Goal: Task Accomplishment & Management: Complete application form

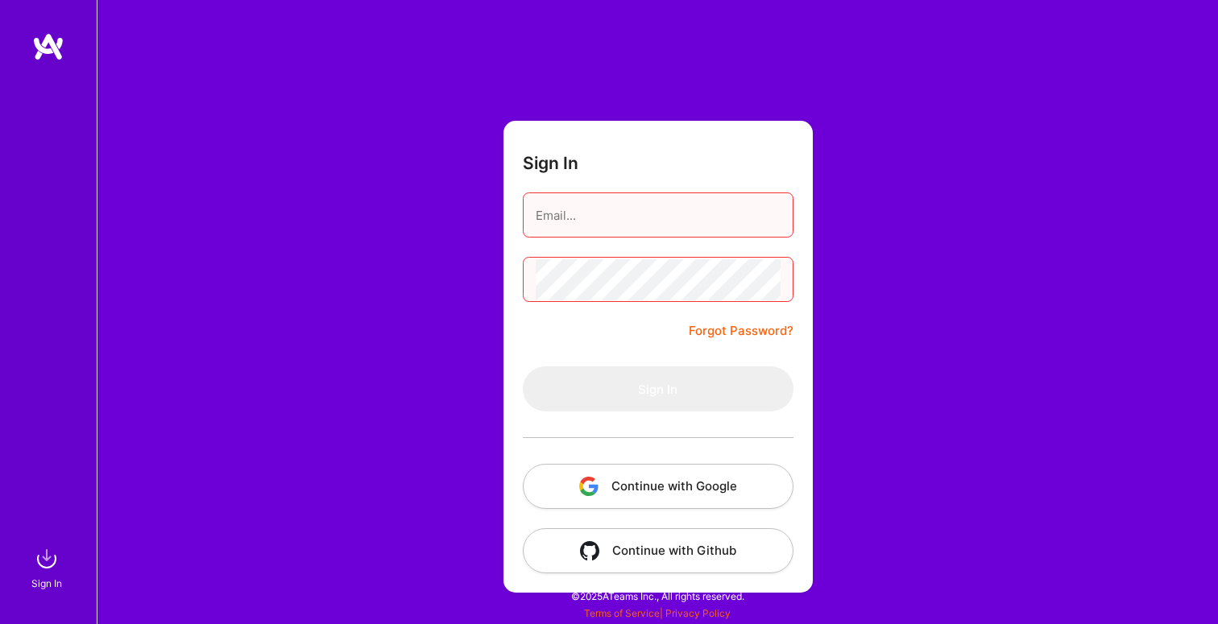
click at [1109, 570] on span "User not found" at bounding box center [1125, 571] width 85 height 17
click at [1073, 576] on div "User not found" at bounding box center [1115, 571] width 141 height 41
click at [629, 213] on input "email" at bounding box center [658, 215] width 245 height 41
type input "[EMAIL_ADDRESS][DOMAIN_NAME]"
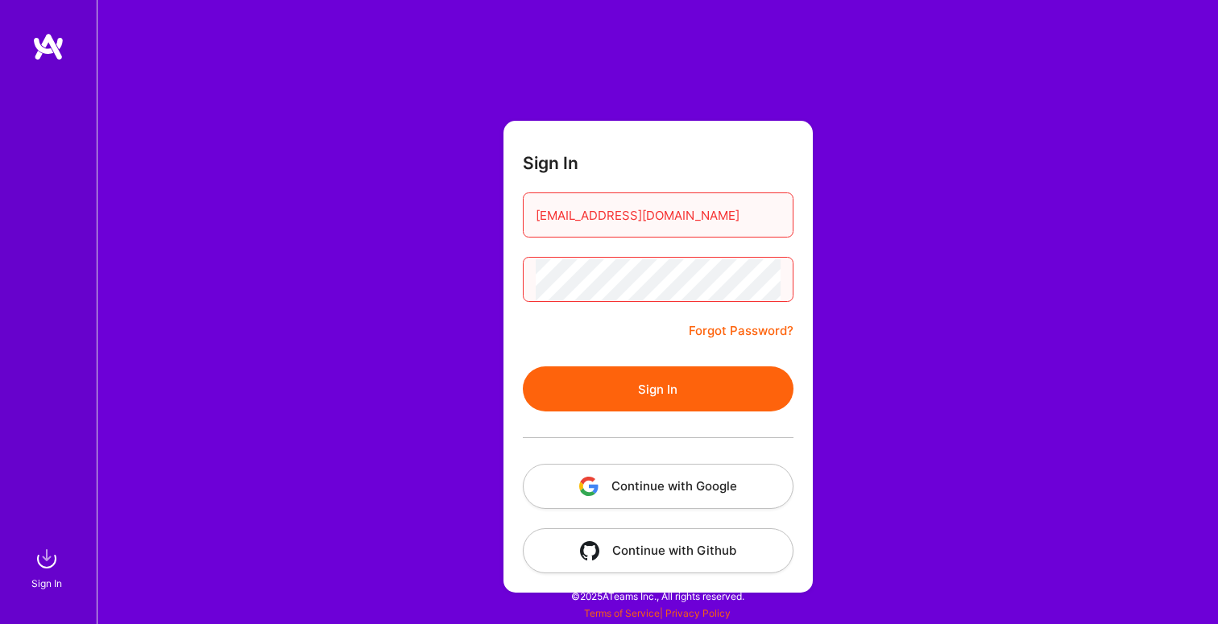
click at [523, 367] on button "Sign In" at bounding box center [658, 389] width 271 height 45
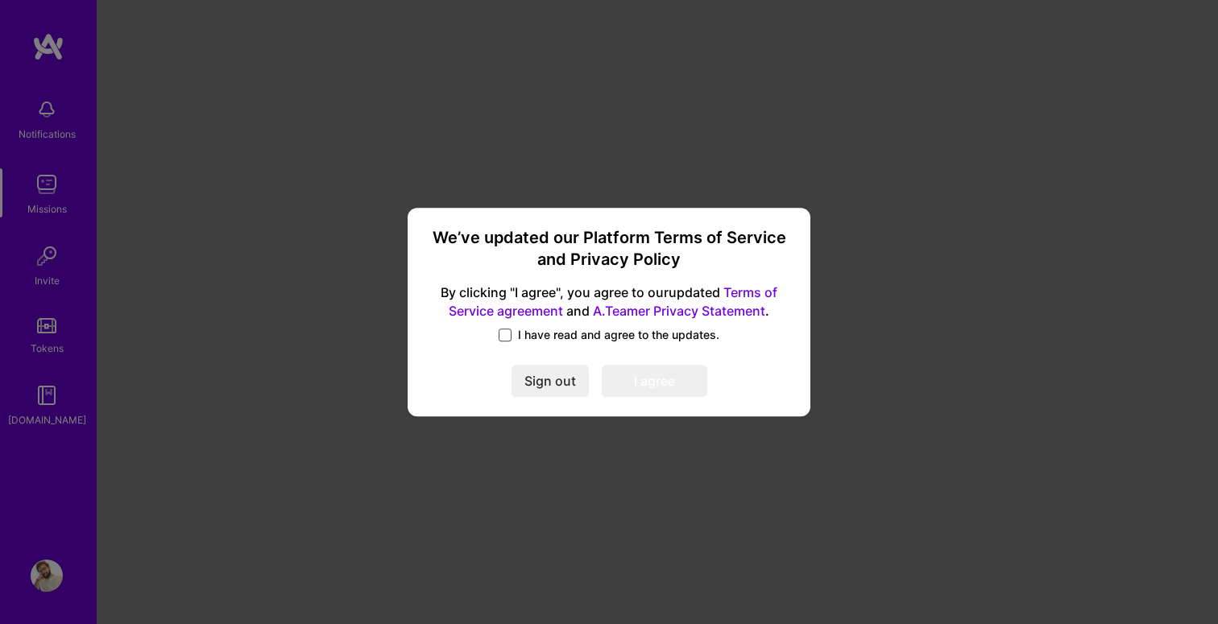
click at [504, 331] on span at bounding box center [505, 335] width 13 height 13
click at [0, 0] on input "I have read and agree to the updates." at bounding box center [0, 0] width 0 height 0
click at [640, 371] on button "I agree" at bounding box center [655, 382] width 106 height 32
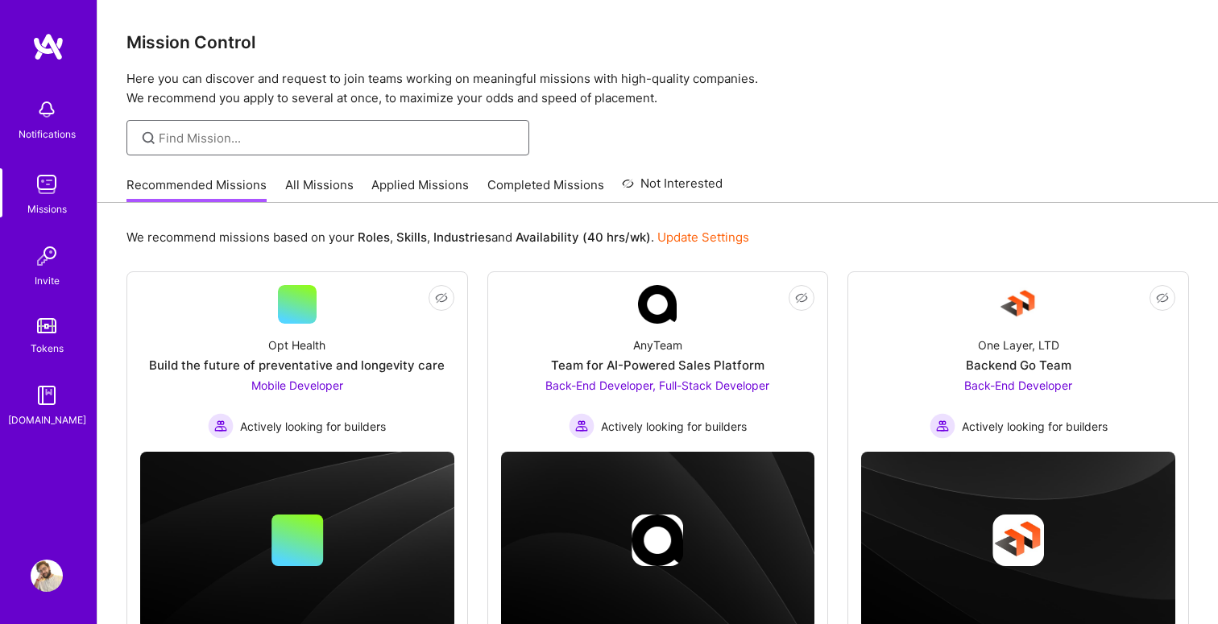
click at [245, 132] on input at bounding box center [338, 138] width 358 height 17
type input "android"
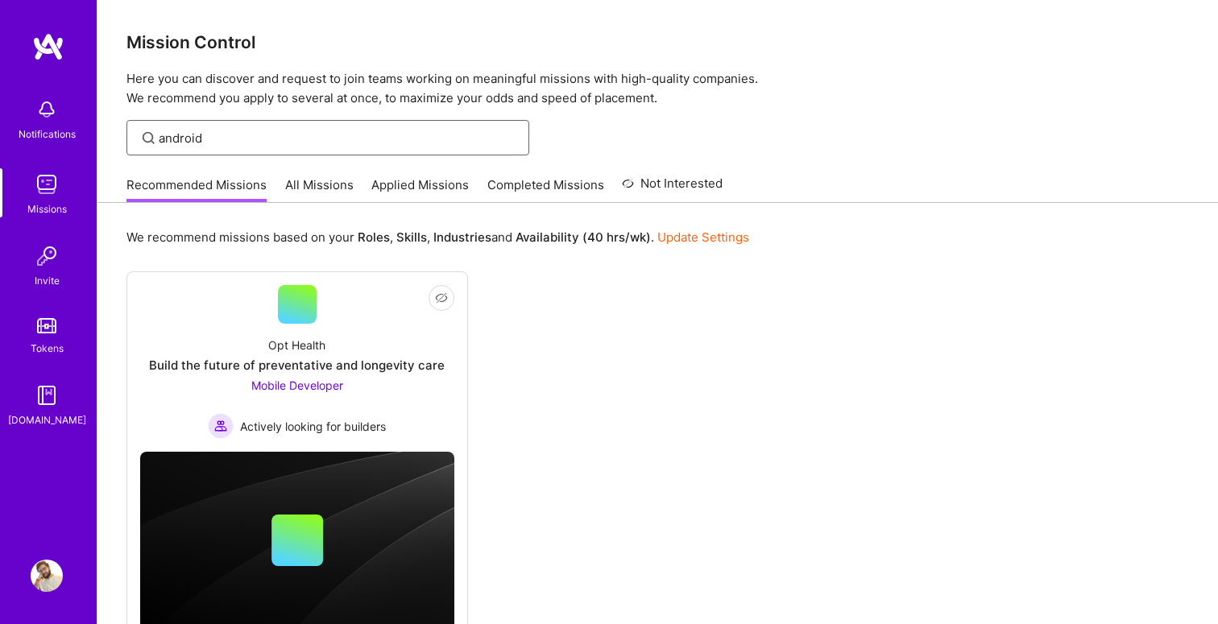
scroll to position [78, 0]
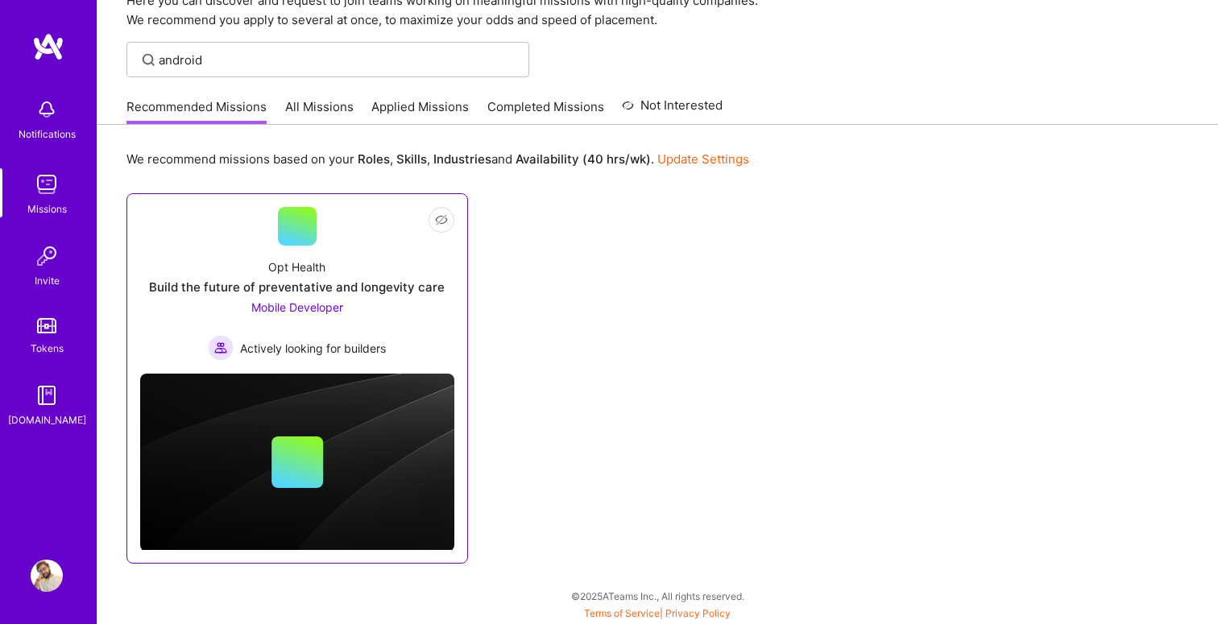
click at [356, 284] on div "Build the future of preventative and longevity care" at bounding box center [297, 287] width 296 height 17
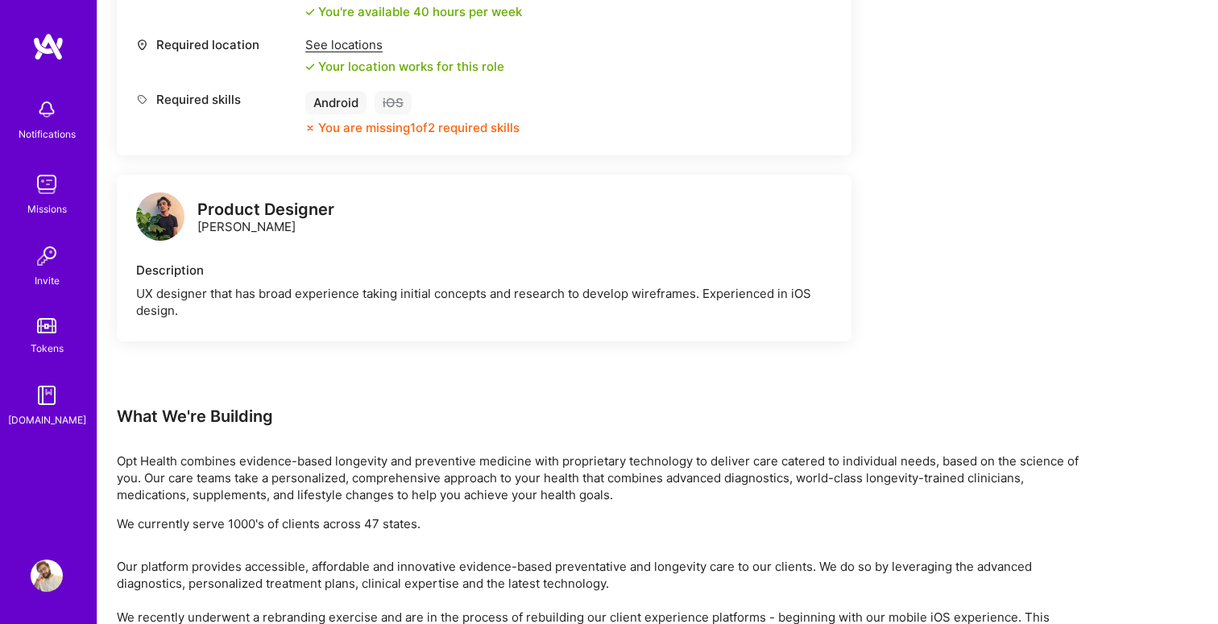
scroll to position [408, 0]
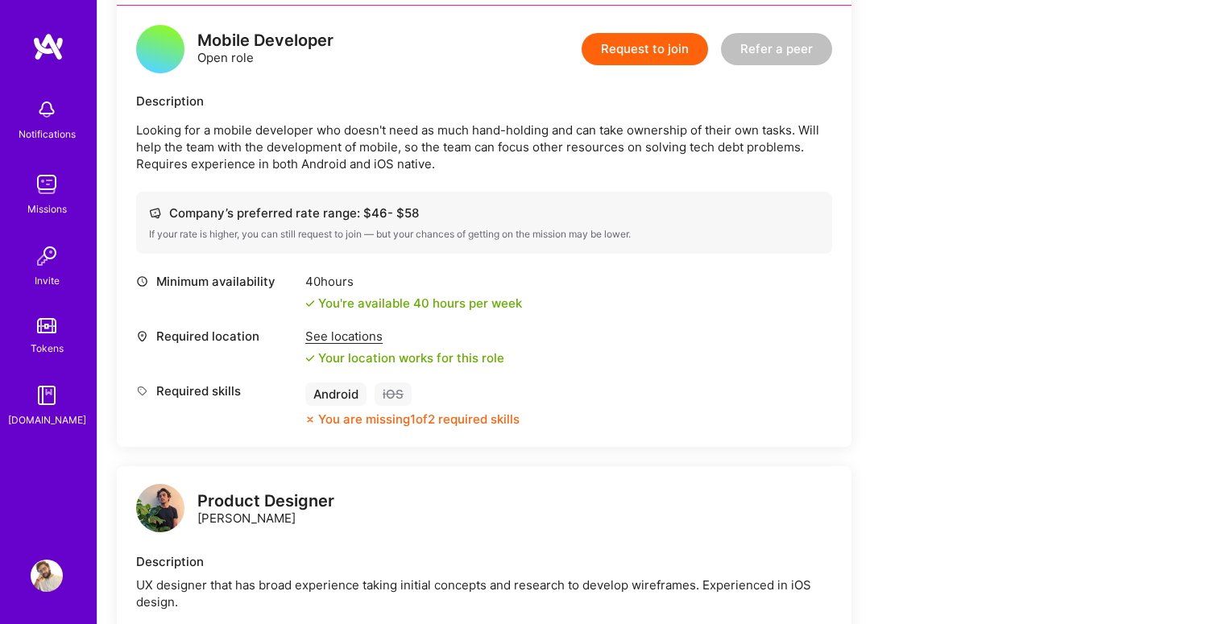
click at [345, 342] on div "See locations" at bounding box center [404, 336] width 199 height 17
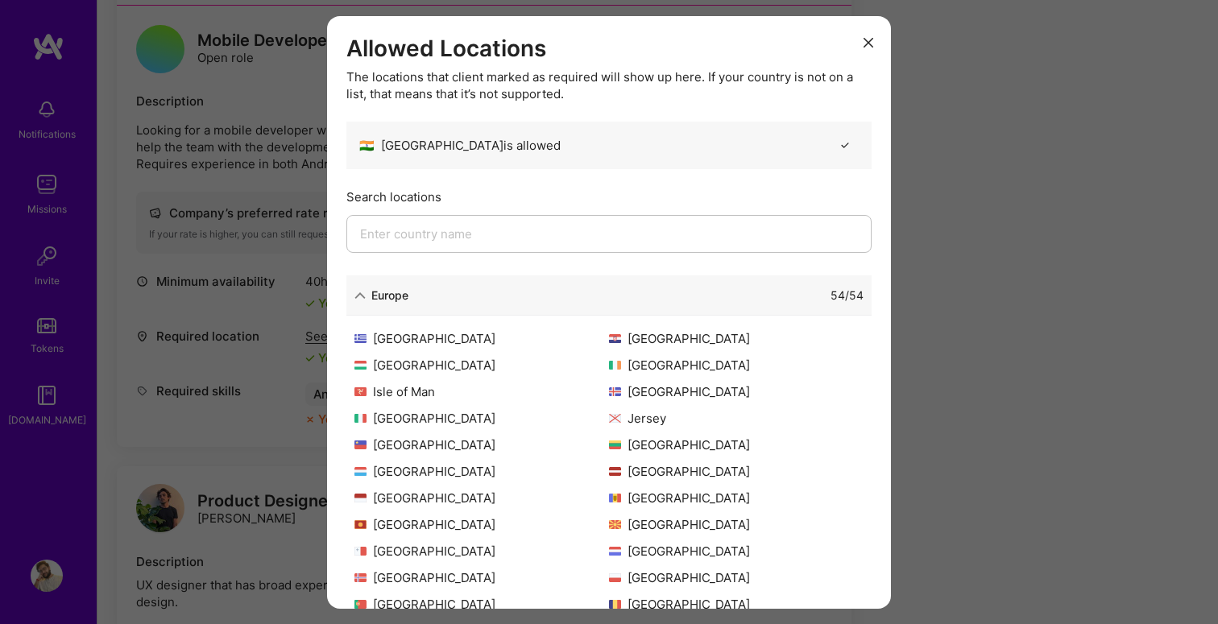
scroll to position [312, 0]
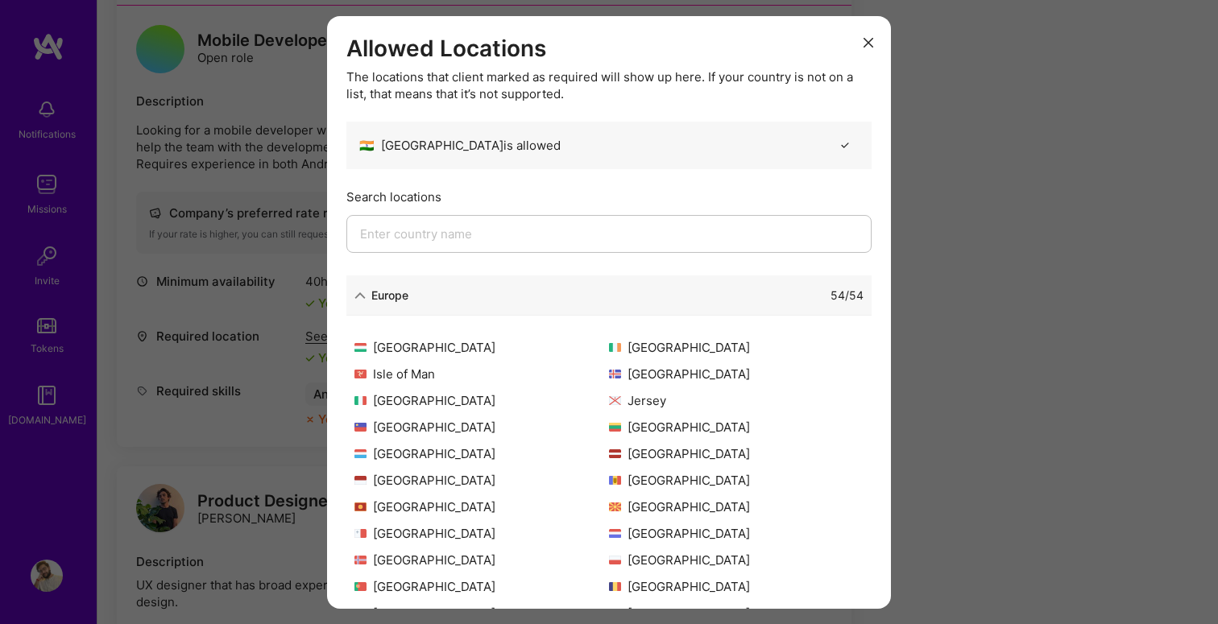
click at [859, 42] on button "modal" at bounding box center [868, 41] width 19 height 27
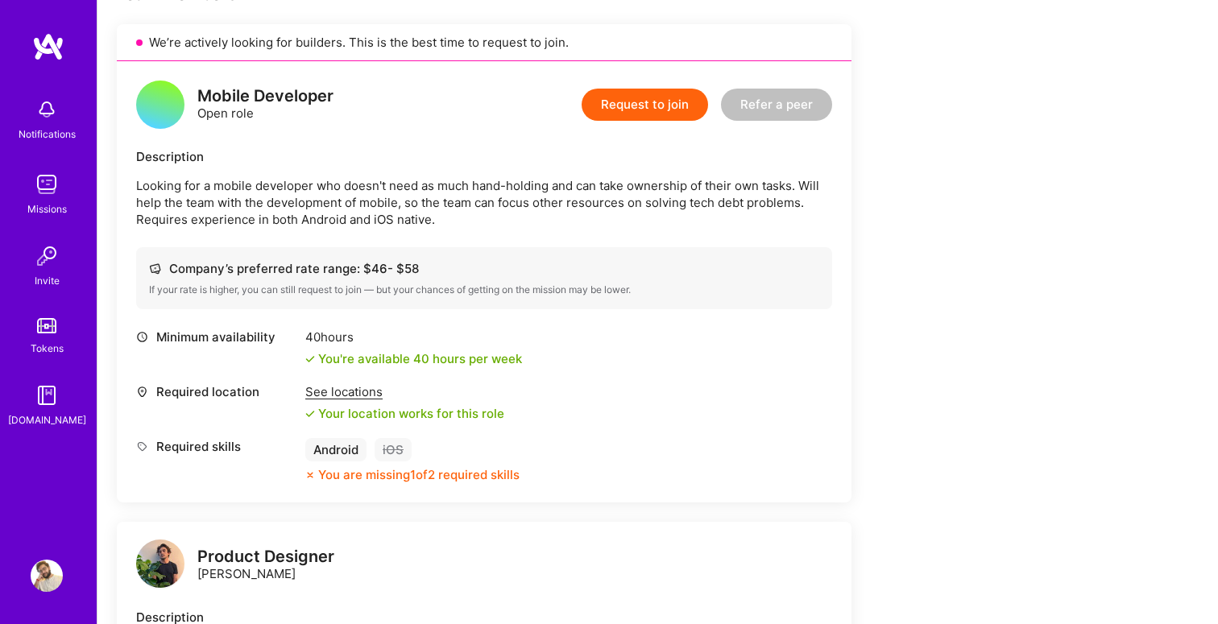
scroll to position [361, 0]
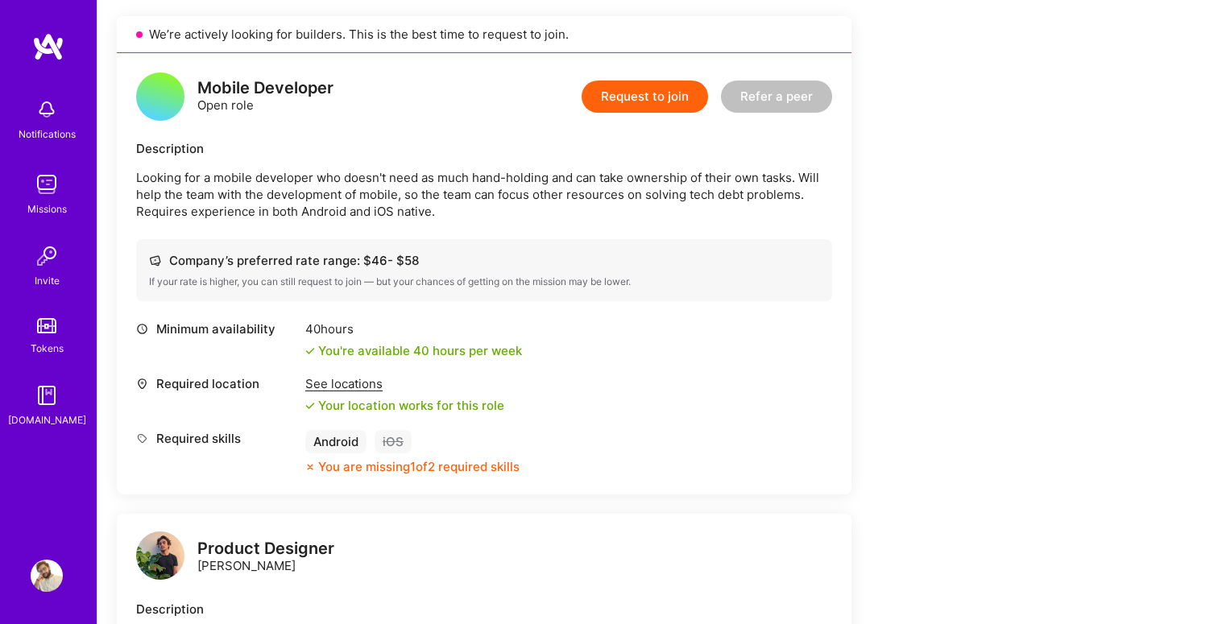
click at [665, 107] on button "Request to join" at bounding box center [645, 97] width 126 height 32
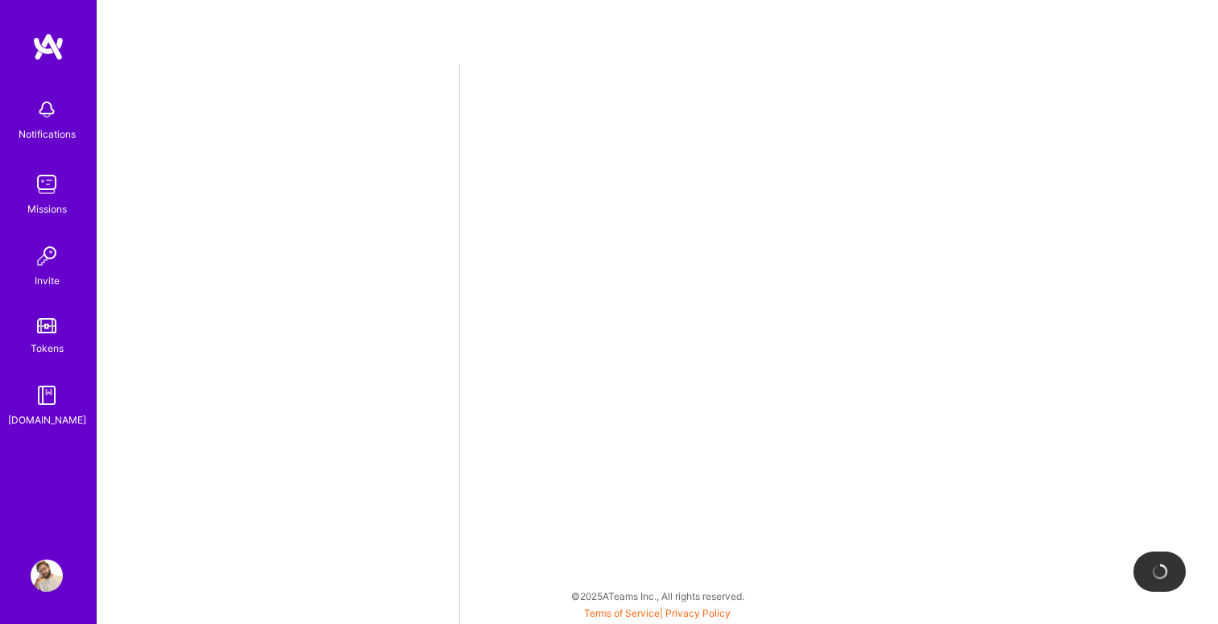
click at [58, 573] on img at bounding box center [47, 576] width 32 height 32
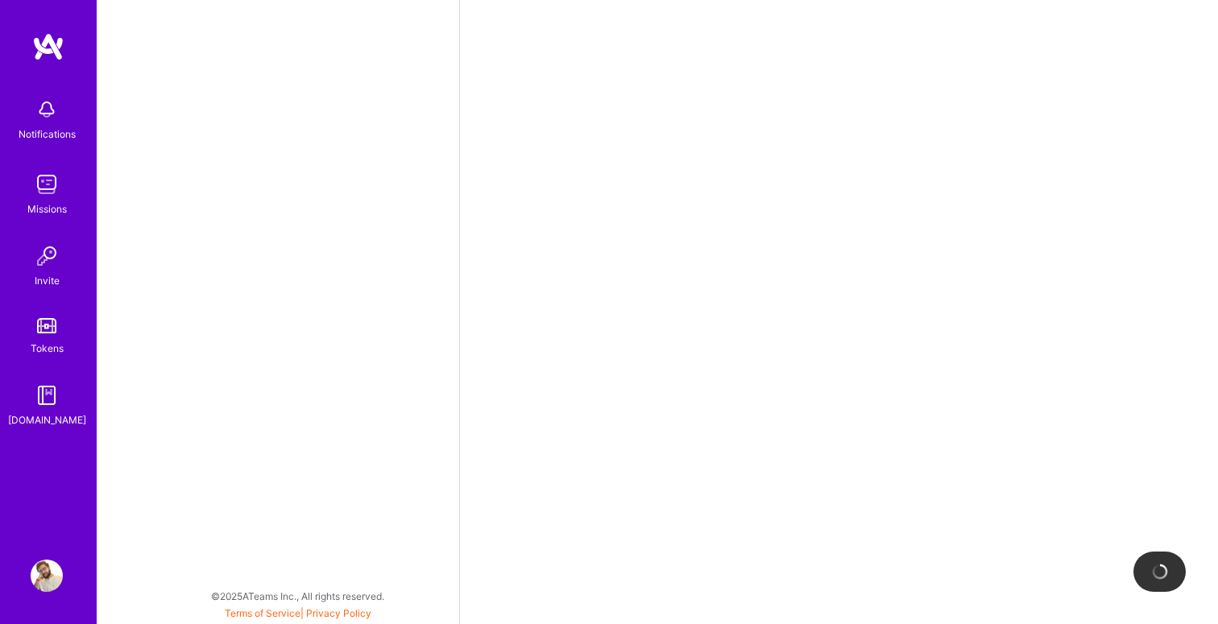
select select "IN"
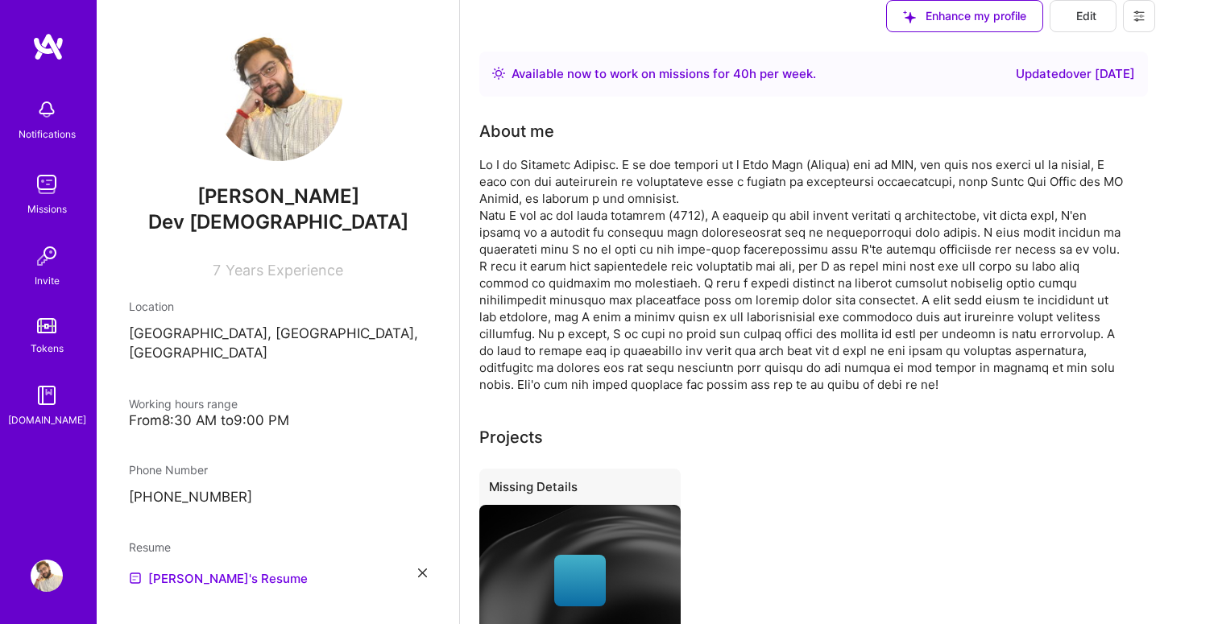
scroll to position [458, 0]
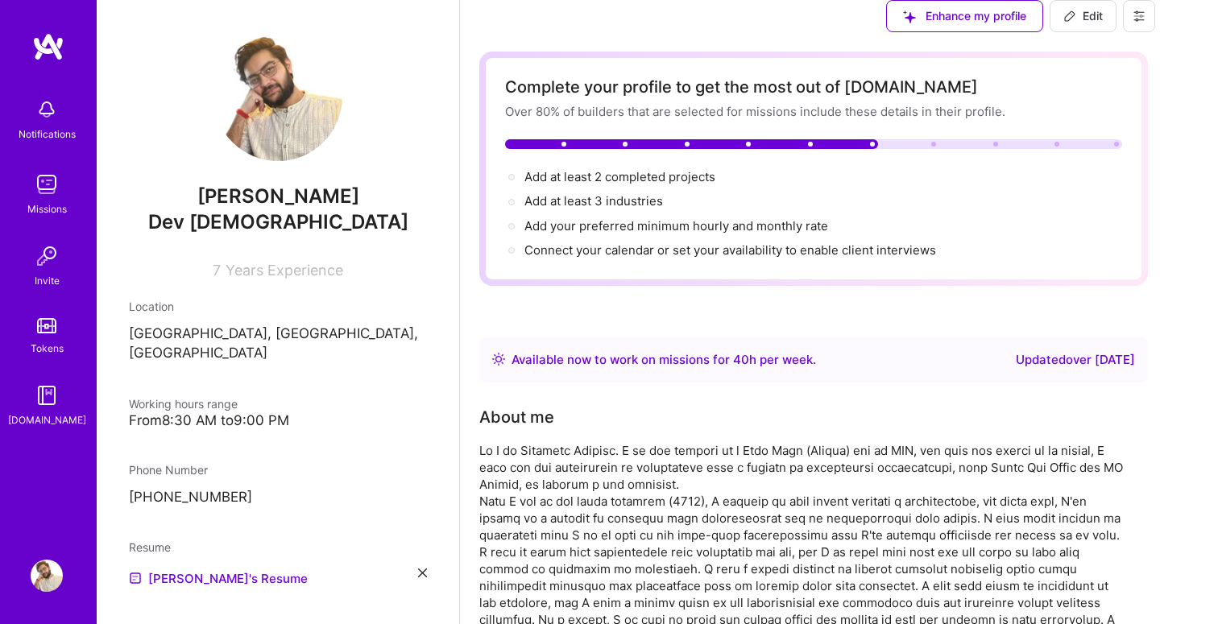
click at [419, 569] on icon at bounding box center [422, 573] width 9 height 9
click at [262, 569] on div "Upload your Resume PDF file format" at bounding box center [216, 586] width 110 height 34
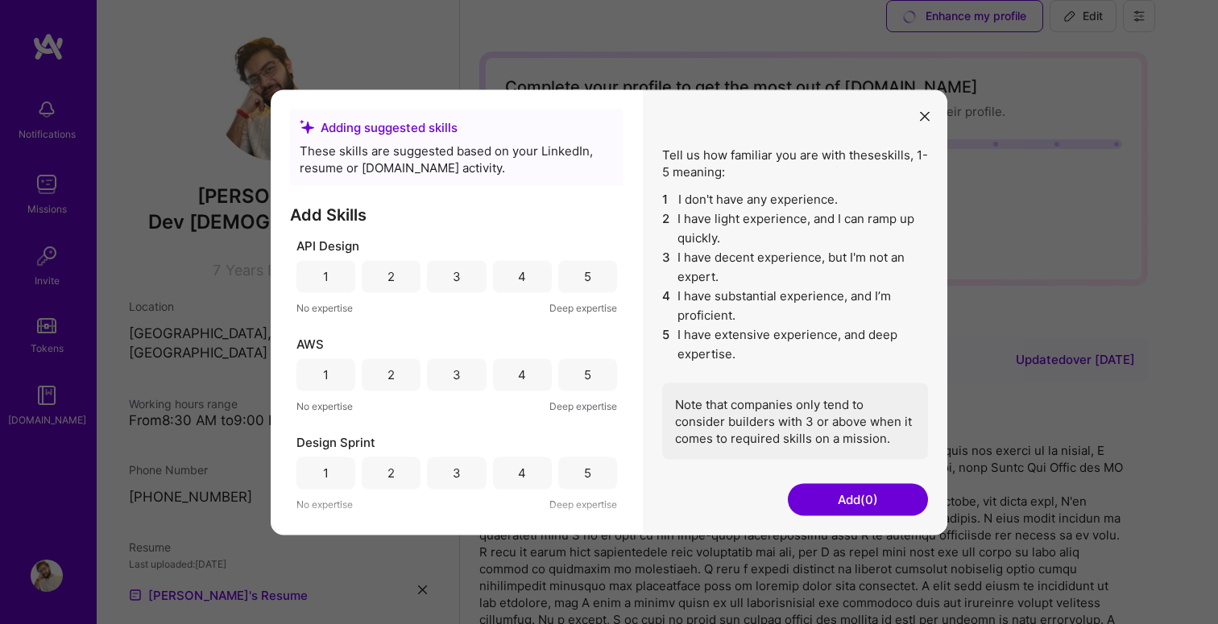
click at [918, 124] on button "modal" at bounding box center [924, 115] width 19 height 27
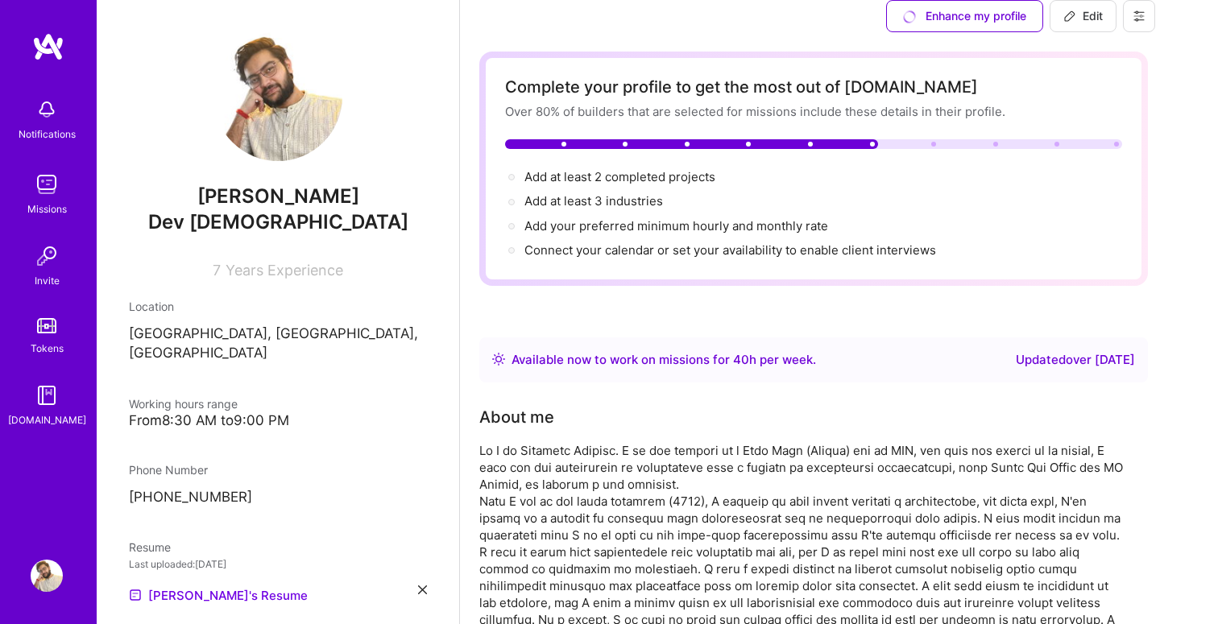
scroll to position [967, 0]
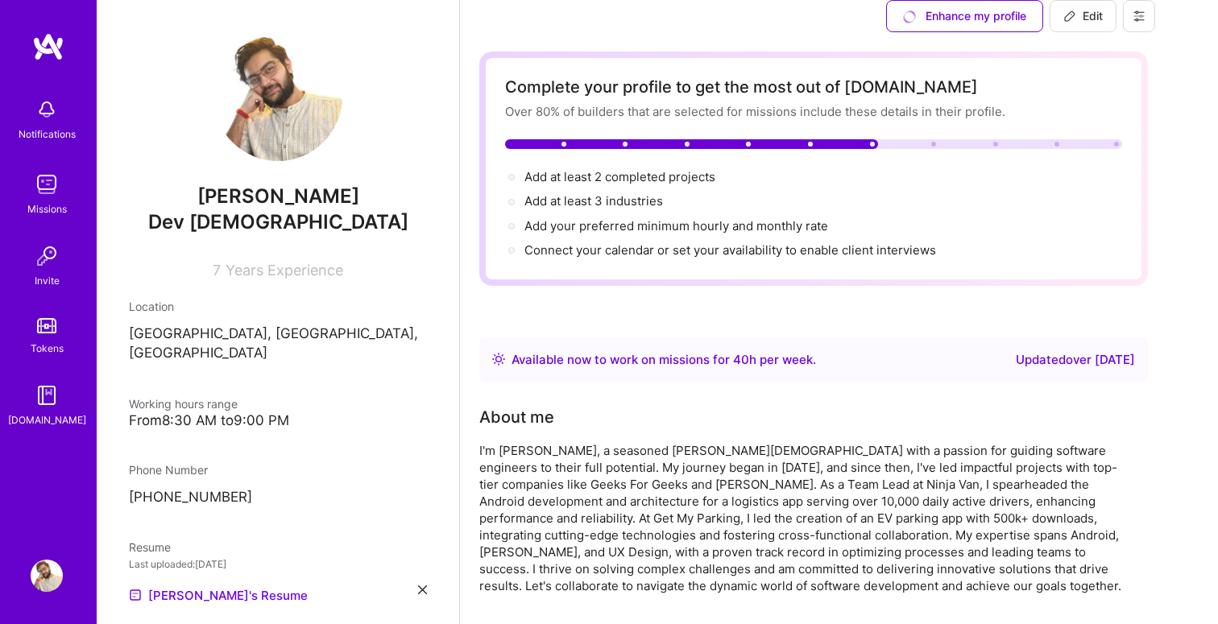
scroll to position [821, 0]
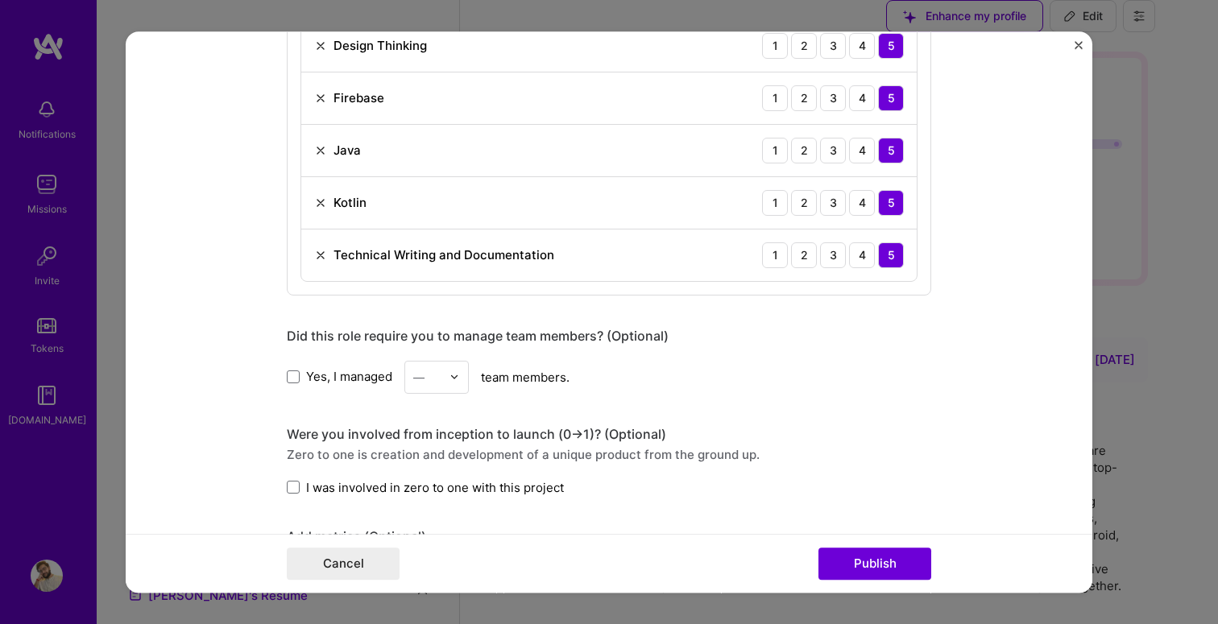
scroll to position [1002, 0]
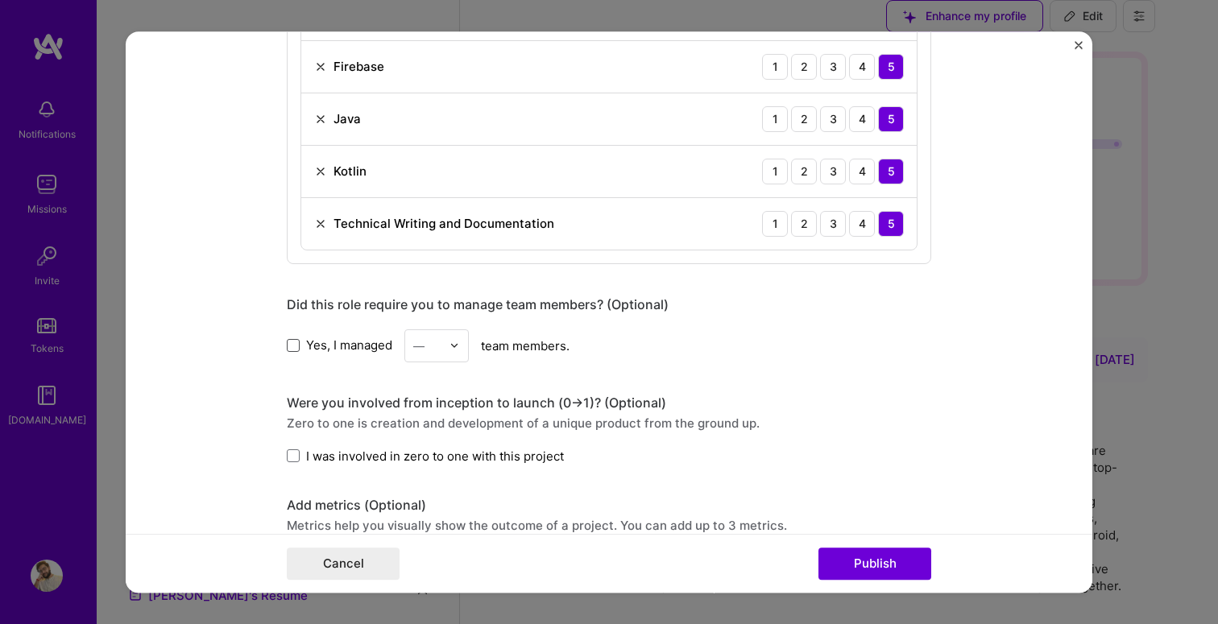
click at [294, 344] on span at bounding box center [293, 345] width 13 height 13
click at [0, 0] on input "Yes, I managed" at bounding box center [0, 0] width 0 height 0
click at [447, 341] on div "—" at bounding box center [427, 345] width 44 height 31
click at [440, 441] on div "8" at bounding box center [436, 438] width 55 height 30
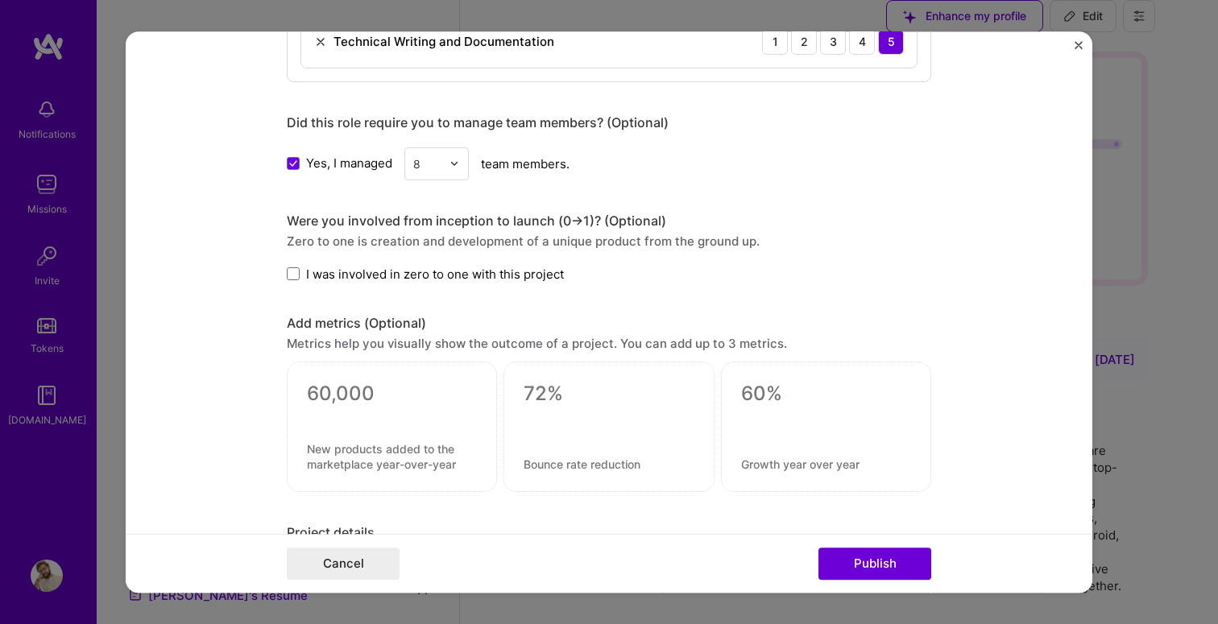
scroll to position [1187, 0]
click at [300, 274] on label "I was involved in zero to one with this project" at bounding box center [425, 271] width 277 height 17
click at [0, 0] on input "I was involved in zero to one with this project" at bounding box center [0, 0] width 0 height 0
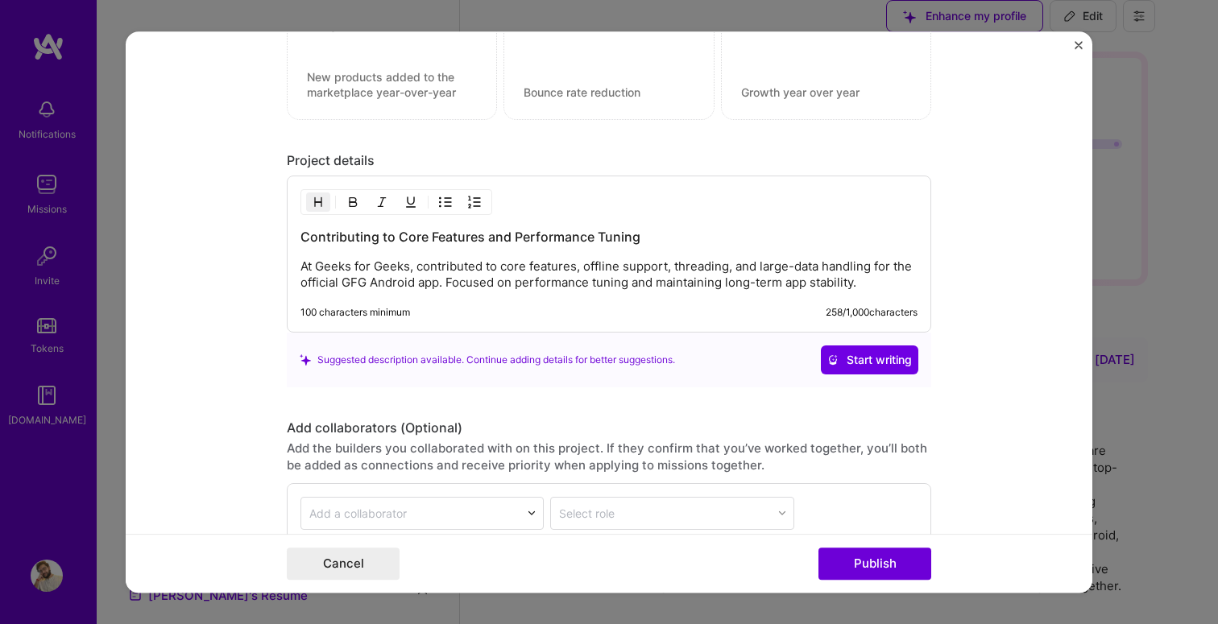
scroll to position [1712, 0]
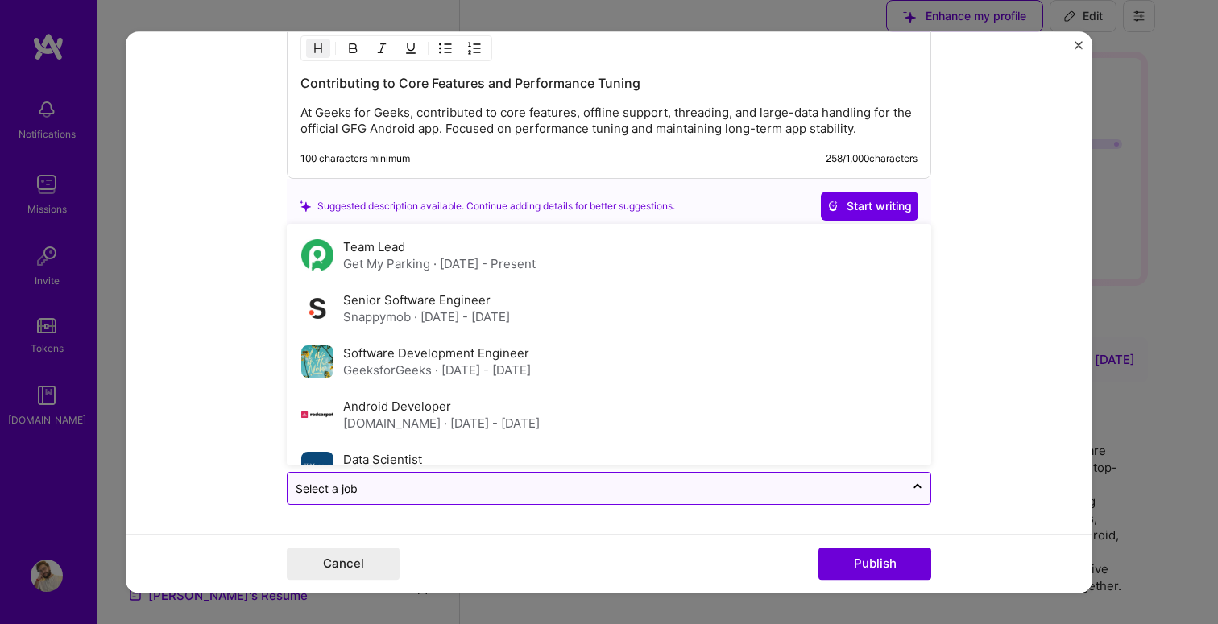
click at [784, 485] on input "text" at bounding box center [596, 488] width 601 height 17
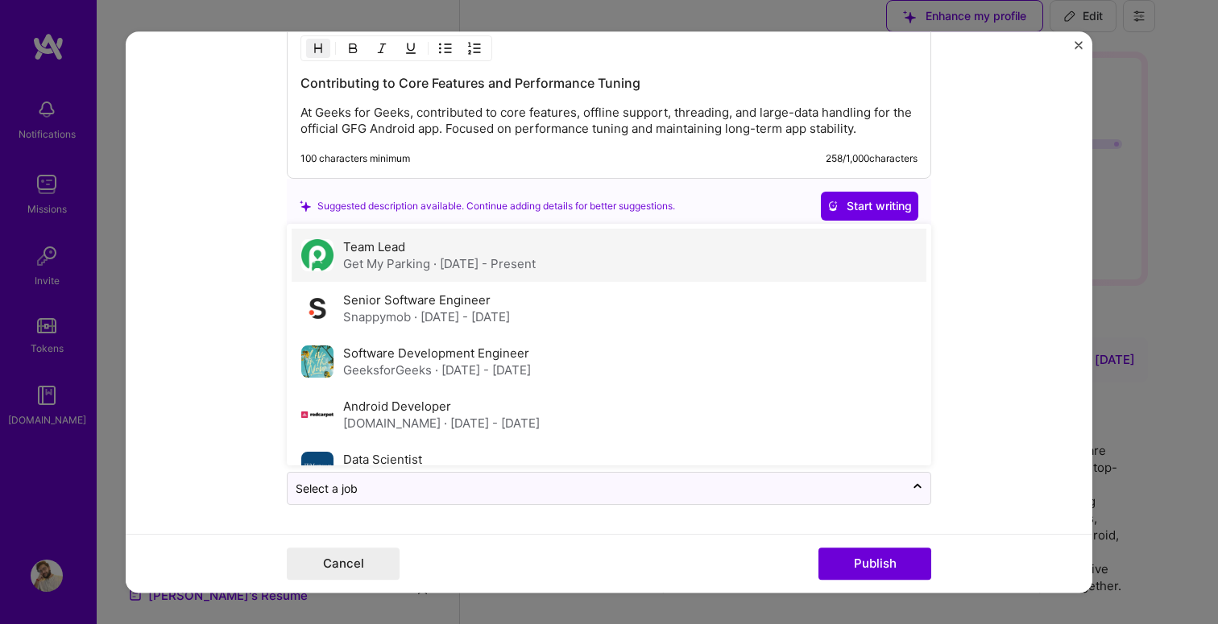
click at [663, 264] on div "Team Lead Get My Parking · [DATE] - Present" at bounding box center [609, 255] width 635 height 53
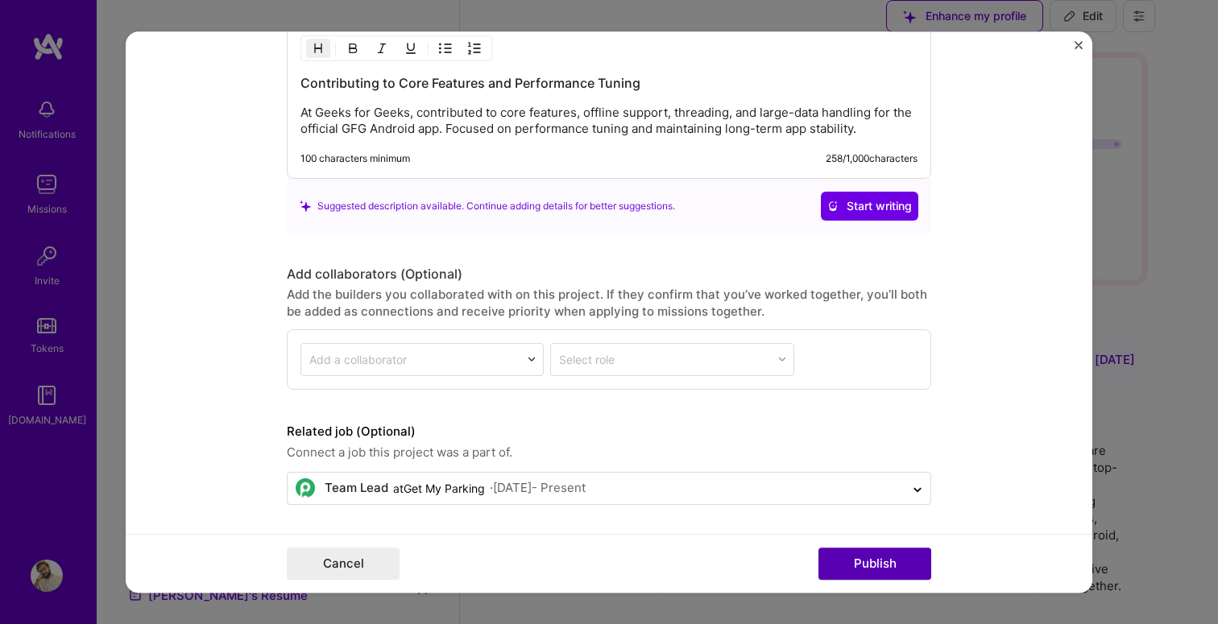
click at [881, 549] on button "Publish" at bounding box center [874, 564] width 113 height 32
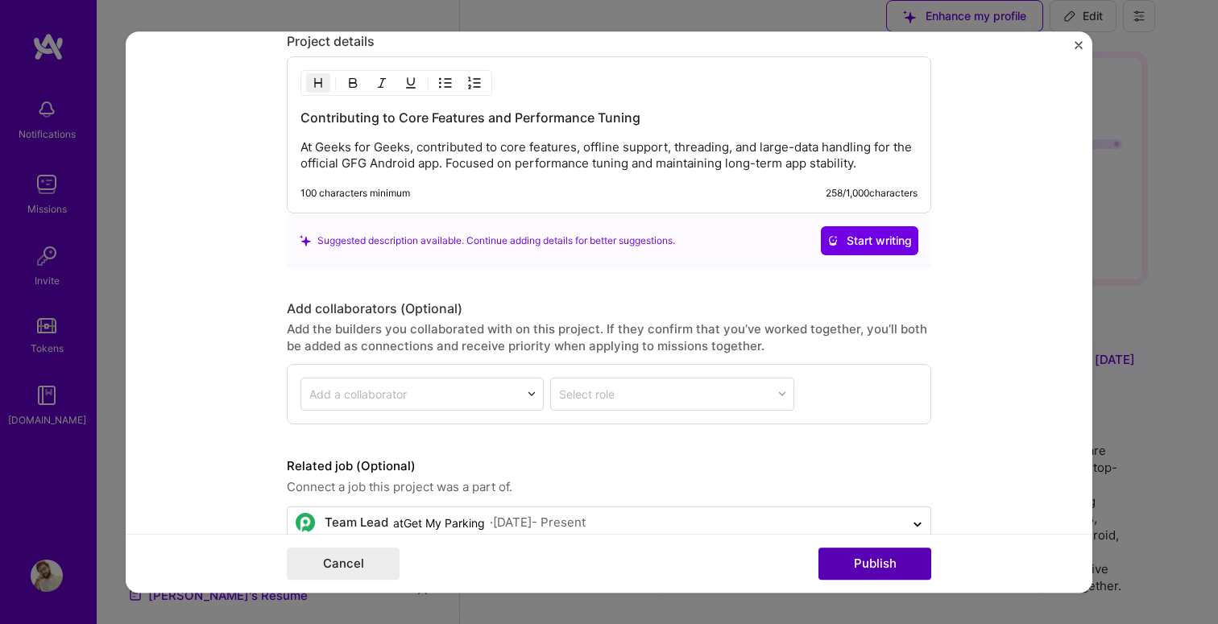
click at [874, 553] on button "Publish" at bounding box center [874, 564] width 113 height 32
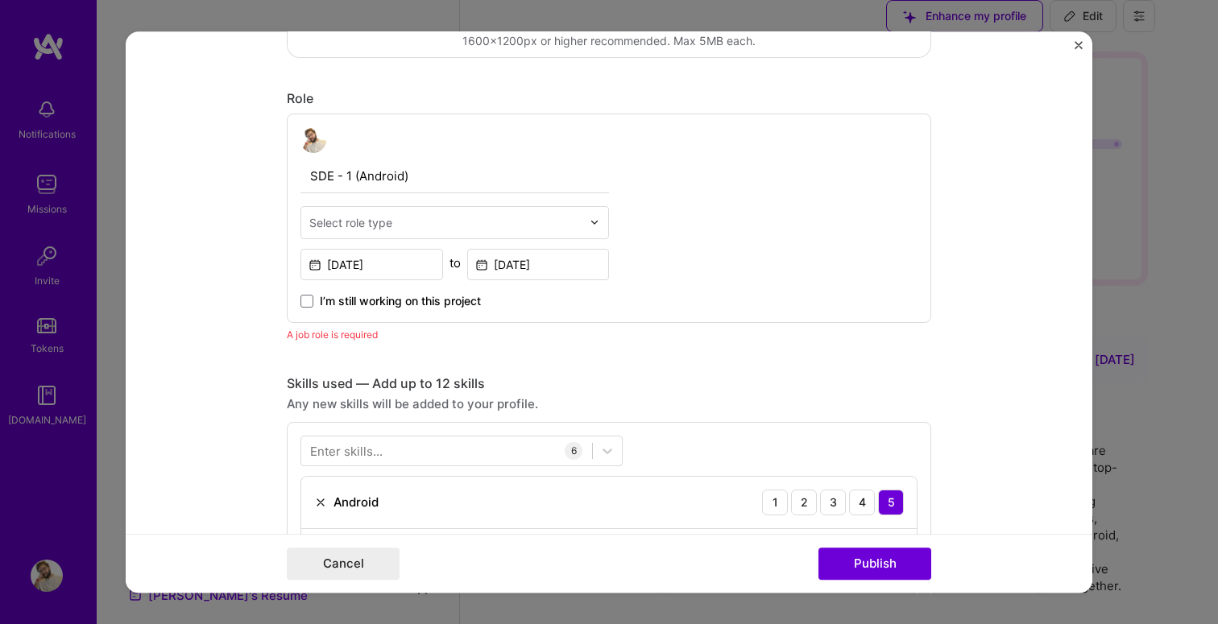
scroll to position [499, 0]
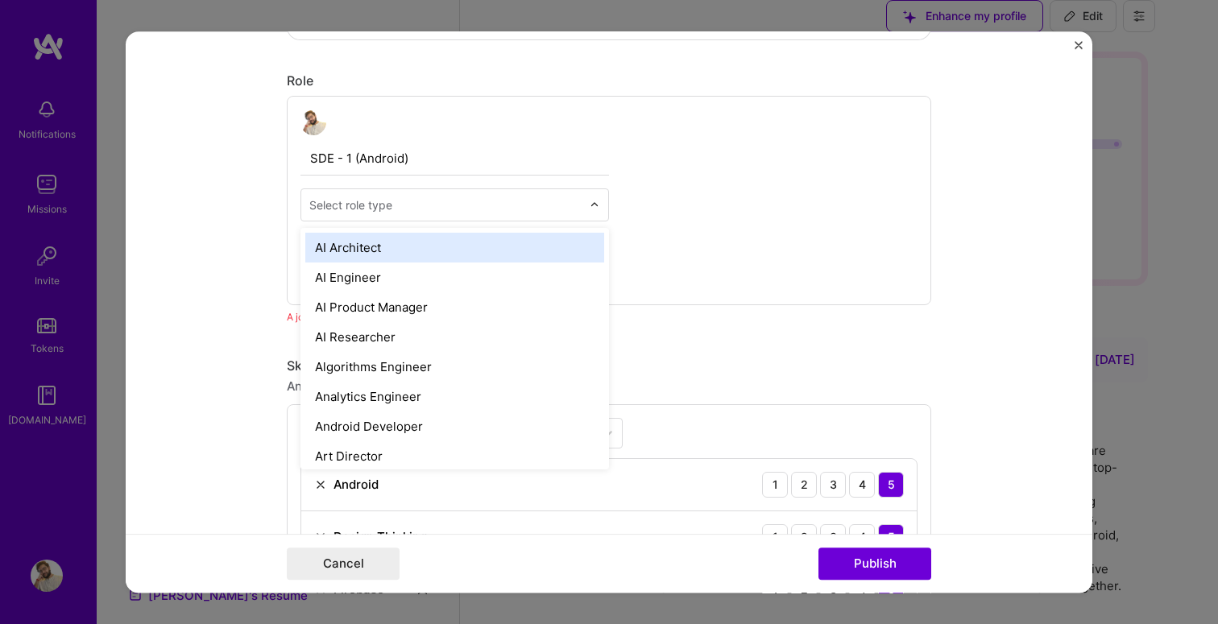
click at [406, 206] on input "text" at bounding box center [445, 205] width 272 height 17
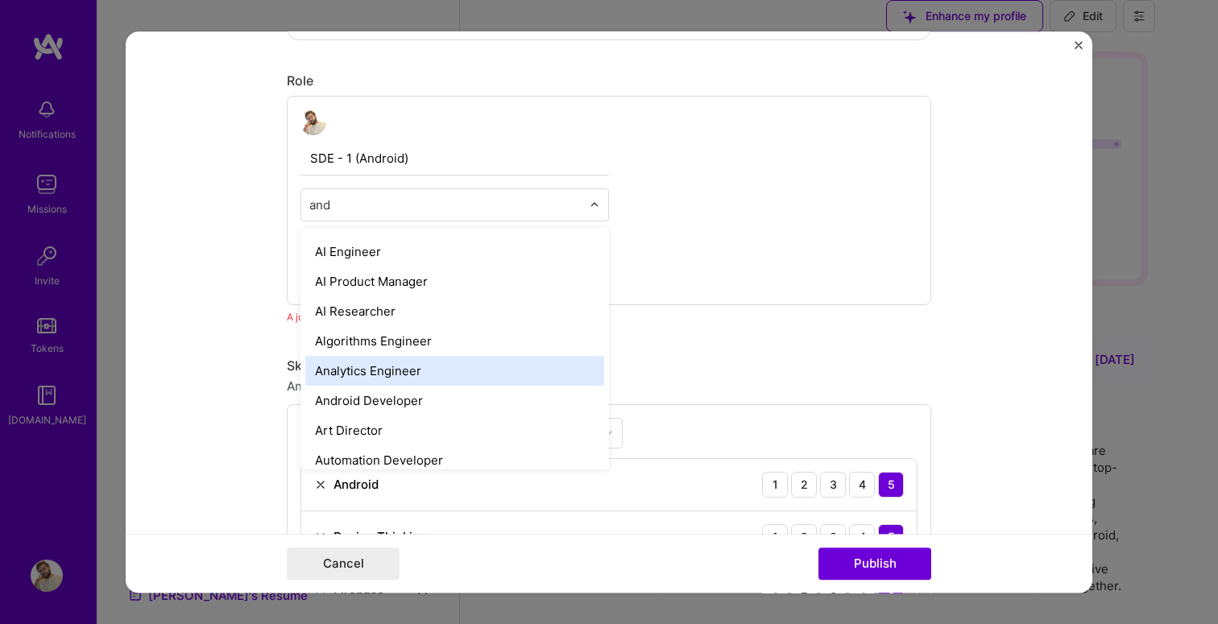
scroll to position [0, 0]
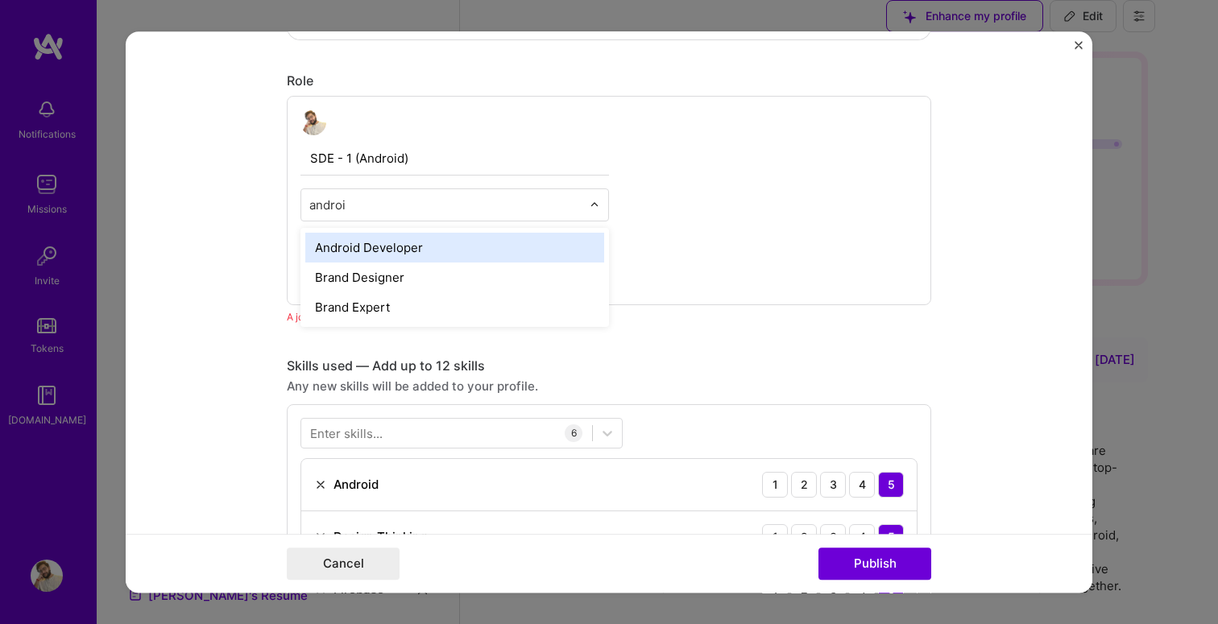
type input "android"
click at [431, 247] on div "Android Developer" at bounding box center [454, 248] width 299 height 30
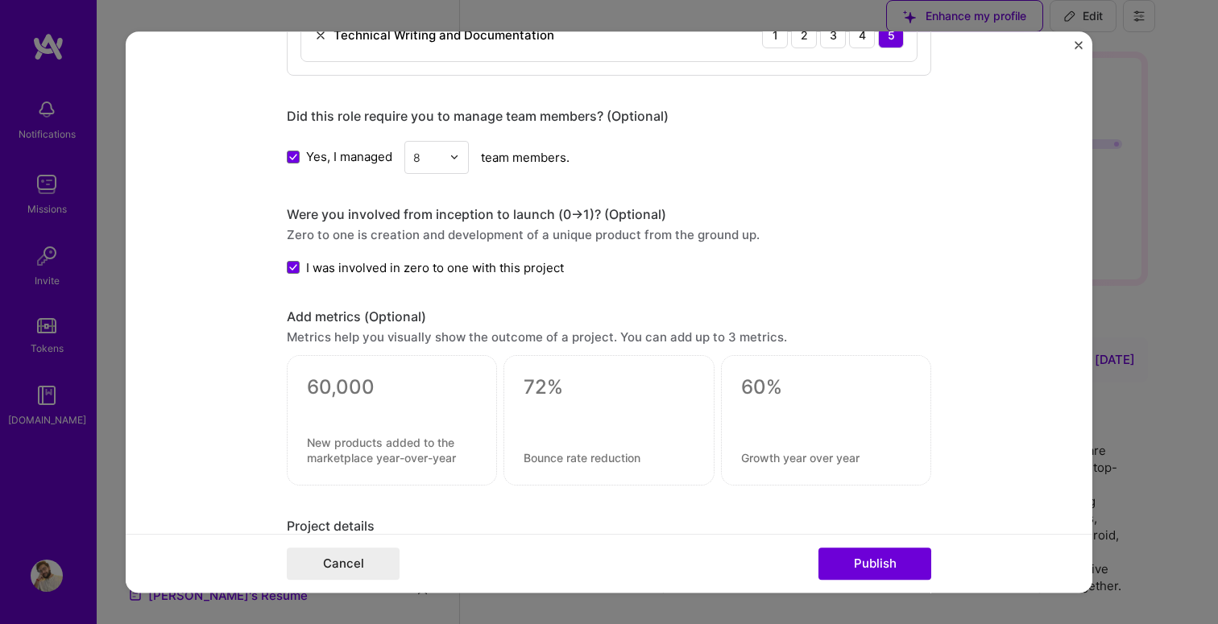
scroll to position [1193, 0]
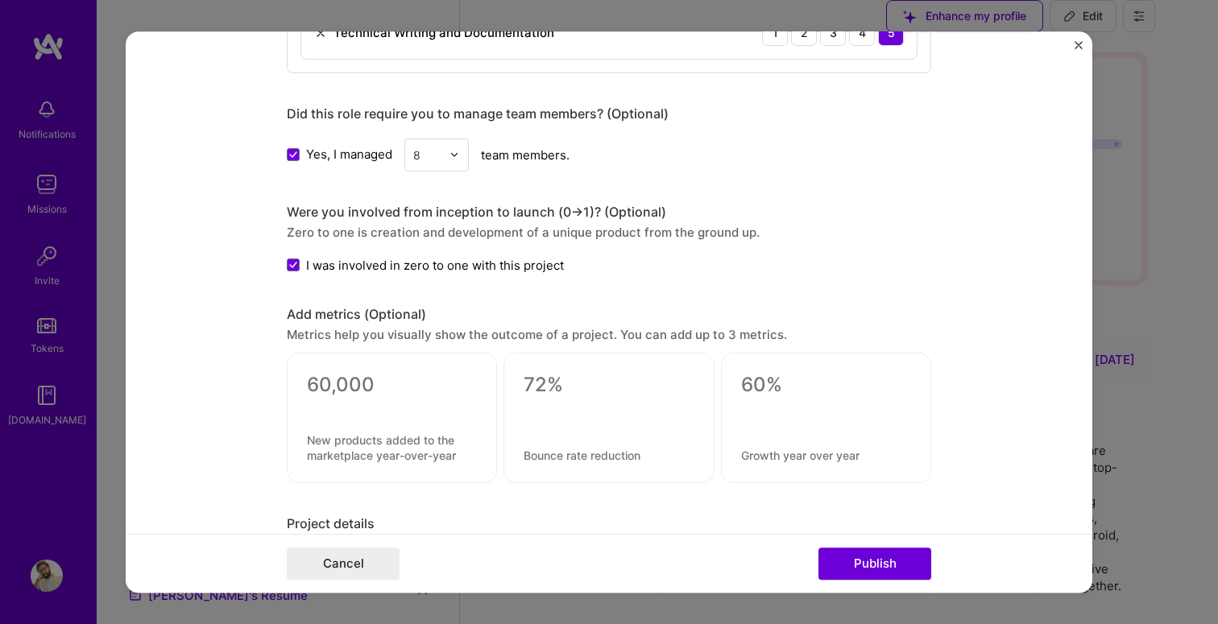
click at [295, 147] on label "Yes, I managed" at bounding box center [340, 155] width 106 height 17
click at [0, 0] on input "Yes, I managed" at bounding box center [0, 0] width 0 height 0
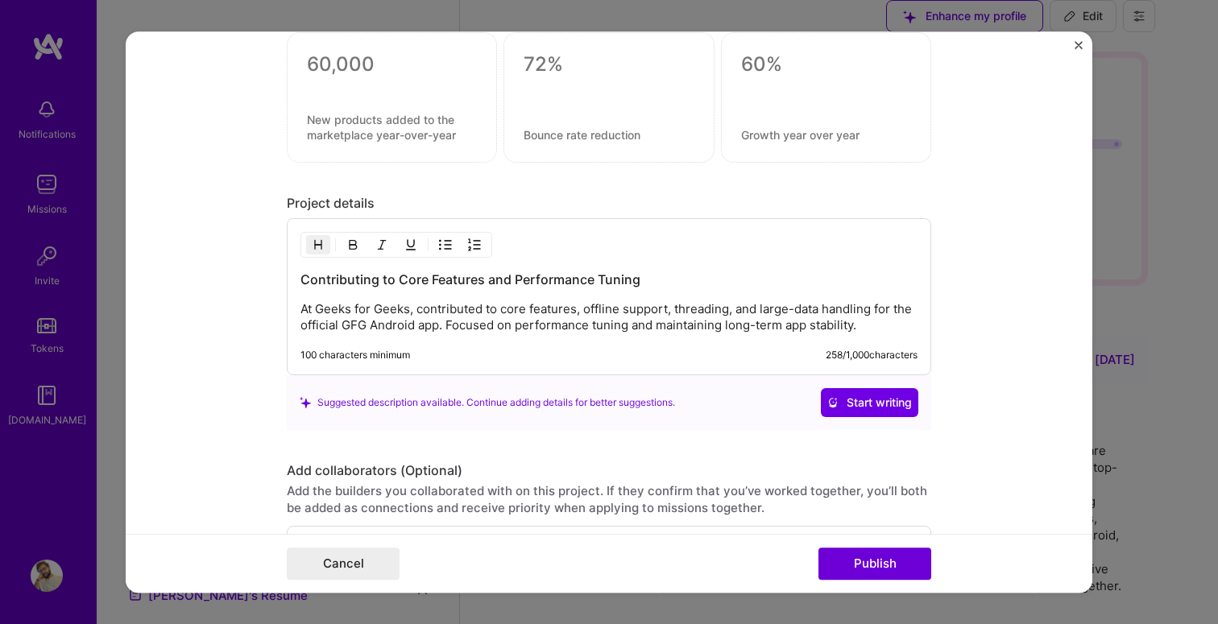
scroll to position [1712, 0]
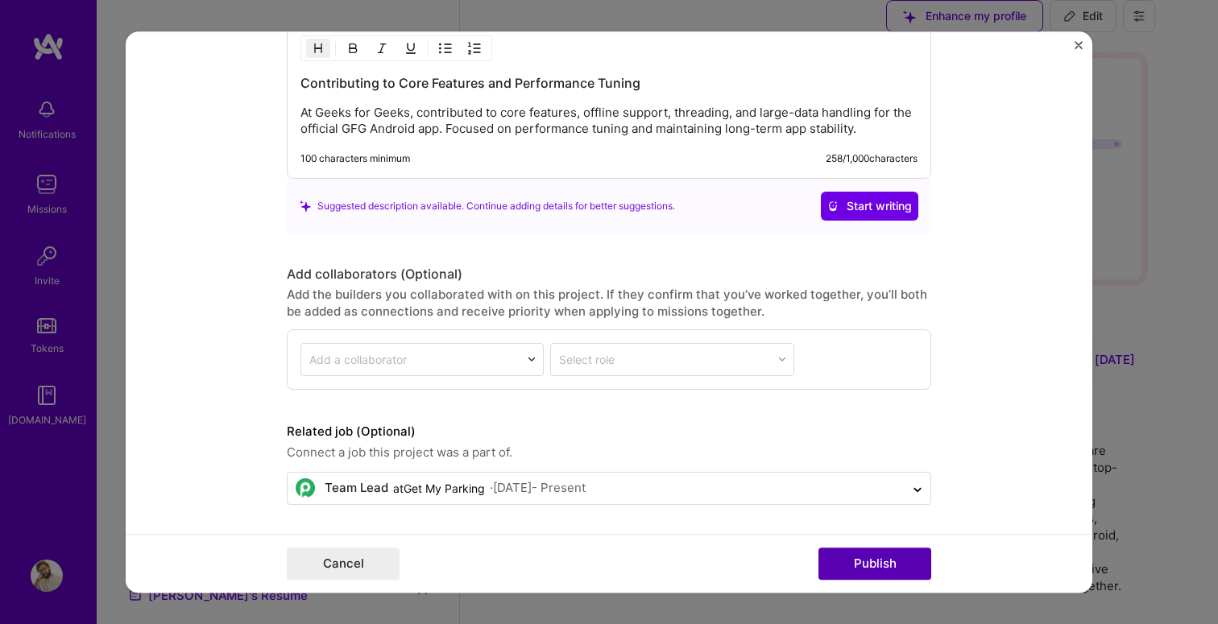
click at [894, 561] on button "Publish" at bounding box center [874, 564] width 113 height 32
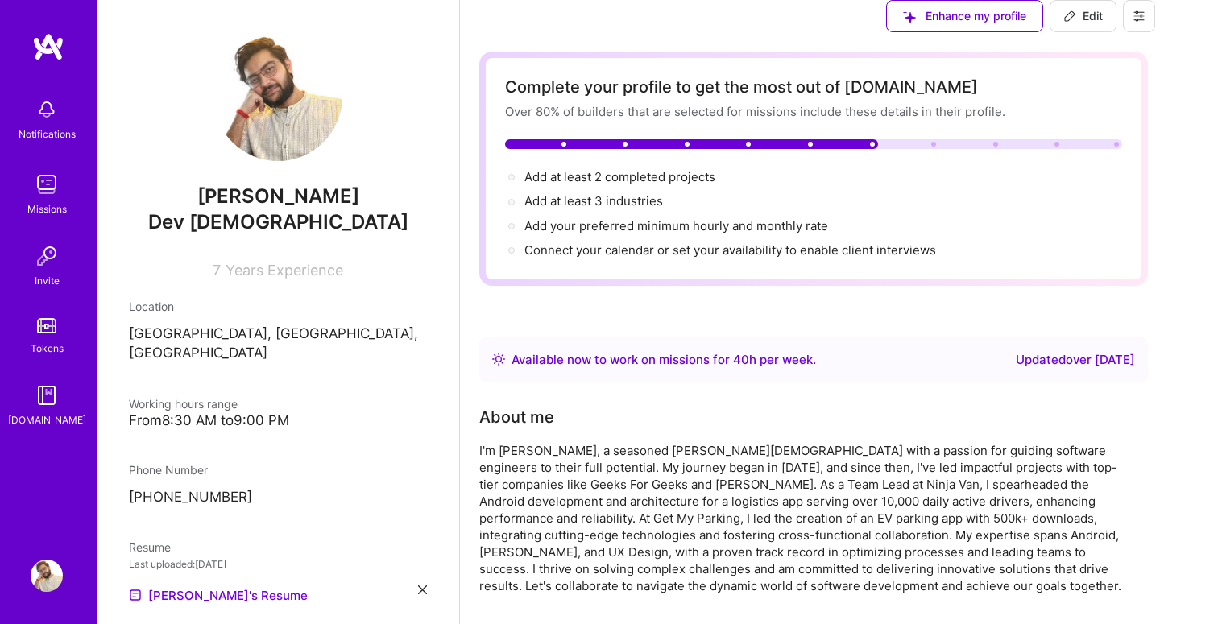
scroll to position [627, 0]
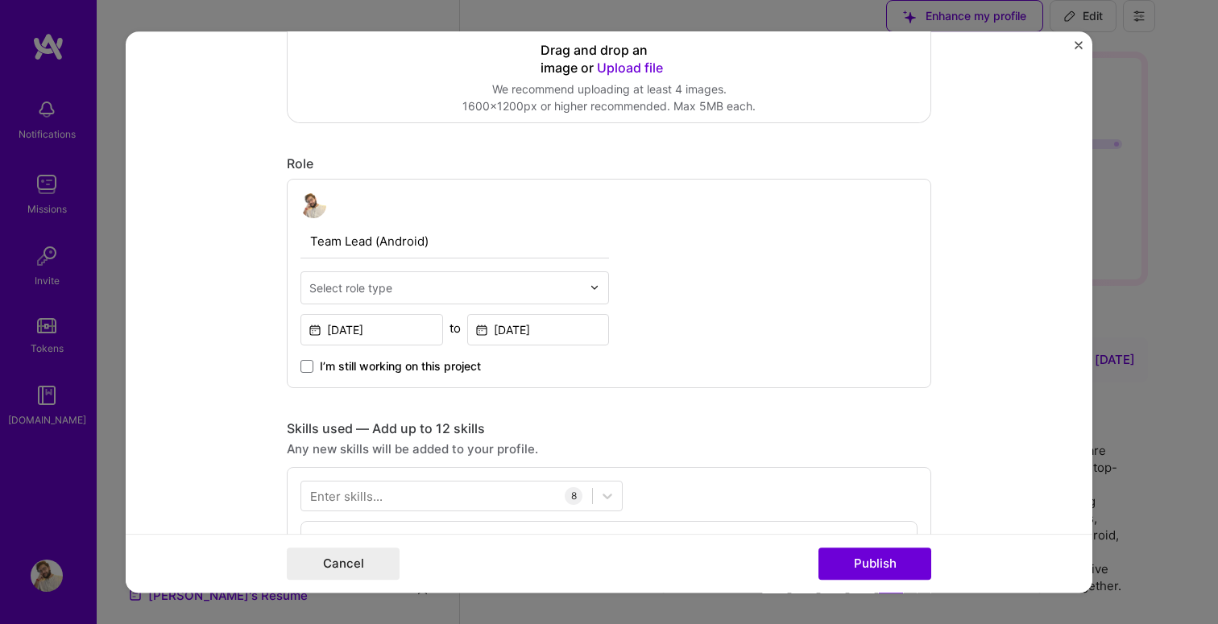
scroll to position [567, 0]
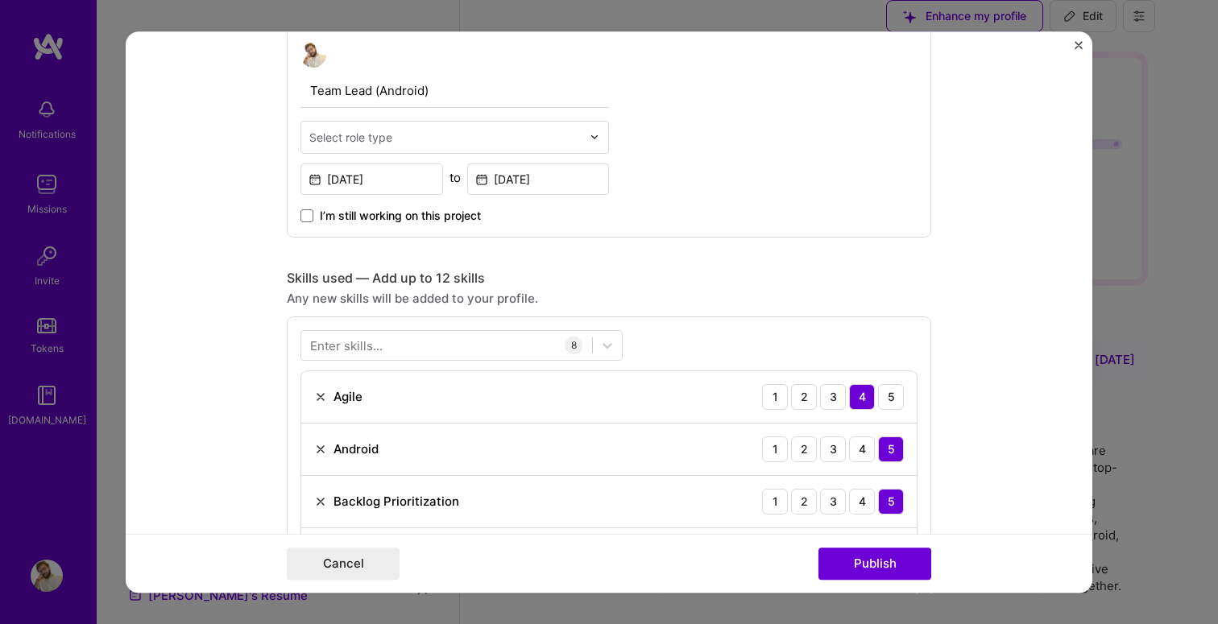
click at [549, 131] on input "text" at bounding box center [445, 137] width 272 height 17
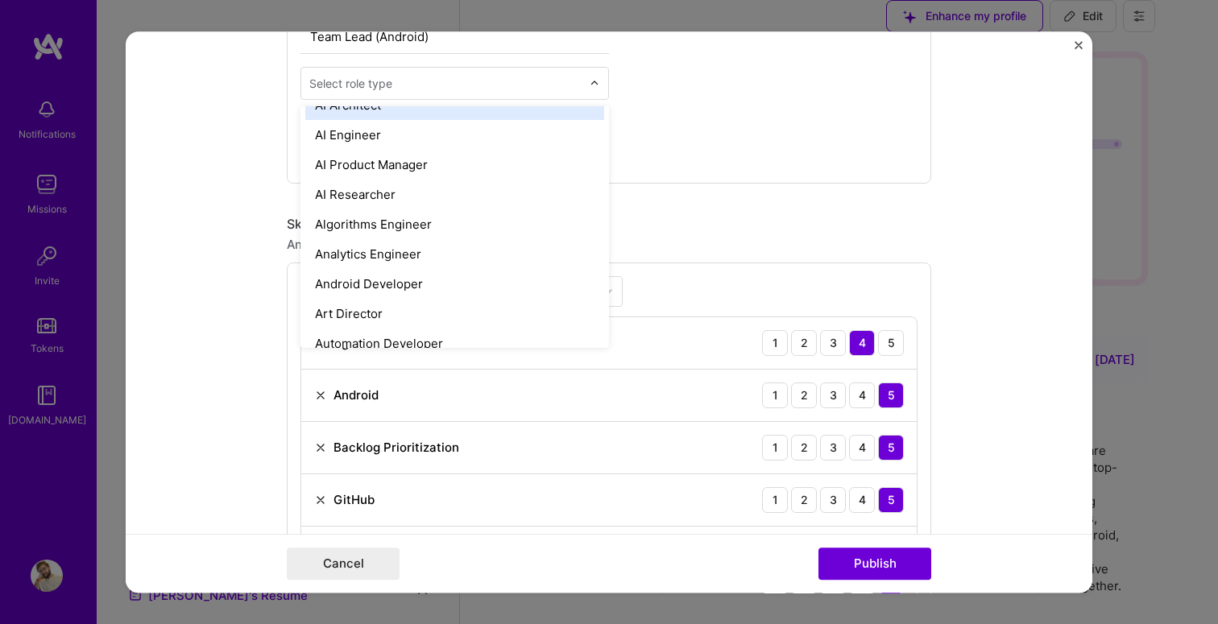
scroll to position [0, 0]
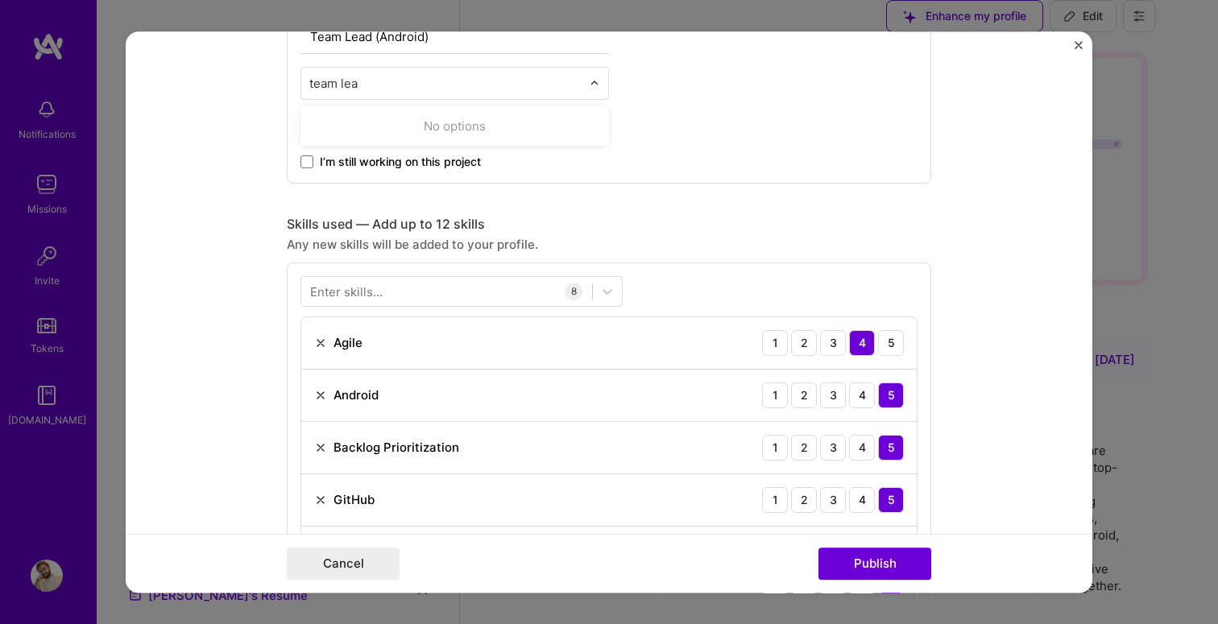
type input "team lead"
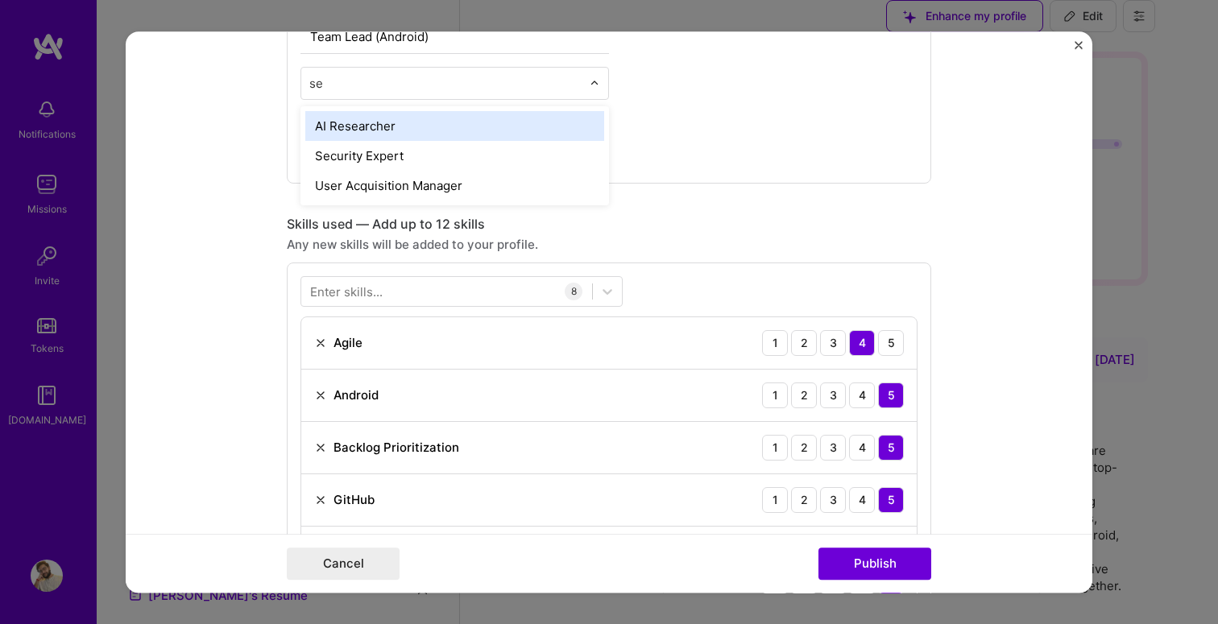
type input "s"
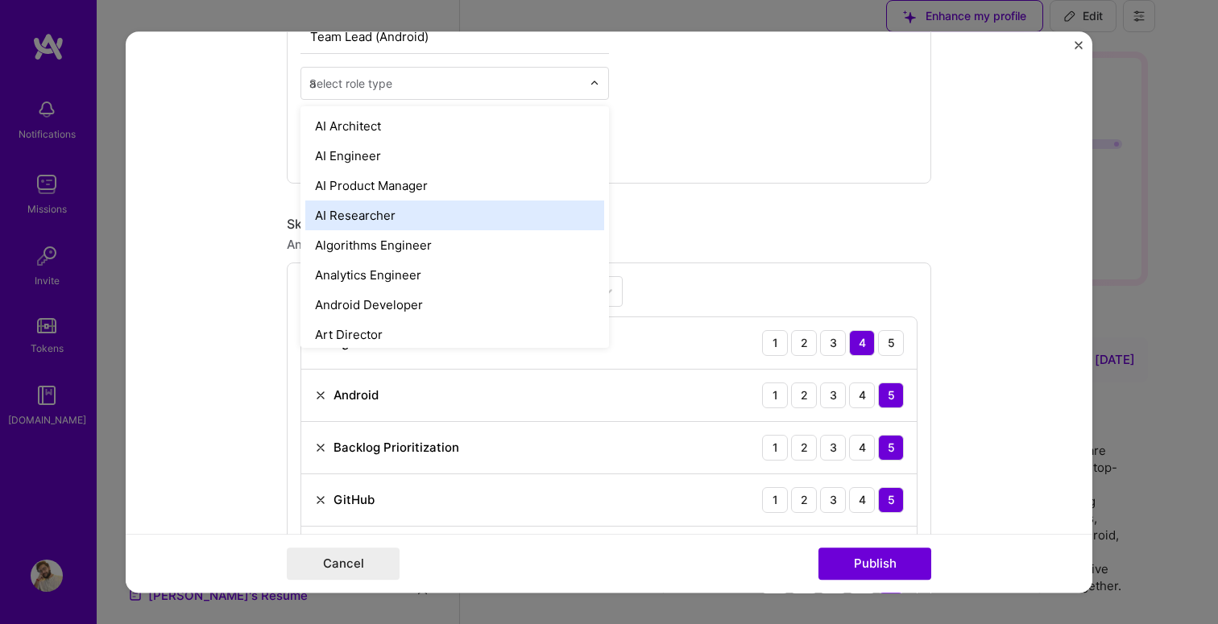
type input "an"
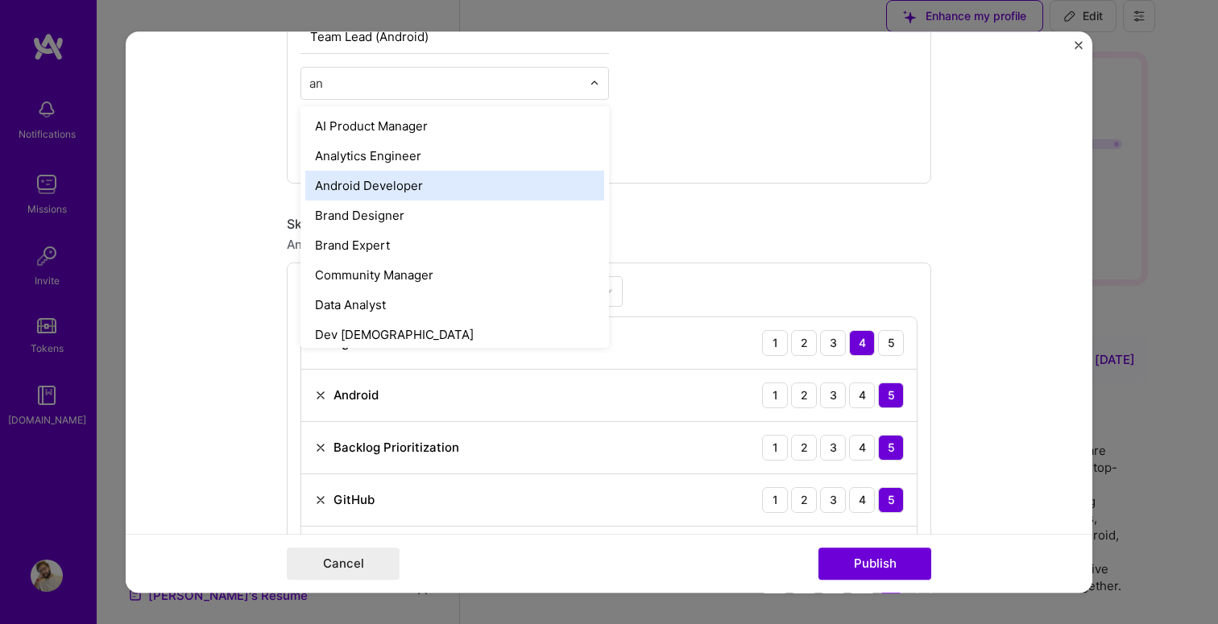
click at [420, 178] on div "Android Developer" at bounding box center [454, 186] width 299 height 30
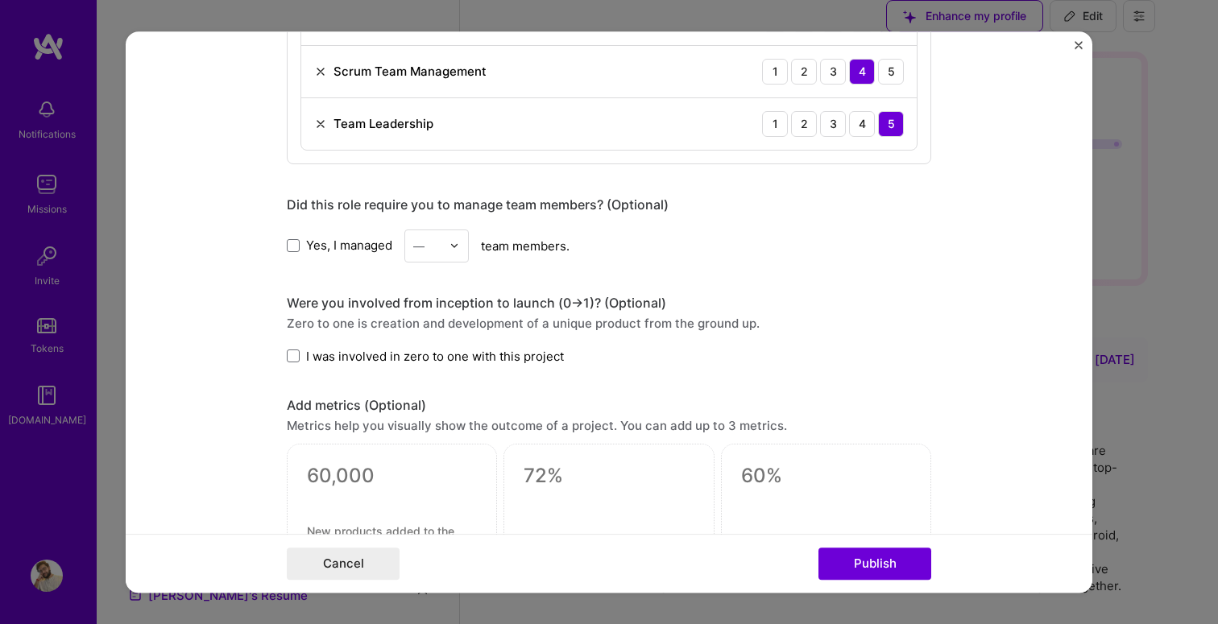
scroll to position [1236, 0]
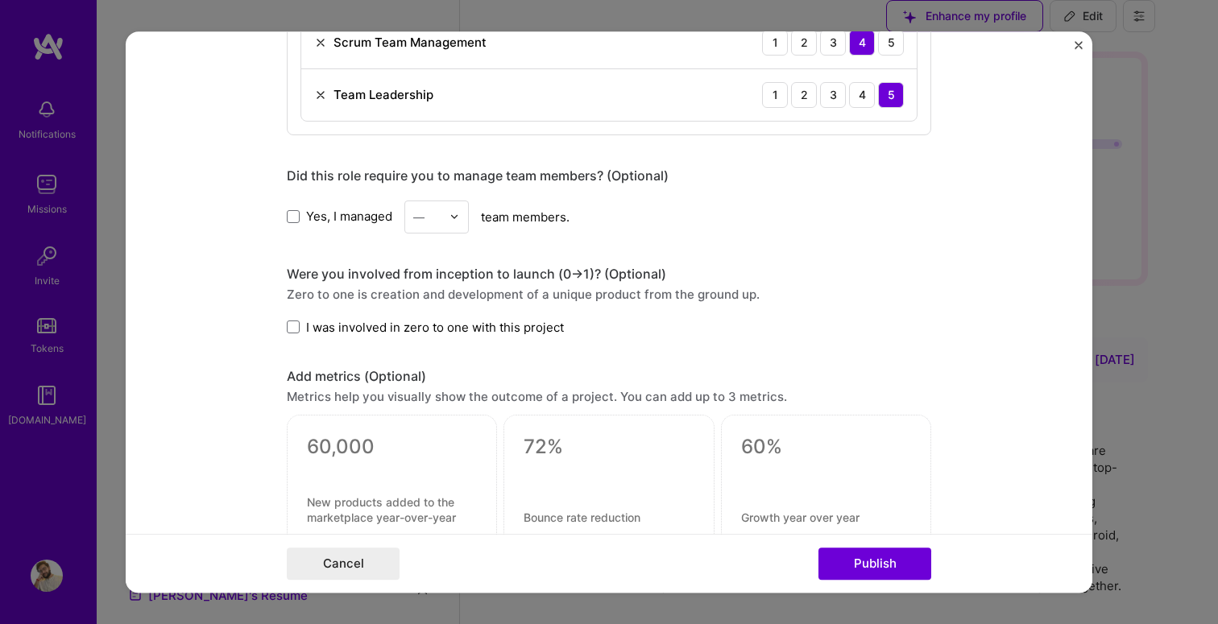
click at [432, 216] on input "text" at bounding box center [427, 217] width 28 height 17
click at [445, 404] on div "8" at bounding box center [436, 397] width 55 height 30
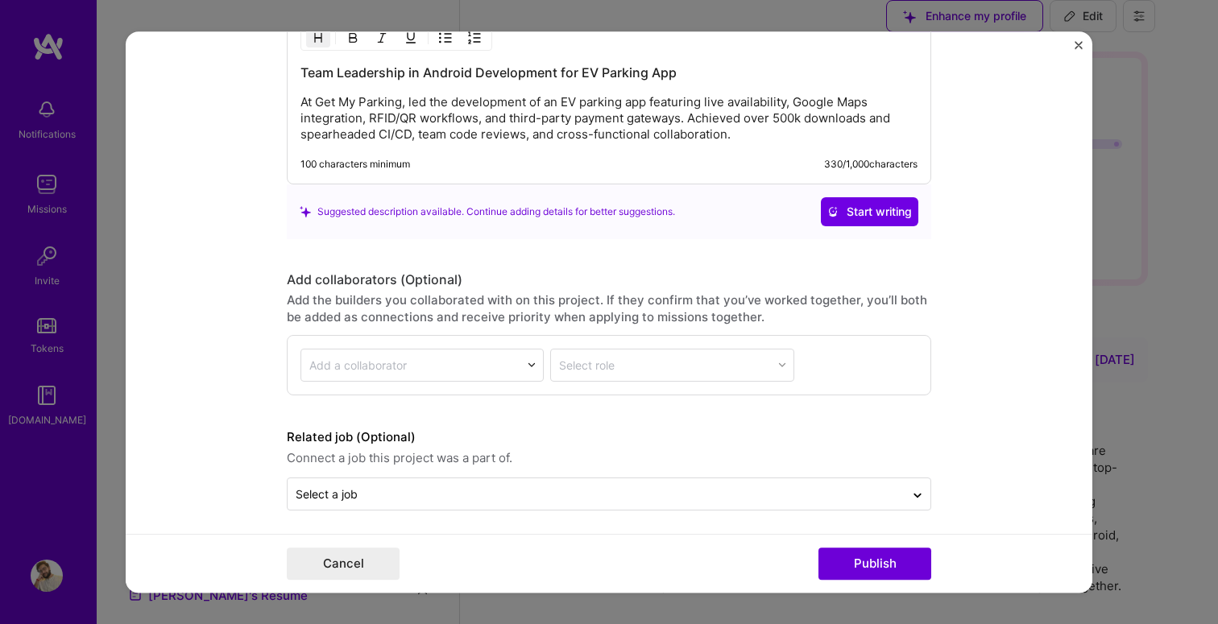
scroll to position [1833, 0]
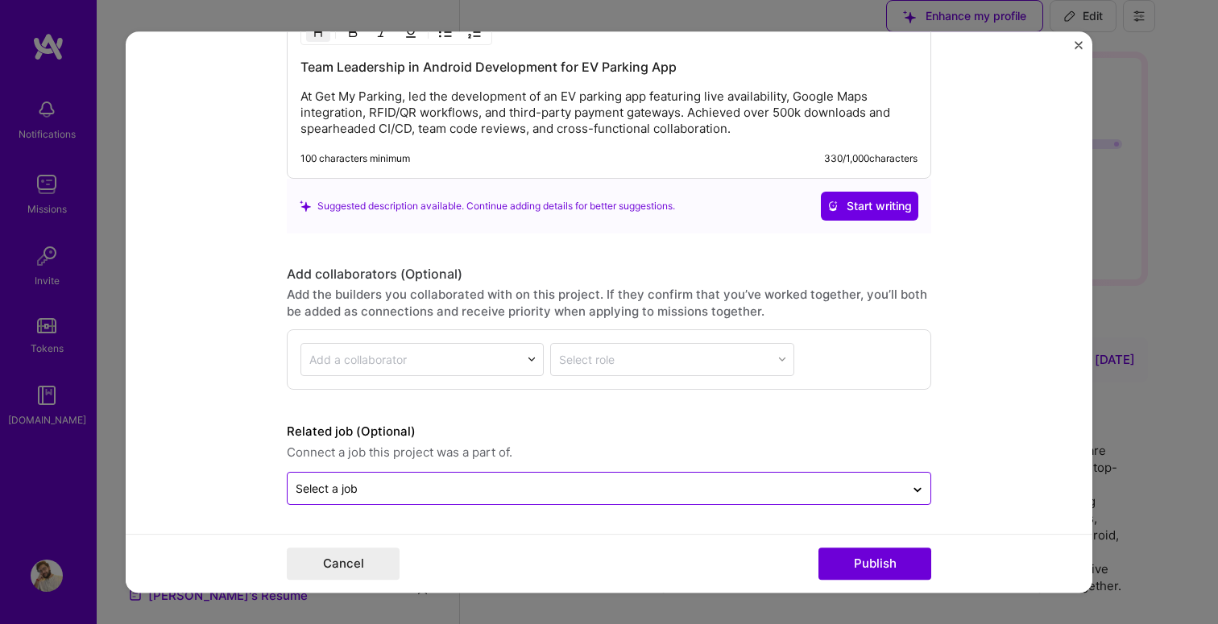
click at [482, 484] on input "text" at bounding box center [596, 488] width 601 height 17
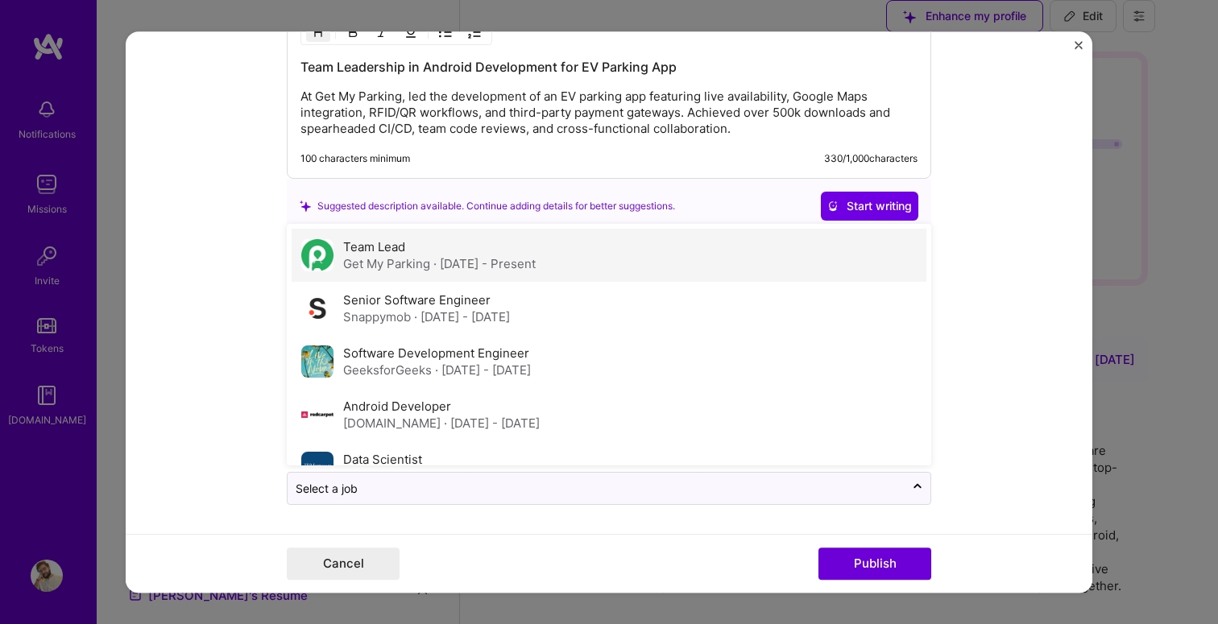
click at [460, 259] on span "· [DATE] - Present" at bounding box center [484, 263] width 102 height 15
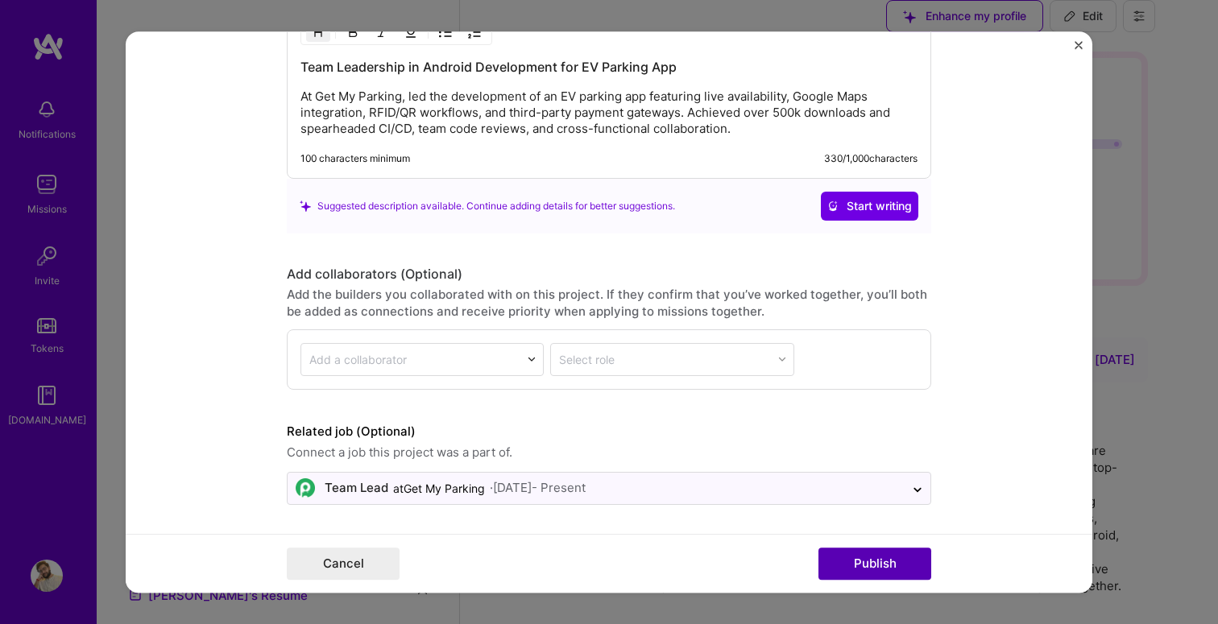
click at [900, 572] on button "Publish" at bounding box center [874, 564] width 113 height 32
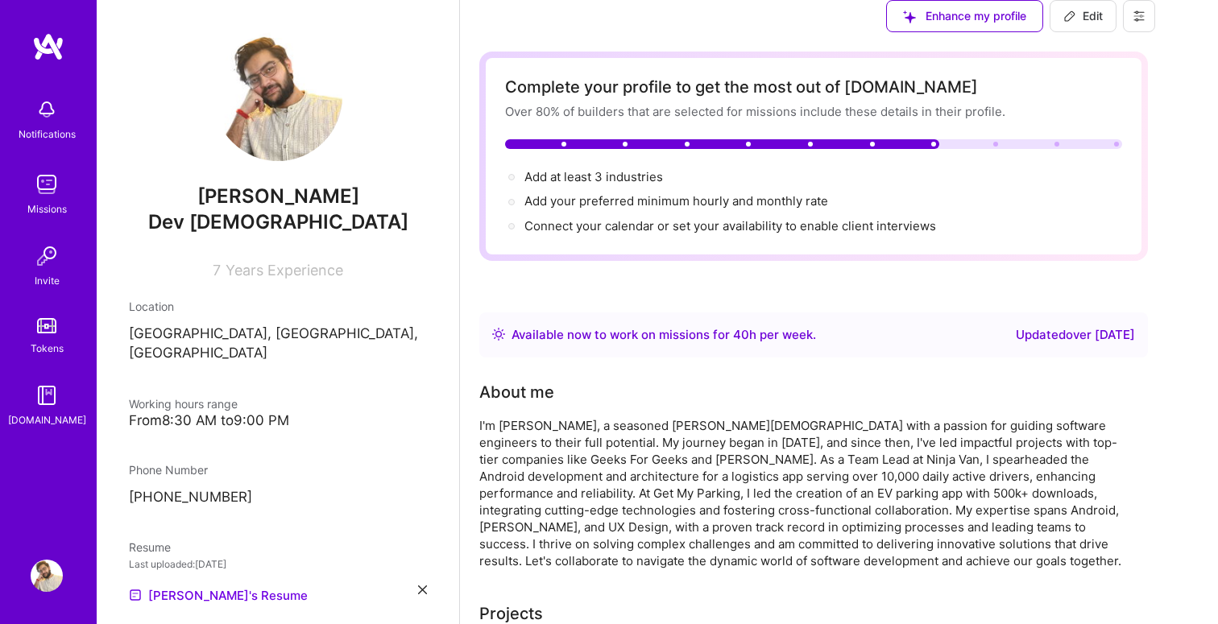
scroll to position [589, 0]
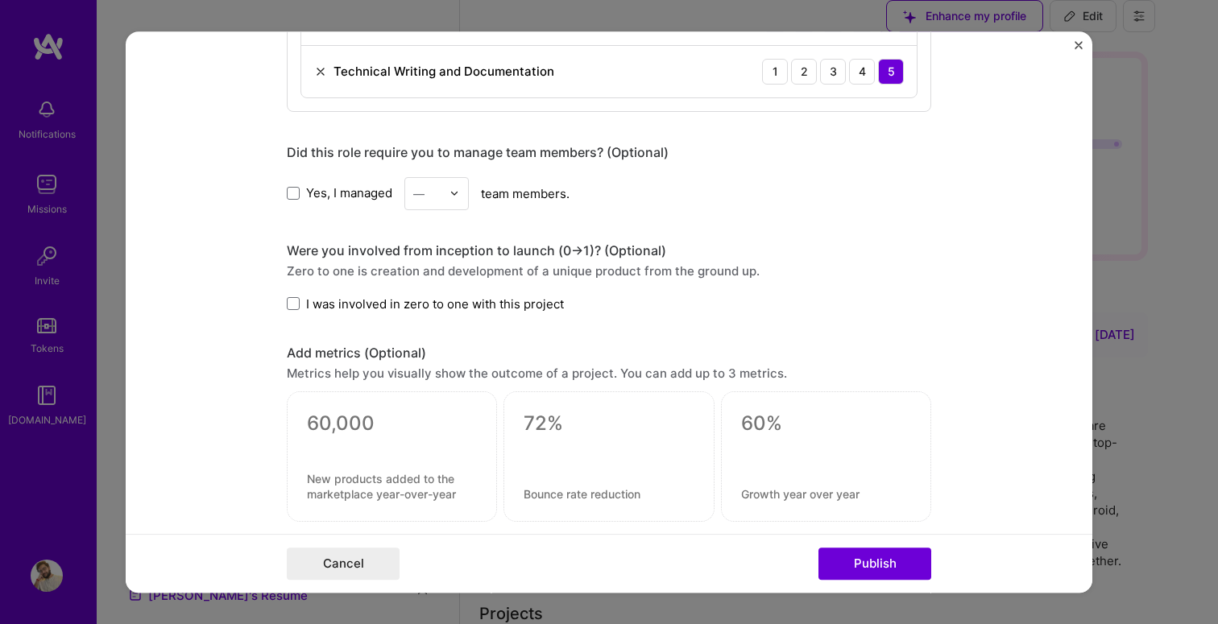
scroll to position [1156, 0]
click at [436, 187] on input "text" at bounding box center [427, 192] width 28 height 17
click at [448, 325] on div "6" at bounding box center [436, 326] width 55 height 30
click at [350, 304] on span "I was involved in zero to one with this project" at bounding box center [435, 302] width 258 height 17
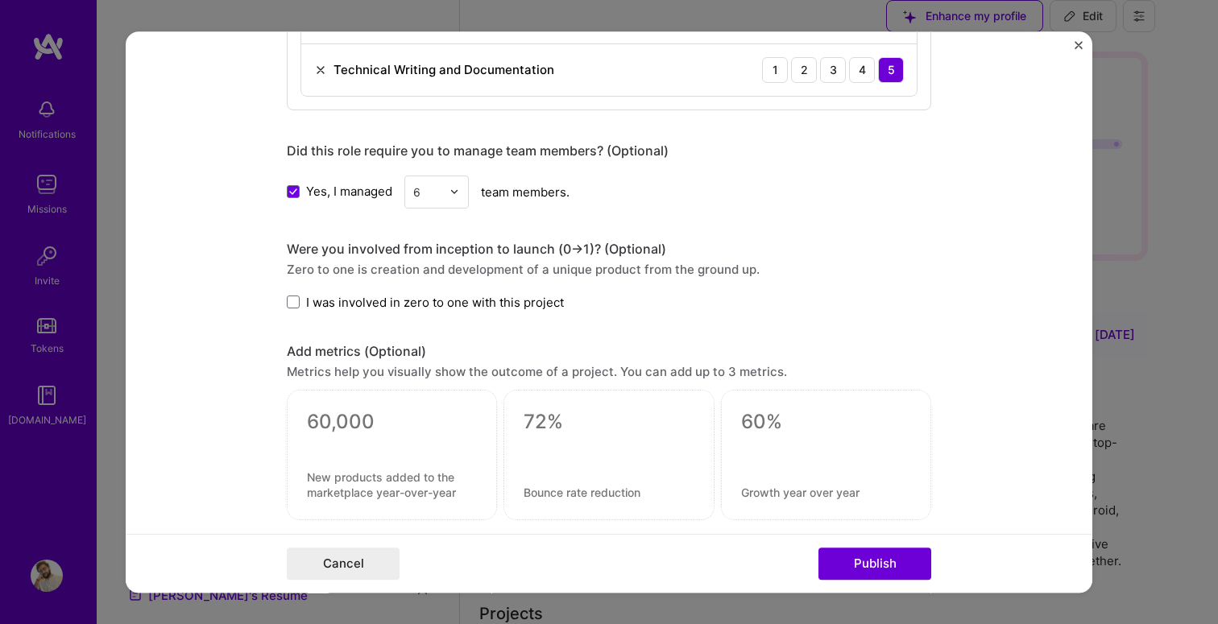
click at [0, 0] on input "I was involved in zero to one with this project" at bounding box center [0, 0] width 0 height 0
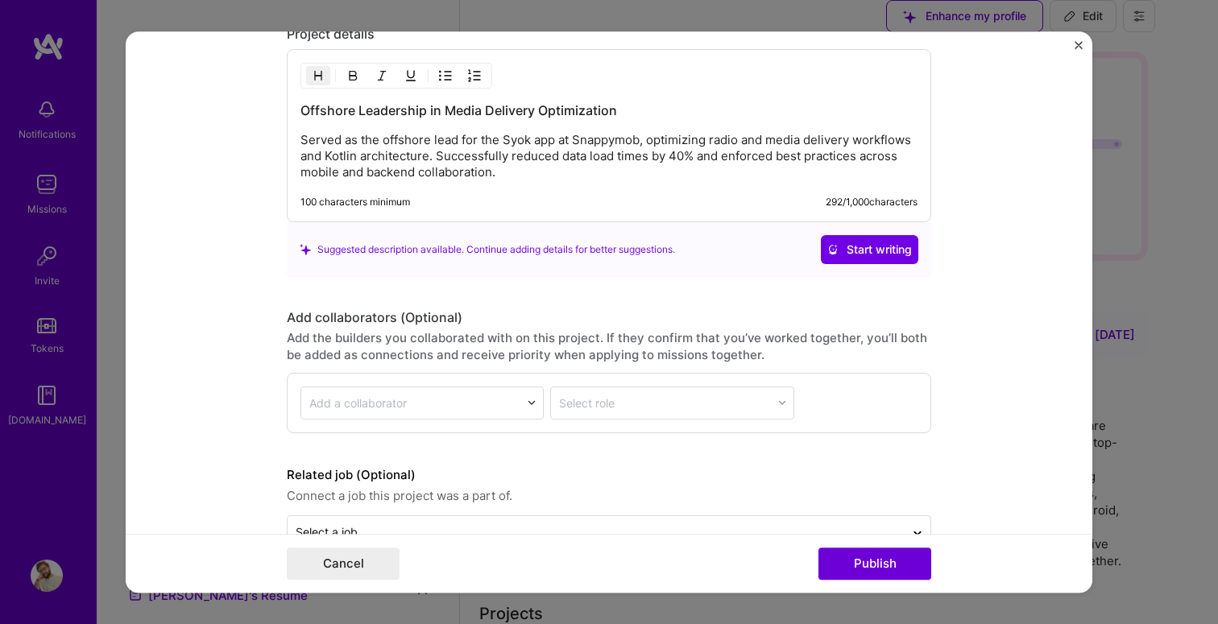
scroll to position [1728, 0]
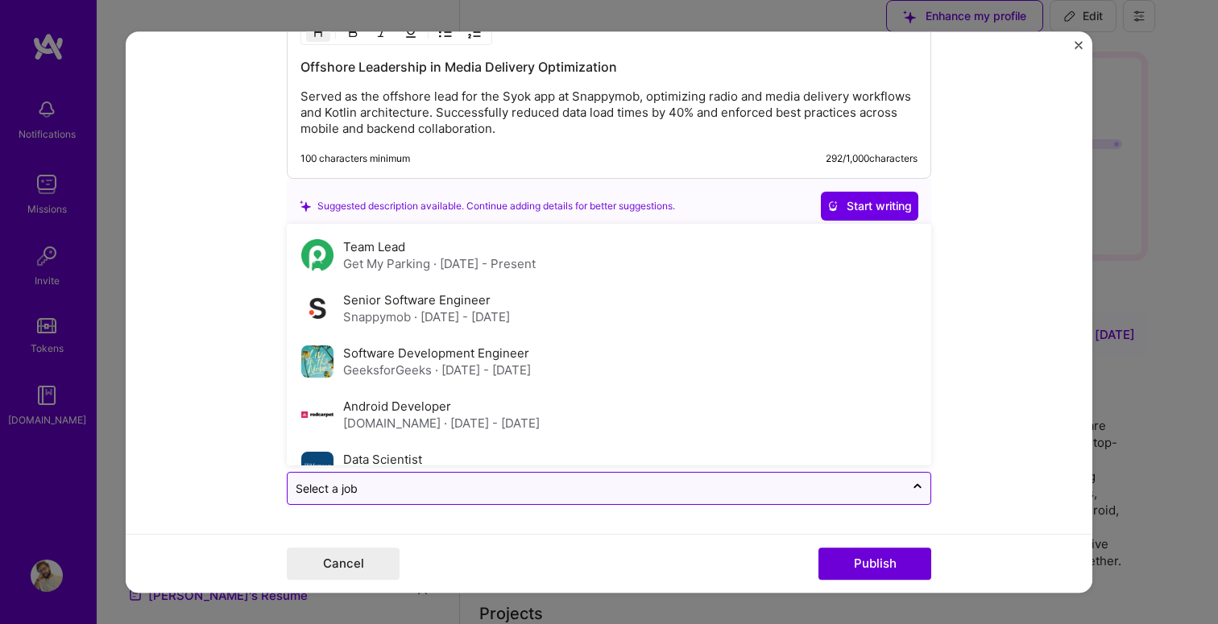
click at [424, 482] on input "text" at bounding box center [596, 488] width 601 height 17
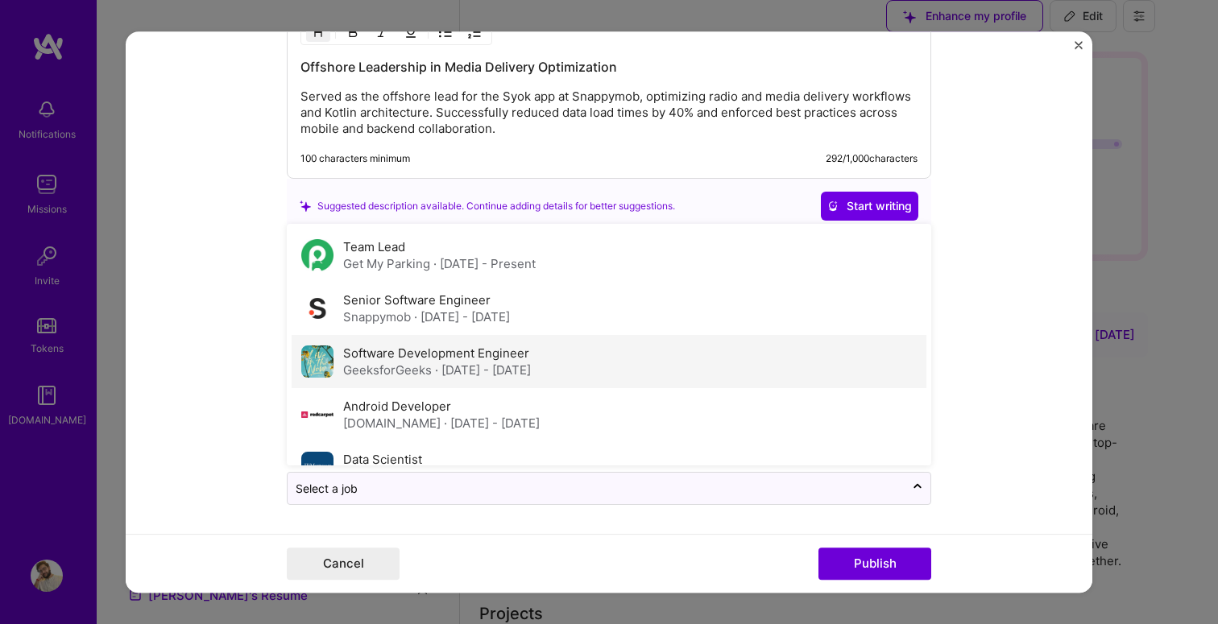
click at [466, 335] on div "Software Development Engineer GeeksforGeeks · [DATE] - [DATE]" at bounding box center [609, 361] width 635 height 53
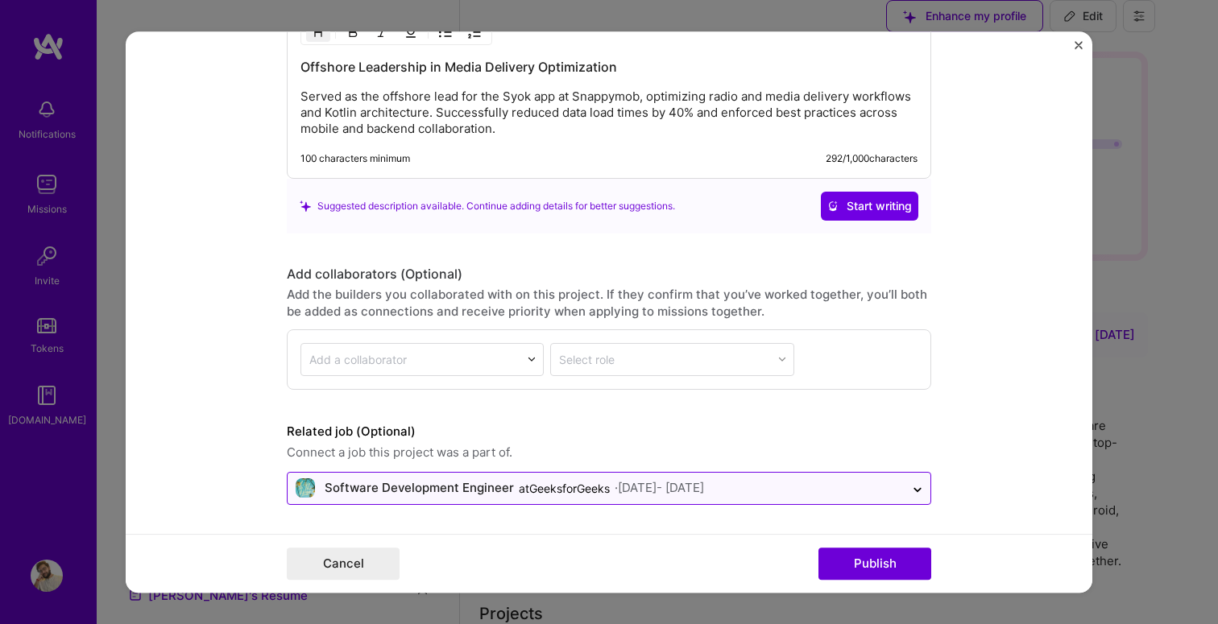
click at [400, 484] on div "Software Development Engineer" at bounding box center [419, 488] width 189 height 17
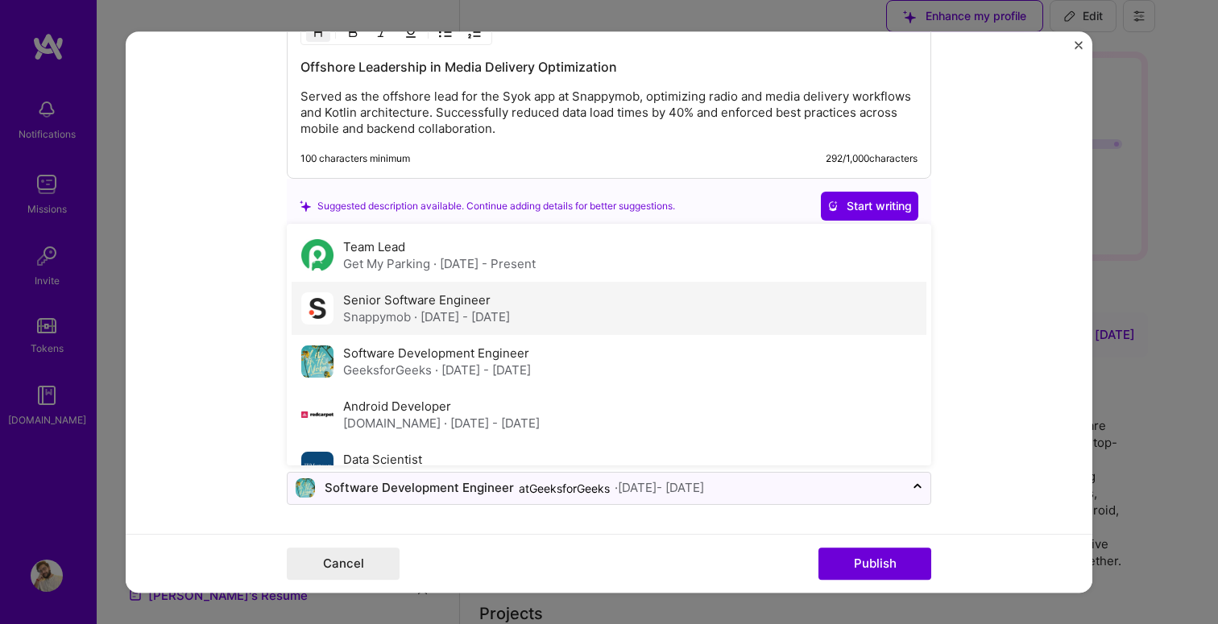
click at [429, 295] on label "Senior Software Engineer" at bounding box center [416, 299] width 147 height 15
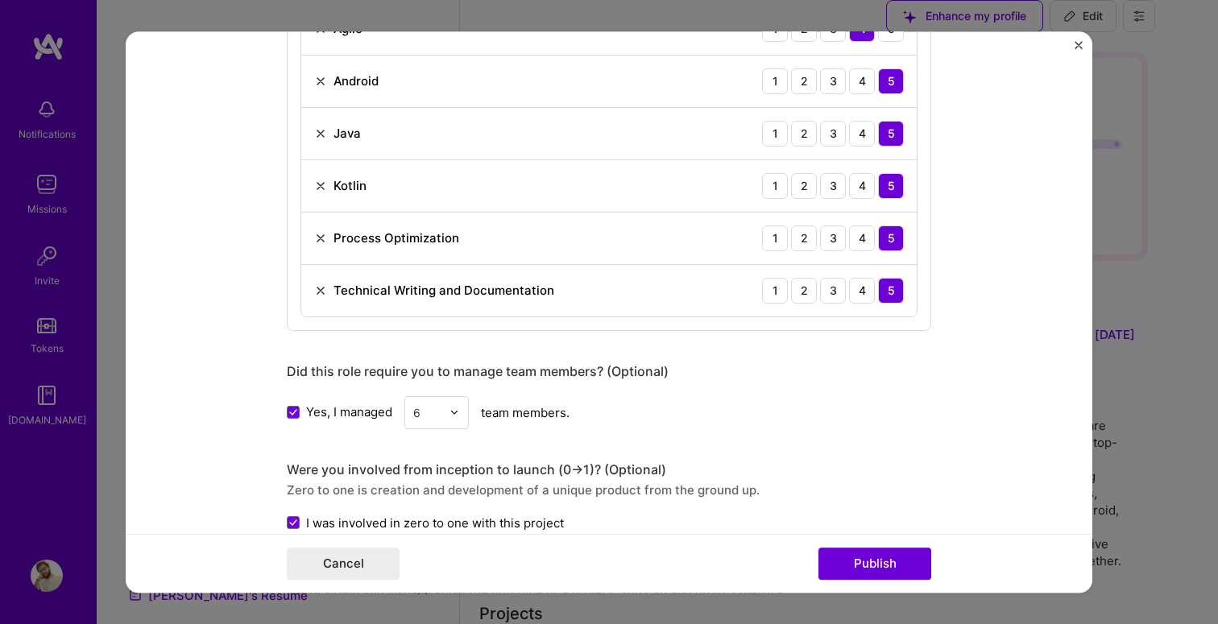
scroll to position [1530, 0]
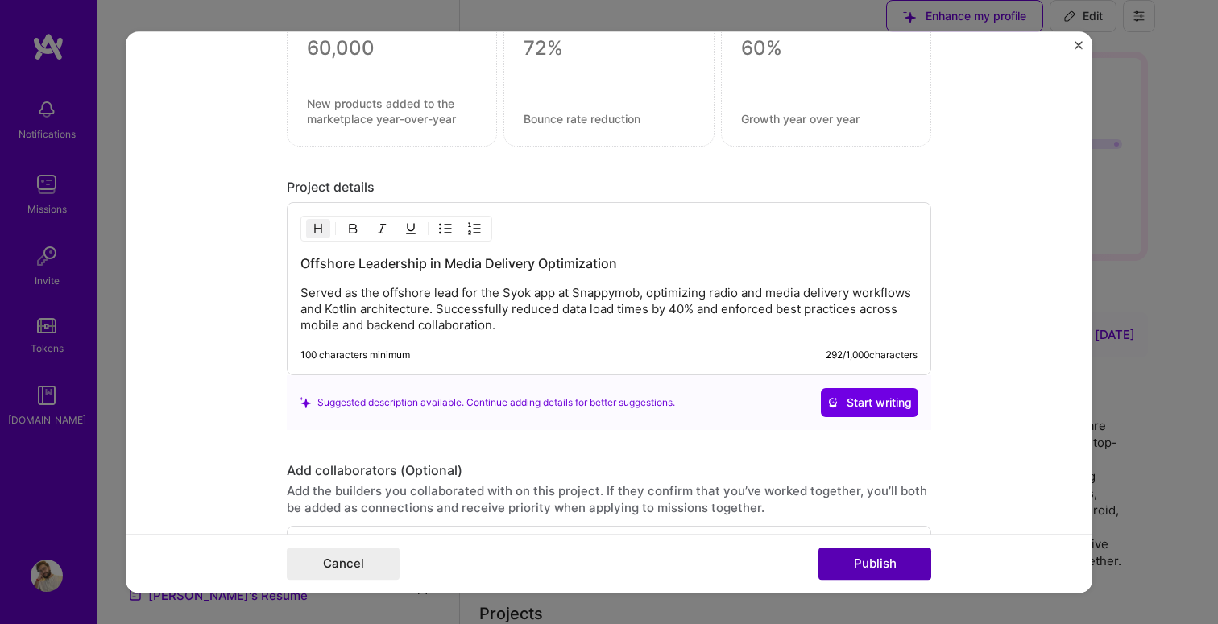
click at [880, 569] on button "Publish" at bounding box center [874, 564] width 113 height 32
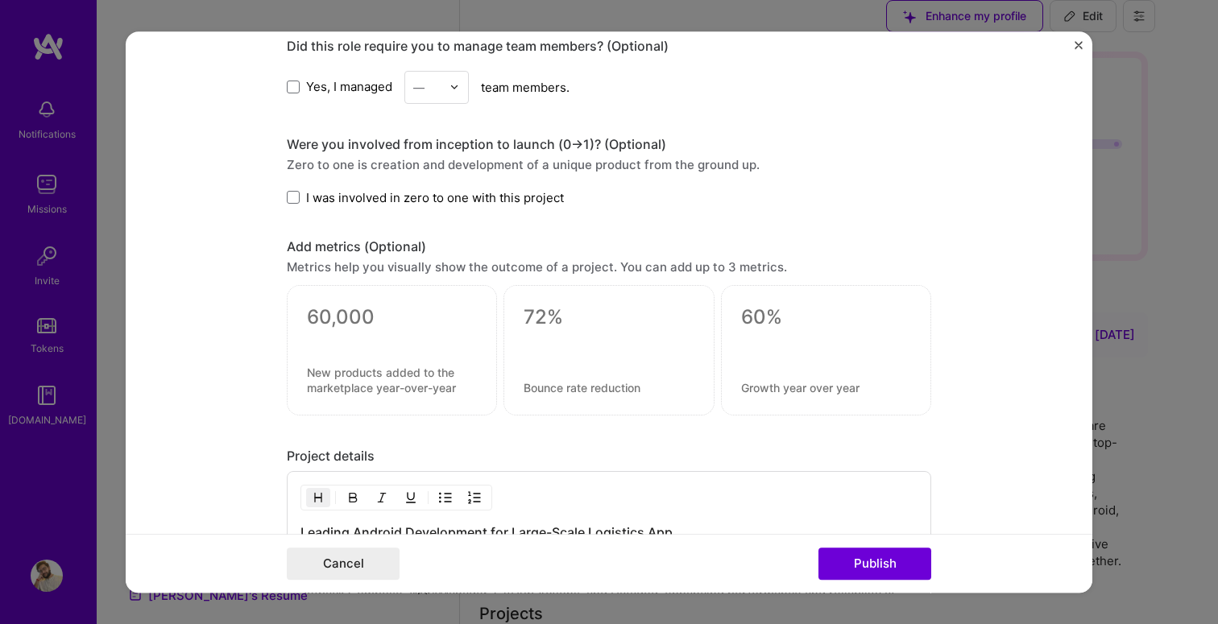
scroll to position [1349, 0]
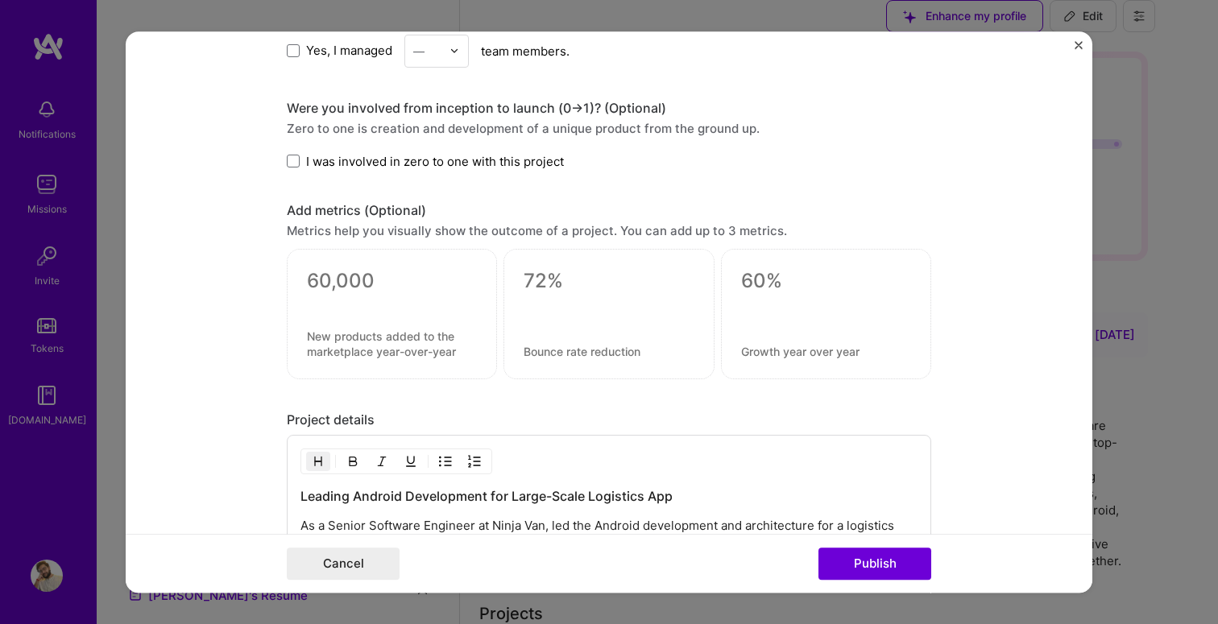
click at [342, 162] on span "I was involved in zero to one with this project" at bounding box center [435, 161] width 258 height 17
click at [0, 0] on input "I was involved in zero to one with this project" at bounding box center [0, 0] width 0 height 0
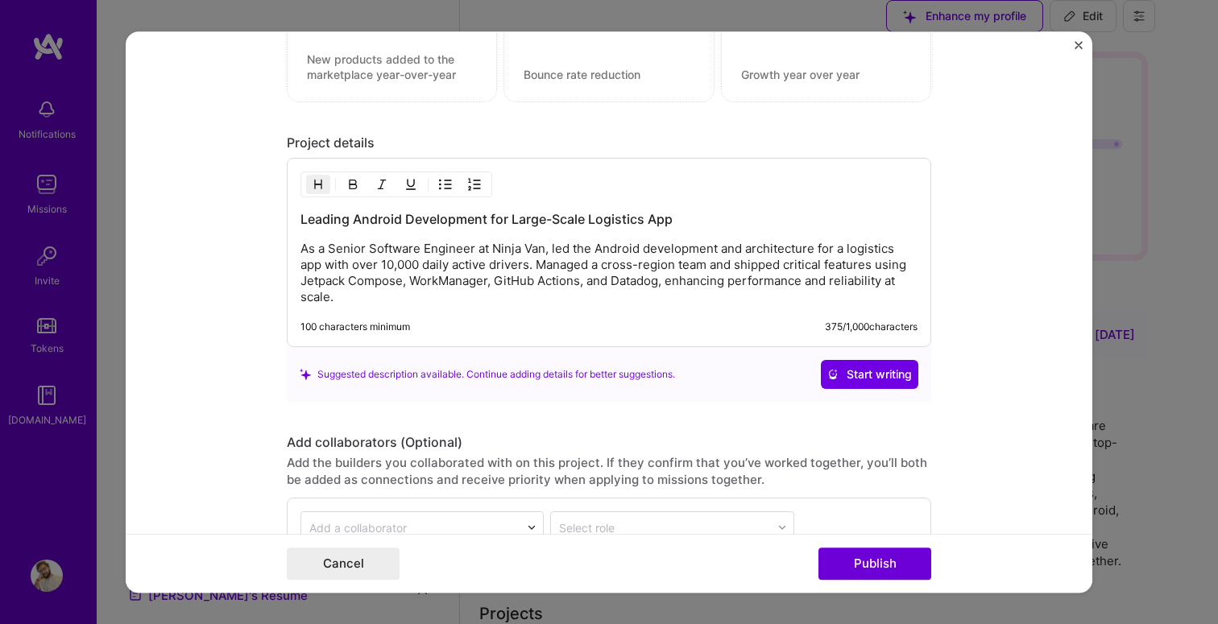
scroll to position [1796, 0]
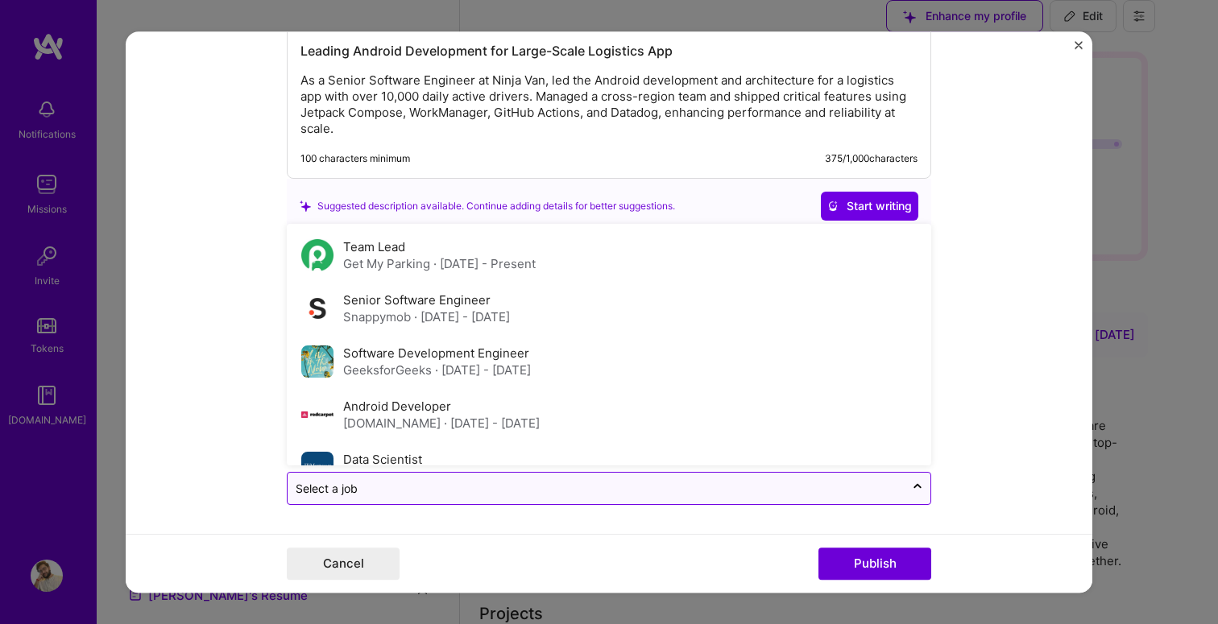
click at [528, 503] on div "Select a job" at bounding box center [596, 488] width 617 height 31
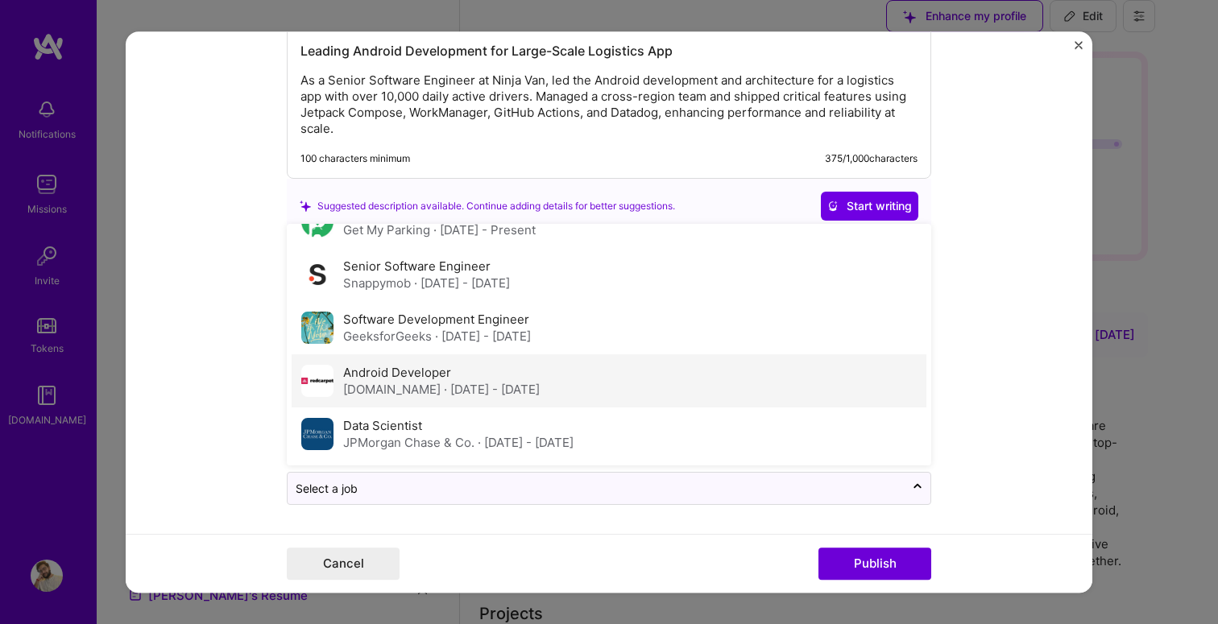
scroll to position [0, 0]
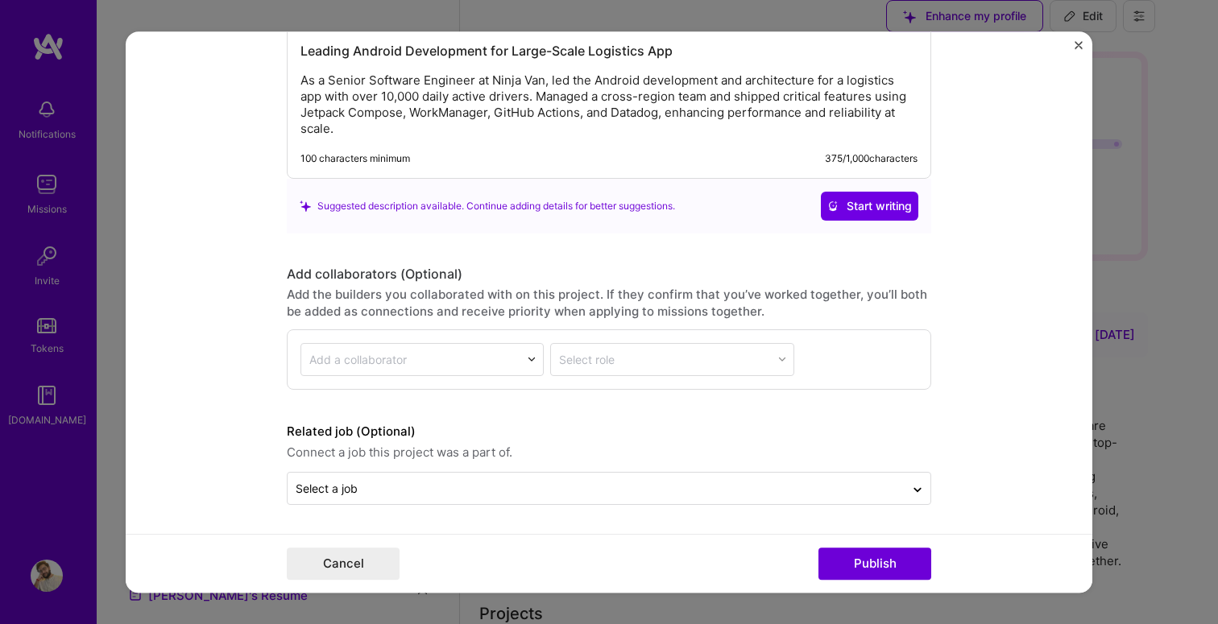
click at [1043, 361] on form "Editing suggested project This project is suggested based on your LinkedIn, res…" at bounding box center [609, 312] width 967 height 562
click at [1079, 39] on form "Editing suggested project This project is suggested based on your LinkedIn, res…" at bounding box center [609, 312] width 967 height 562
click at [1079, 41] on img "Close" at bounding box center [1079, 45] width 8 height 8
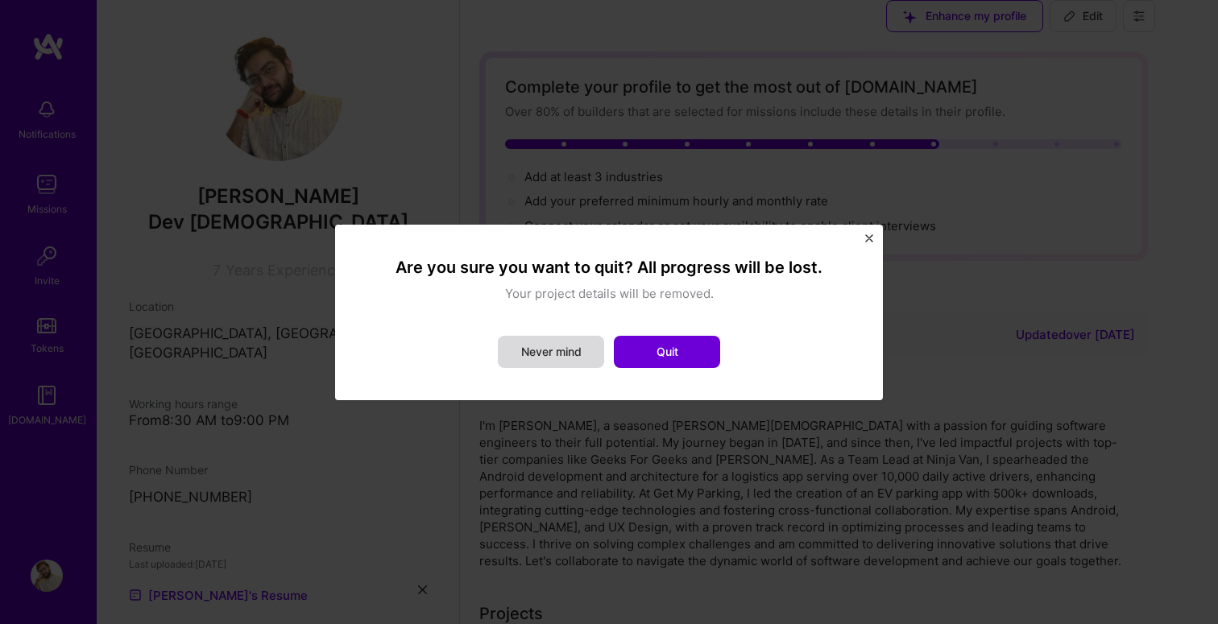
click at [560, 352] on button "Never mind" at bounding box center [551, 352] width 106 height 32
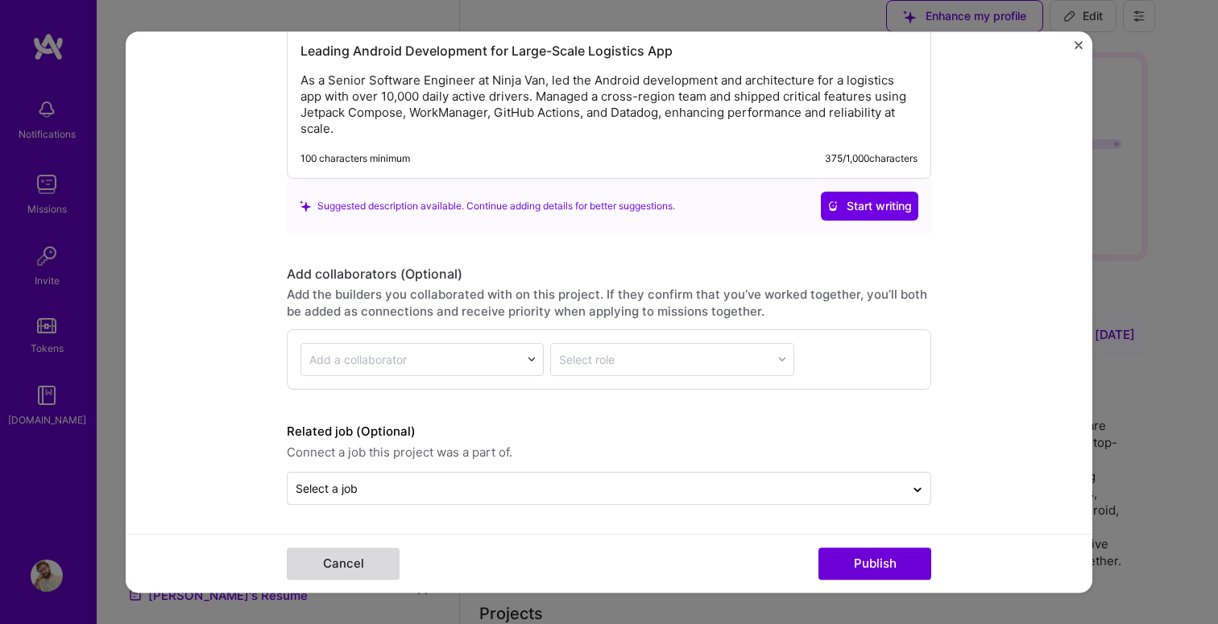
click at [377, 561] on button "Cancel" at bounding box center [343, 564] width 113 height 32
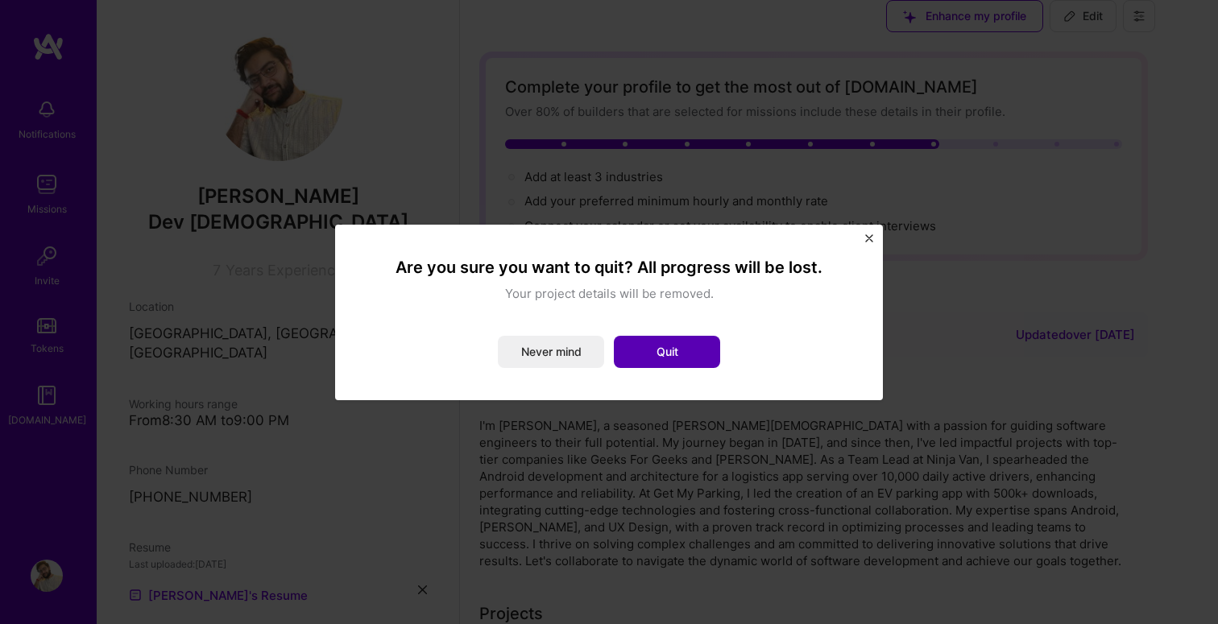
click at [702, 358] on button "Quit" at bounding box center [667, 352] width 106 height 32
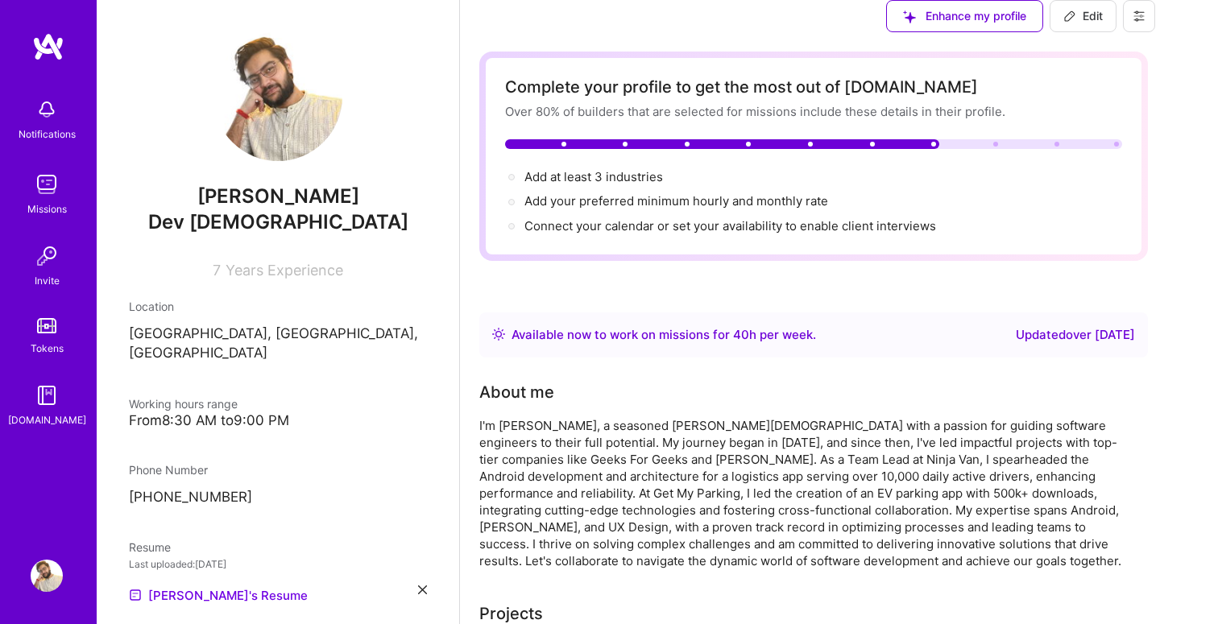
scroll to position [1997, 0]
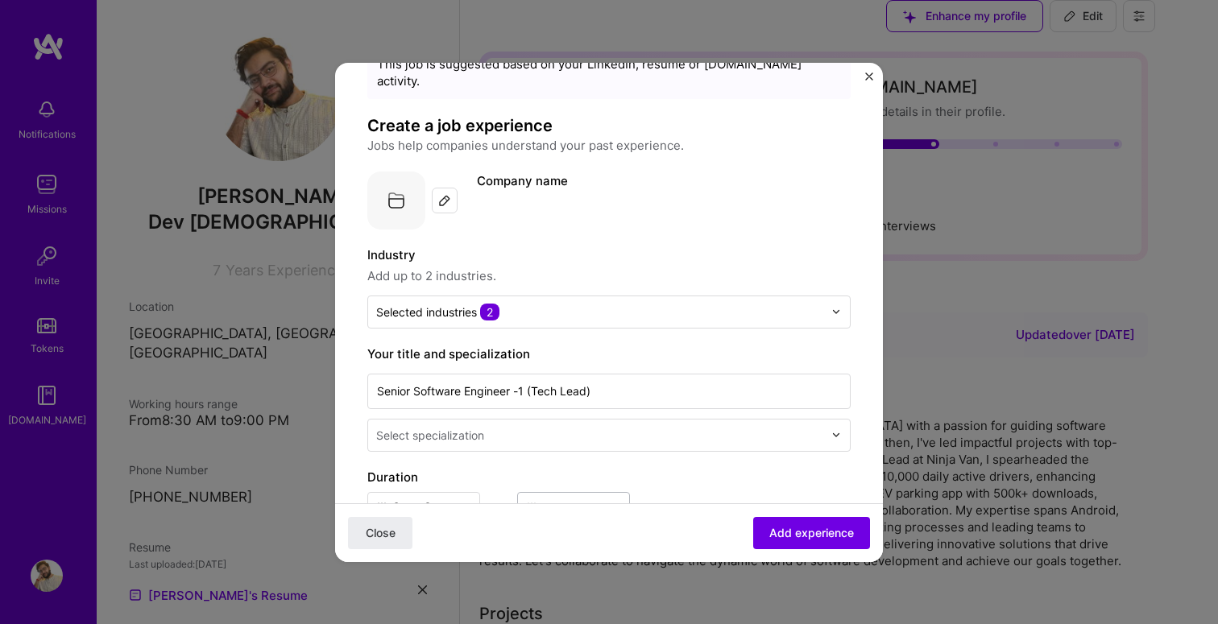
scroll to position [78, 0]
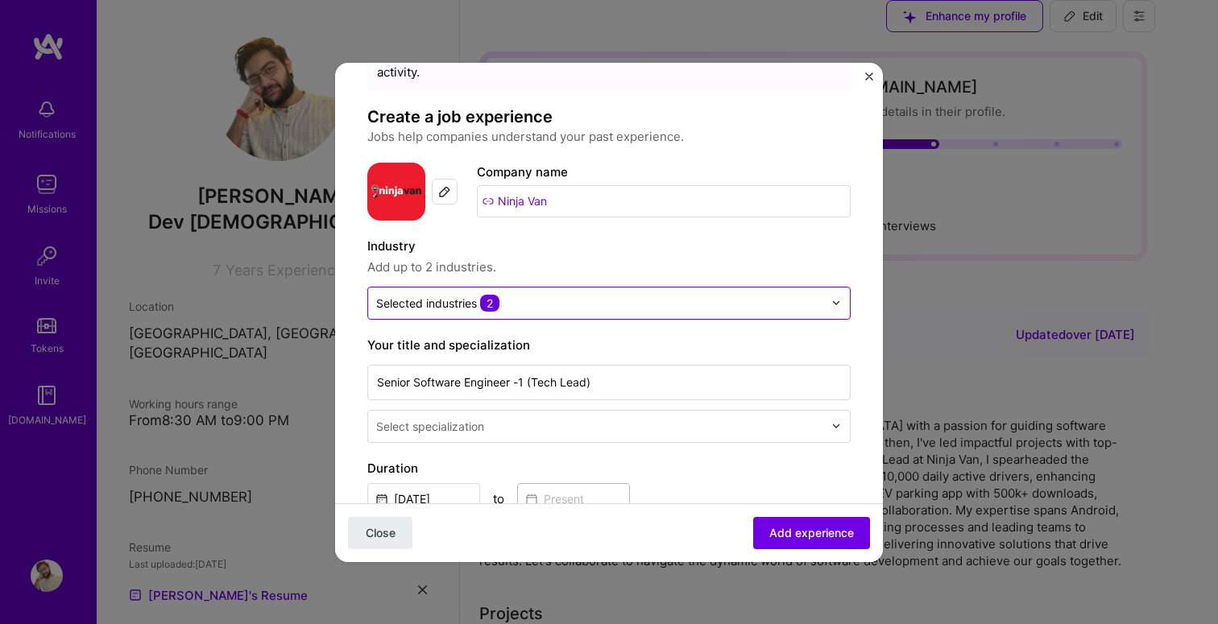
click at [615, 295] on div at bounding box center [599, 303] width 447 height 20
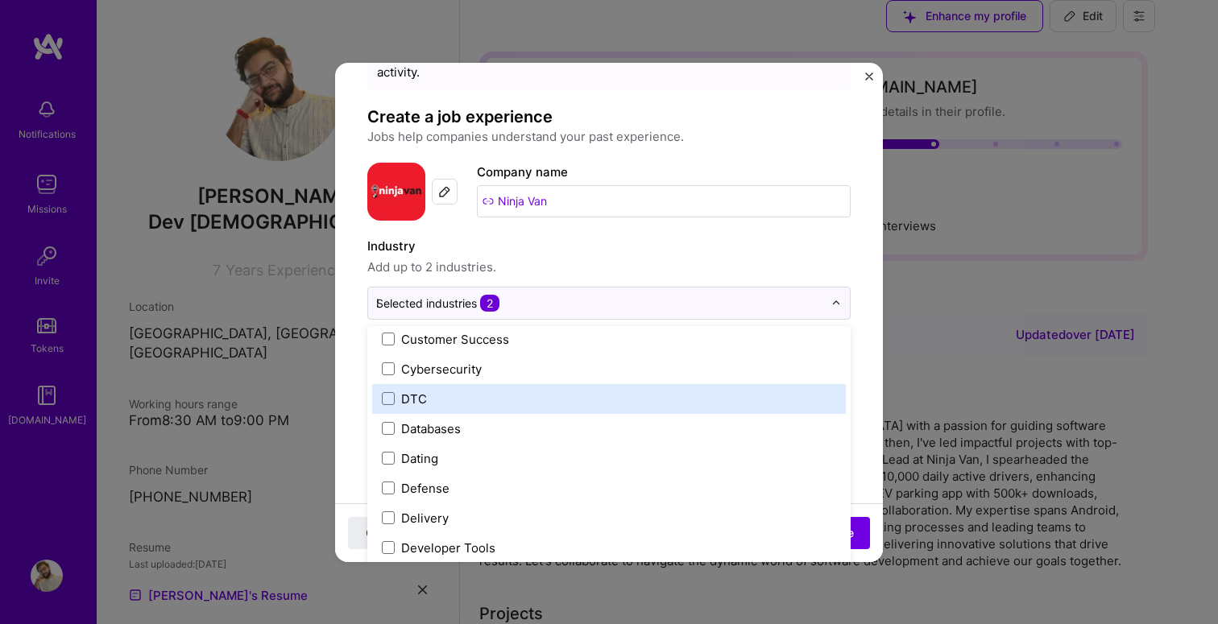
scroll to position [0, 0]
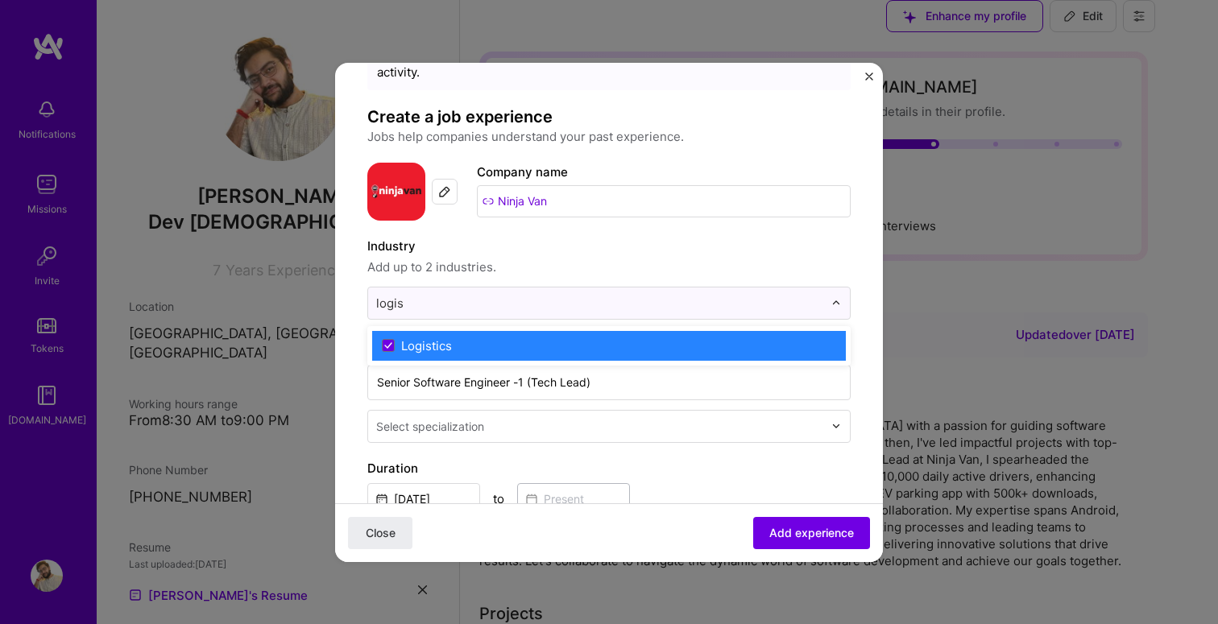
type input "logis"
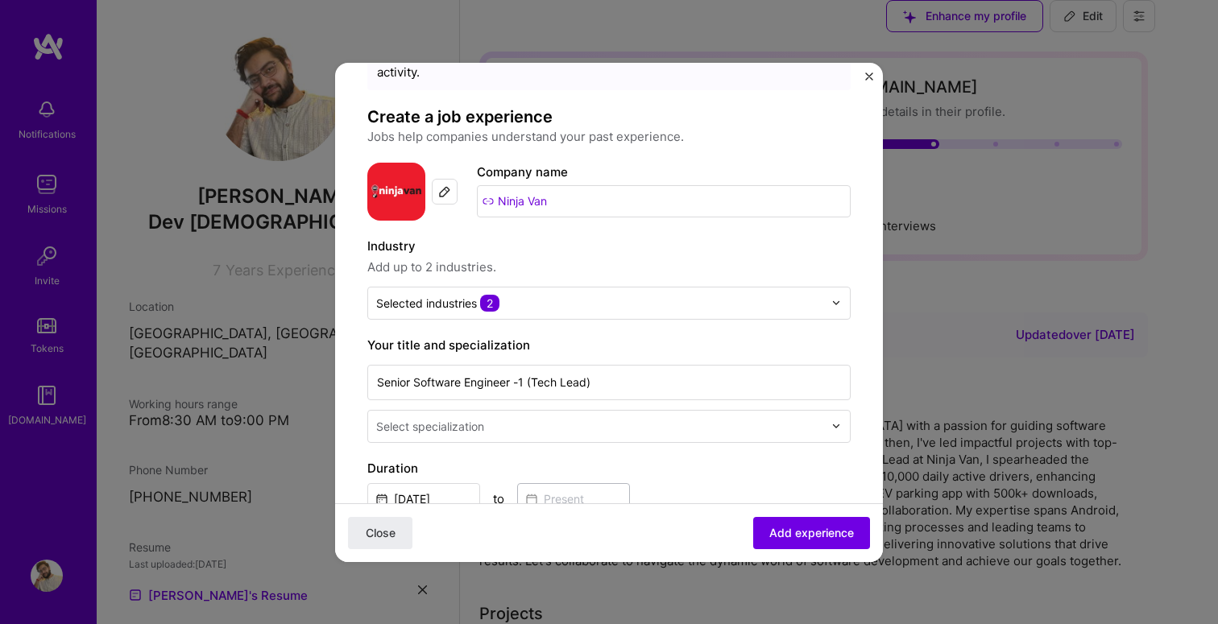
click at [594, 258] on span "Add up to 2 industries." at bounding box center [608, 267] width 483 height 19
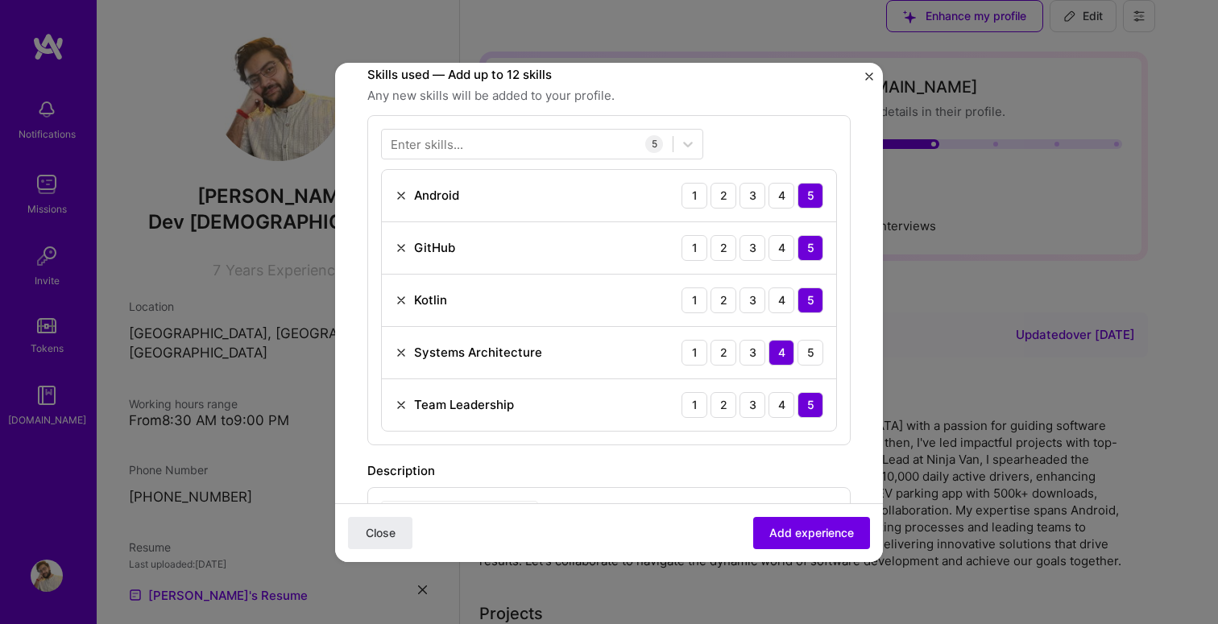
scroll to position [553, 0]
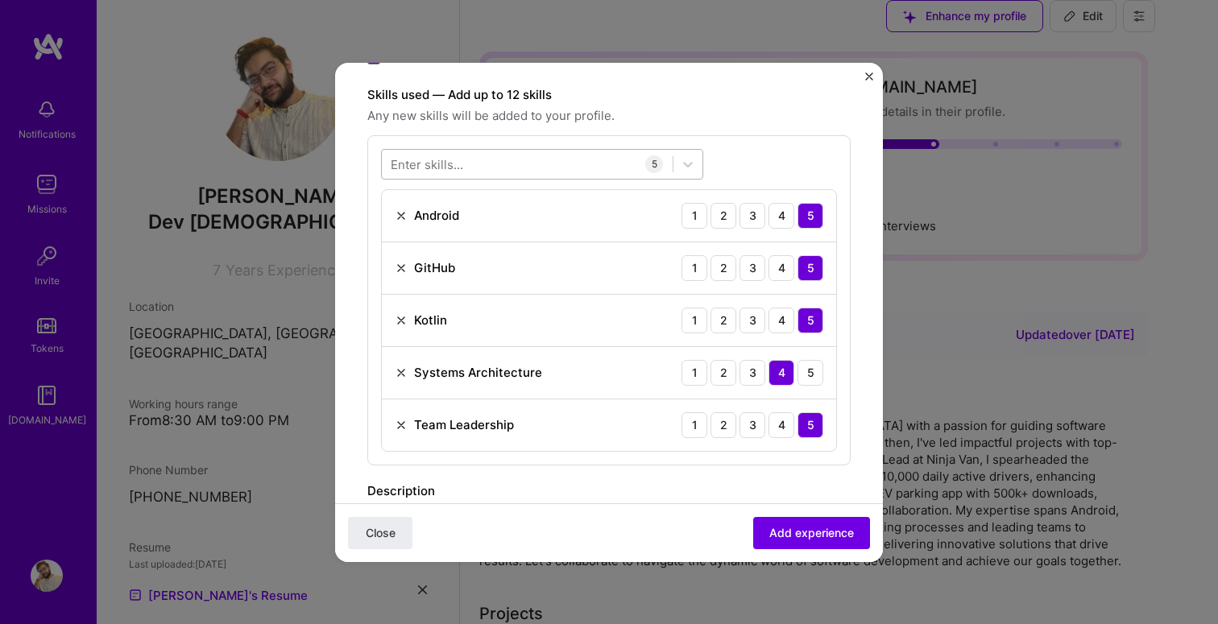
click at [549, 151] on div at bounding box center [527, 164] width 291 height 27
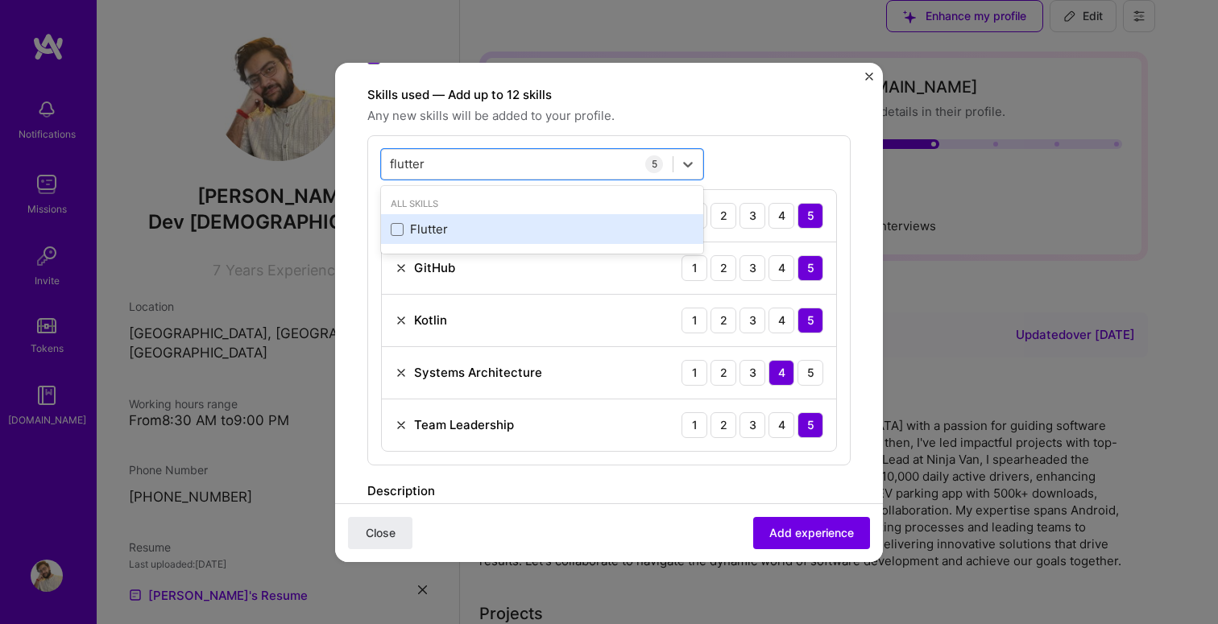
click at [433, 221] on div "Flutter" at bounding box center [542, 229] width 303 height 17
type input "flutter"
click at [740, 135] on div "option Flutter, selected. option Flutter selected, 0 of 2. 1 result available f…" at bounding box center [608, 326] width 483 height 383
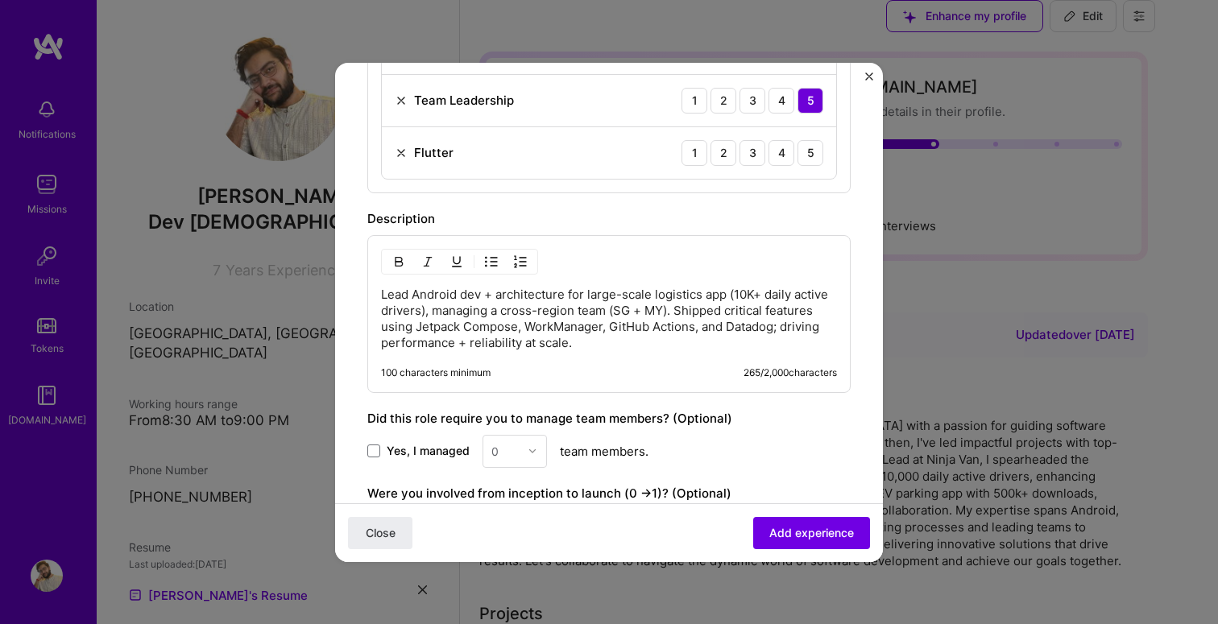
scroll to position [819, 0]
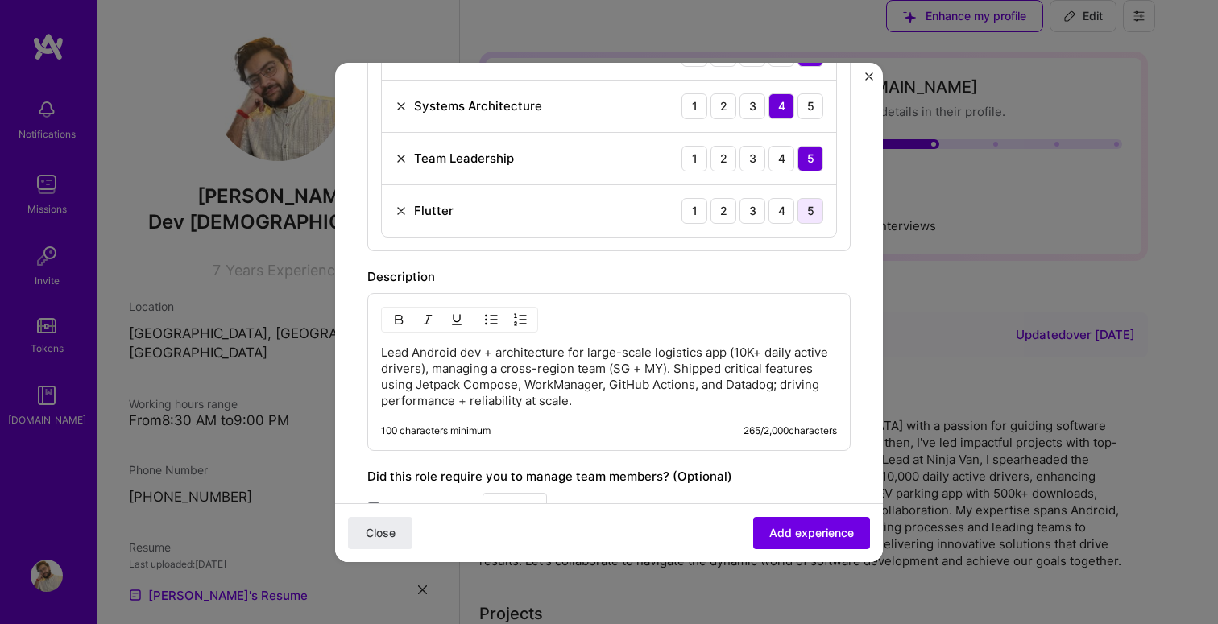
click at [807, 201] on div "5" at bounding box center [810, 211] width 26 height 26
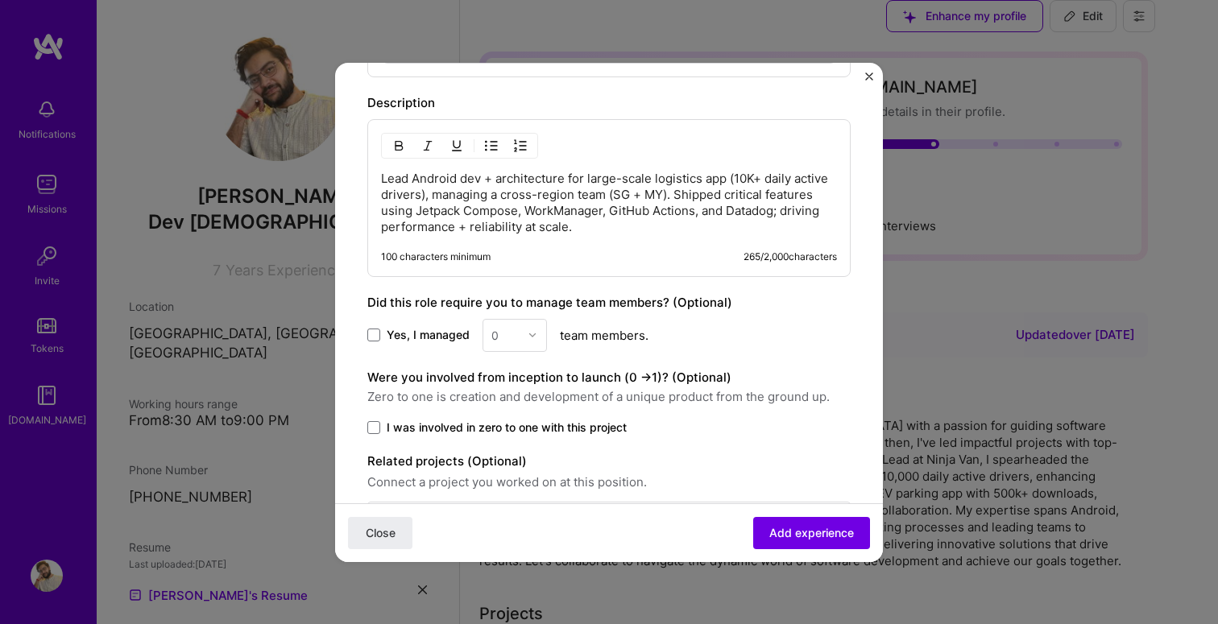
scroll to position [1040, 0]
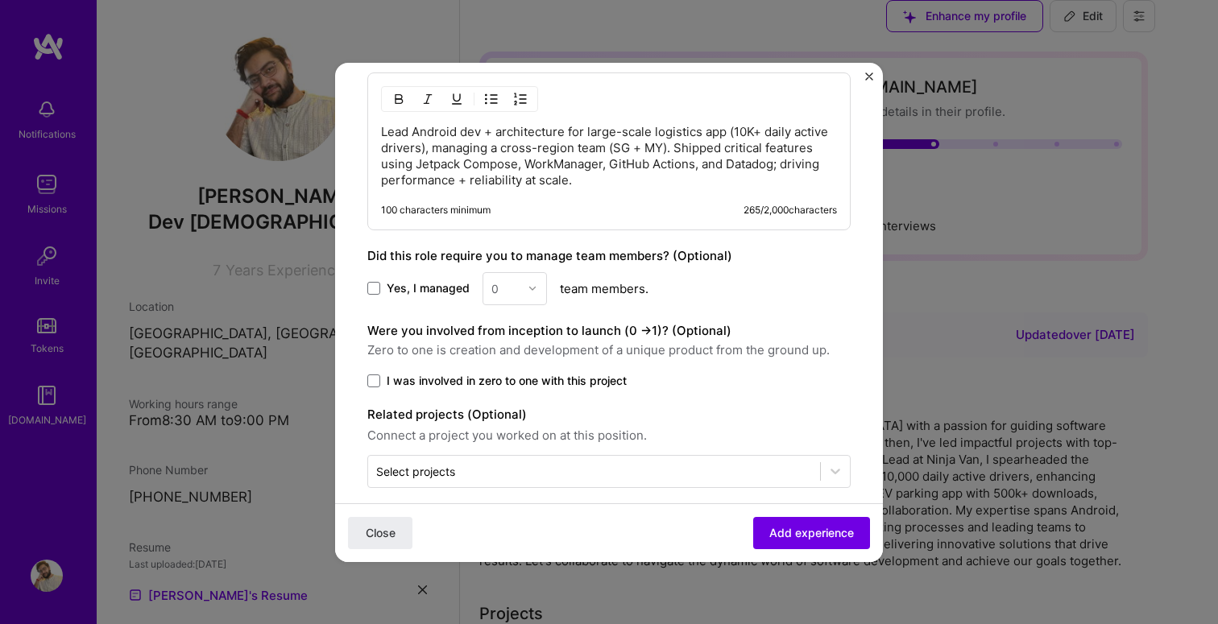
click at [466, 373] on span "I was involved in zero to one with this project" at bounding box center [507, 381] width 240 height 16
click at [0, 0] on input "I was involved in zero to one with this project" at bounding box center [0, 0] width 0 height 0
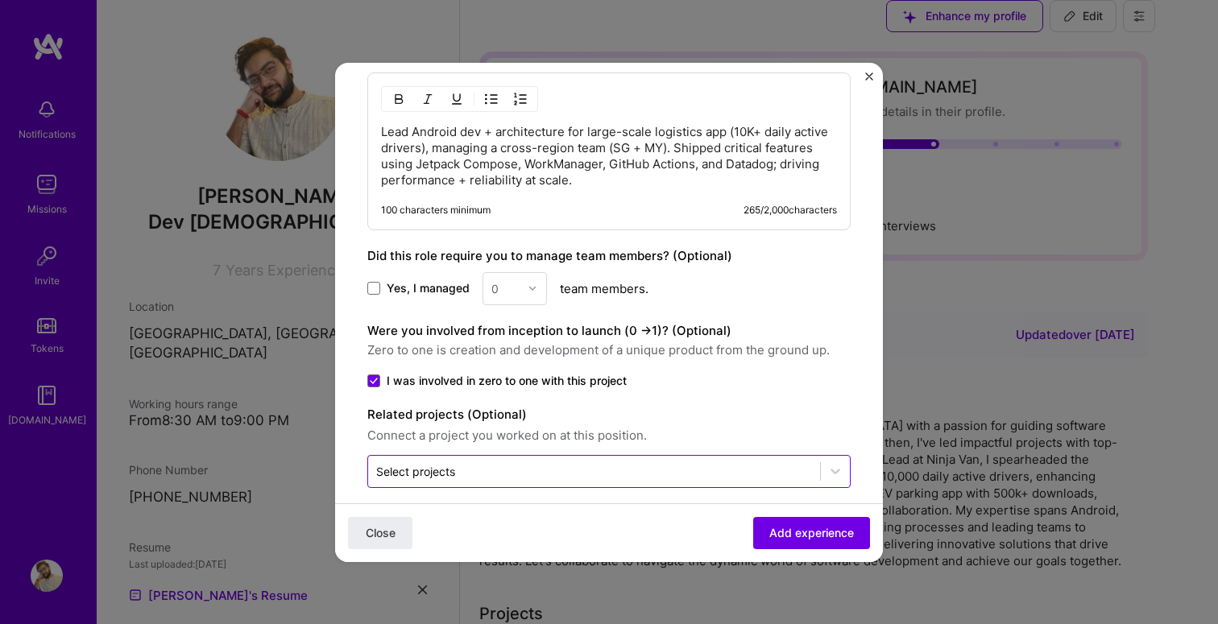
click at [609, 463] on input "text" at bounding box center [594, 471] width 436 height 17
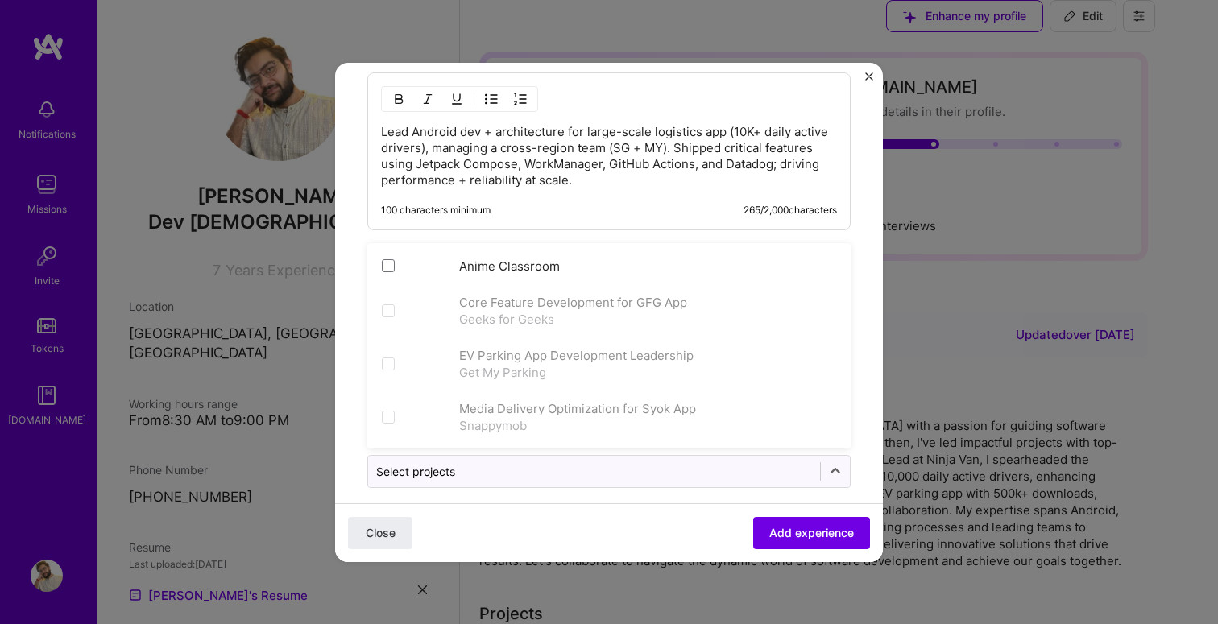
click at [694, 513] on div "Close Add experience" at bounding box center [609, 532] width 548 height 59
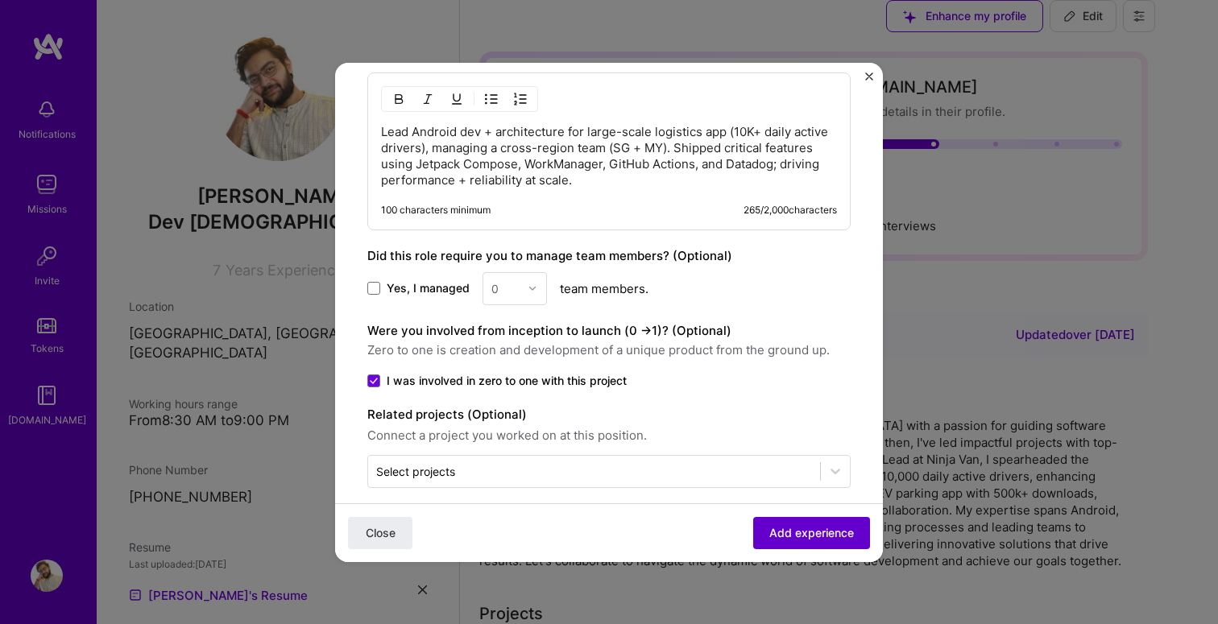
click at [799, 539] on span "Add experience" at bounding box center [811, 532] width 85 height 16
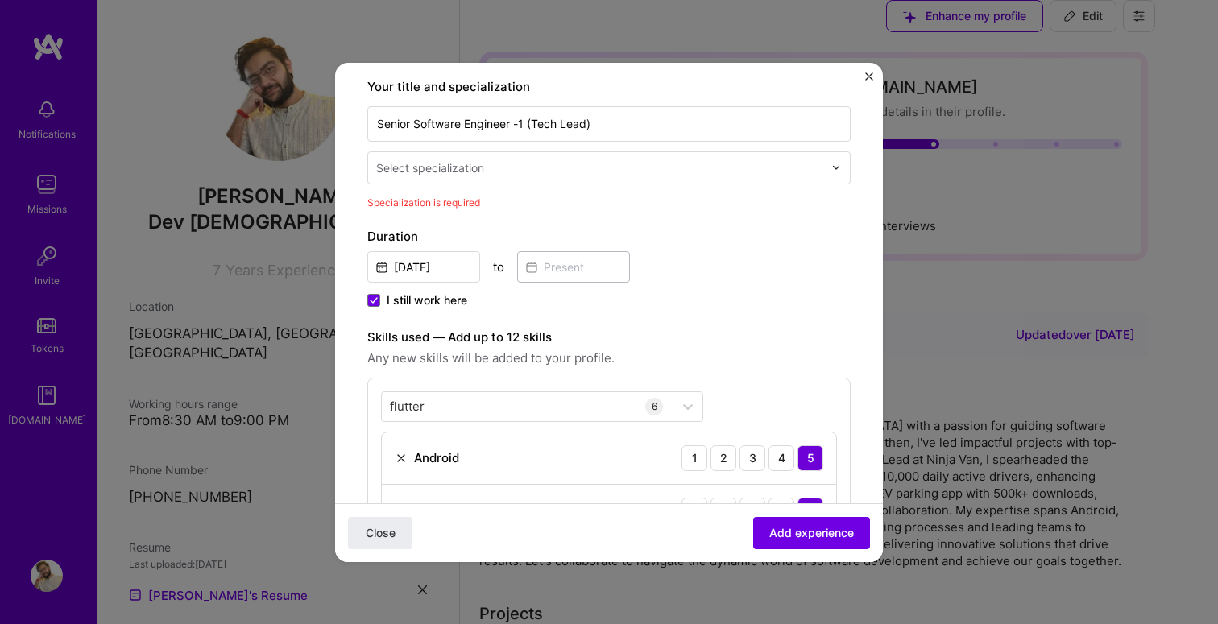
scroll to position [334, 0]
click at [557, 162] on input "text" at bounding box center [601, 170] width 450 height 17
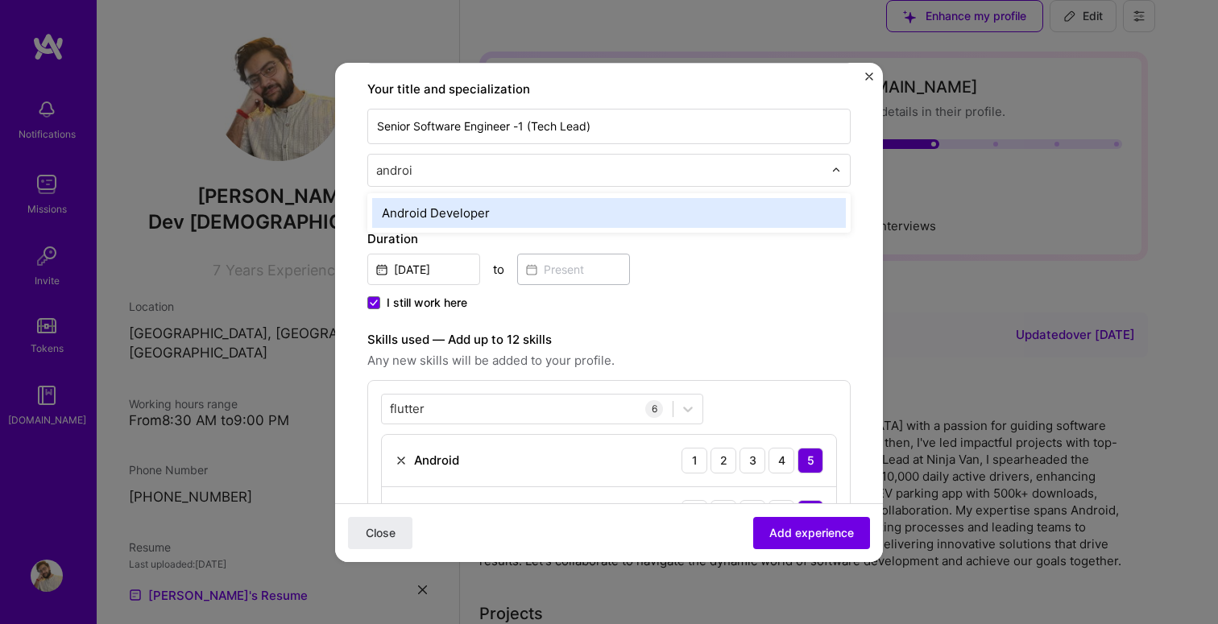
type input "android"
click at [524, 198] on div "Android Developer" at bounding box center [609, 213] width 474 height 30
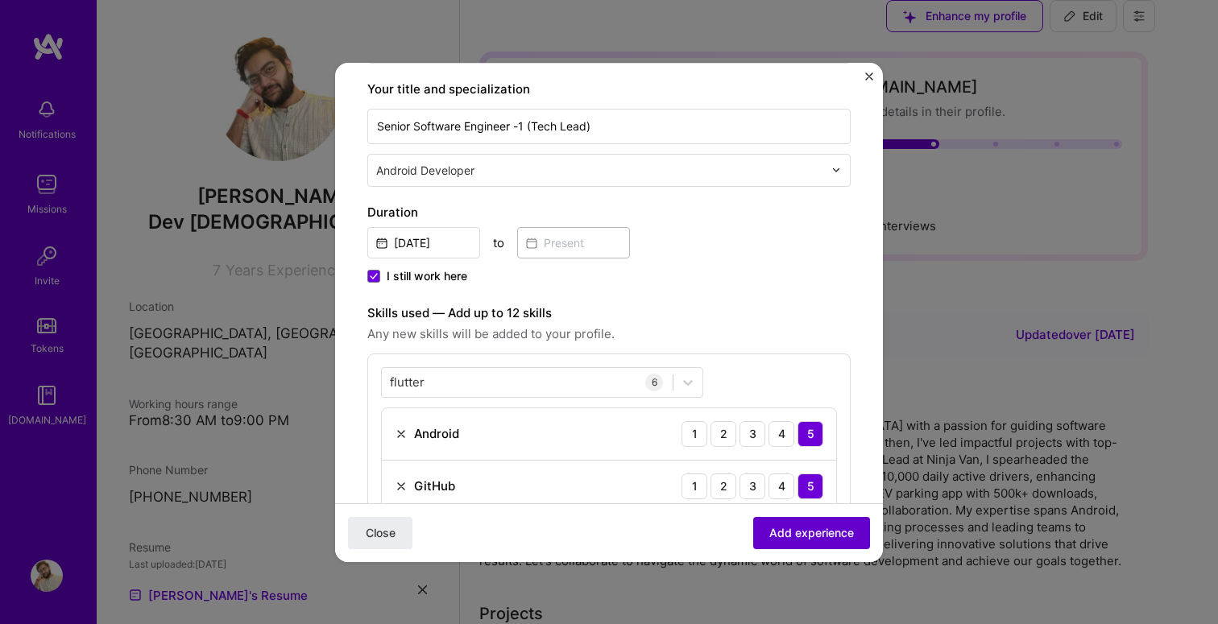
click at [827, 522] on button "Add experience" at bounding box center [811, 532] width 117 height 32
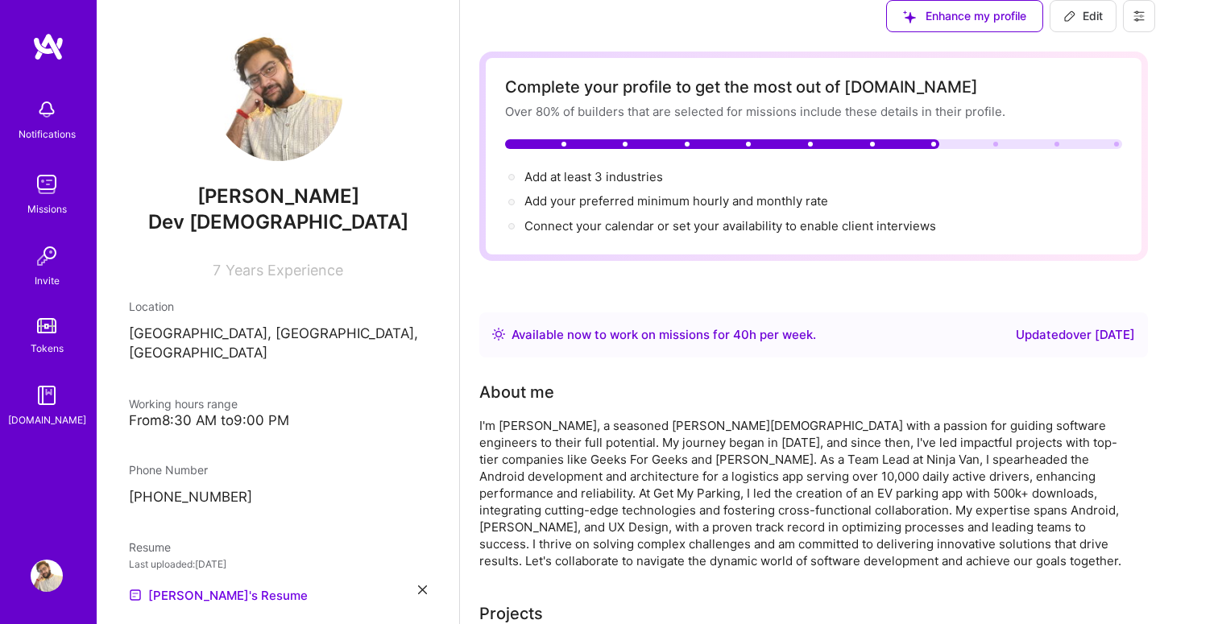
scroll to position [752, 0]
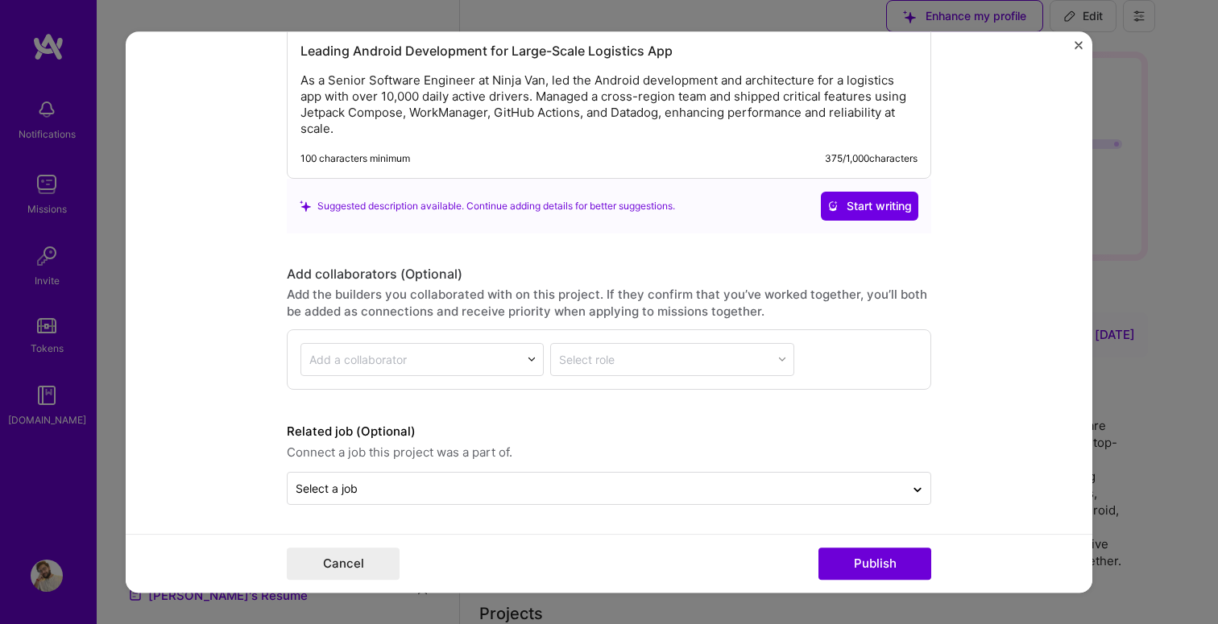
scroll to position [1796, 0]
click at [549, 474] on div "Select a job" at bounding box center [596, 488] width 617 height 31
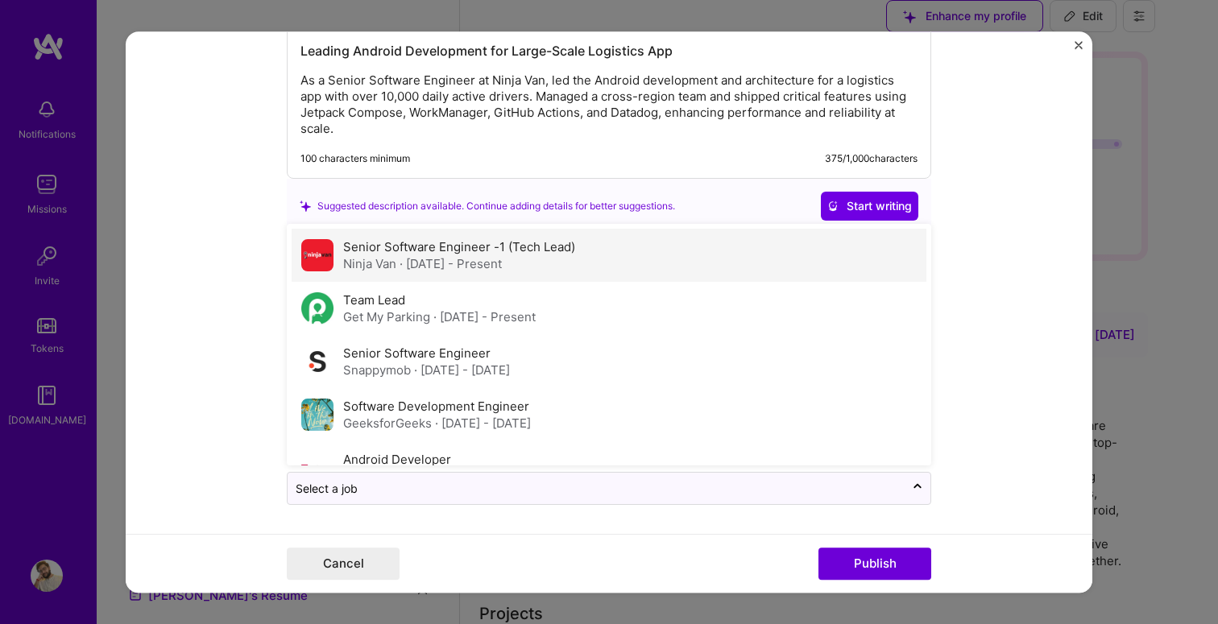
click at [511, 244] on label "Senior Software Engineer -1 (Tech Lead)" at bounding box center [459, 246] width 232 height 15
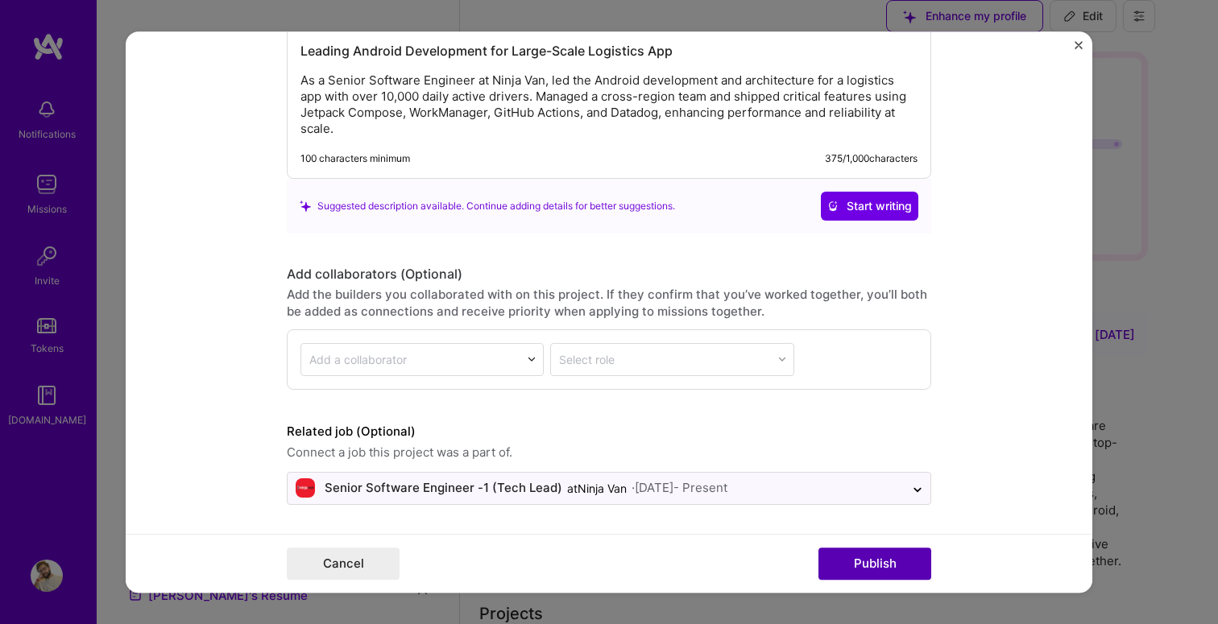
click at [843, 563] on button "Publish" at bounding box center [874, 564] width 113 height 32
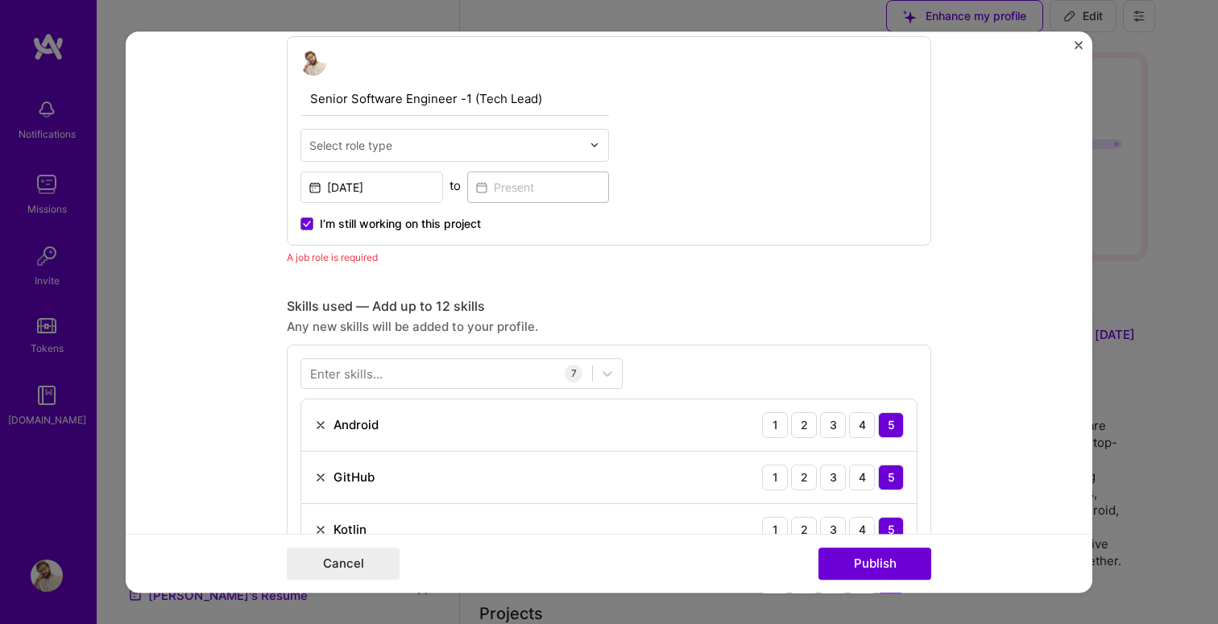
scroll to position [479, 0]
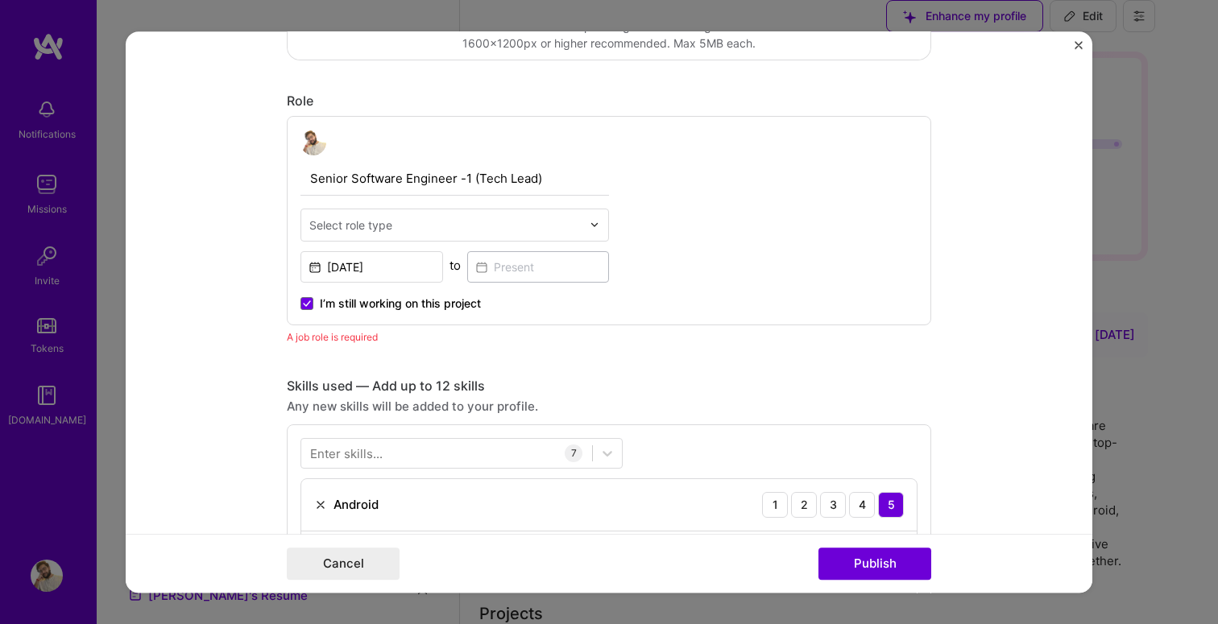
click at [447, 219] on input "text" at bounding box center [445, 225] width 272 height 17
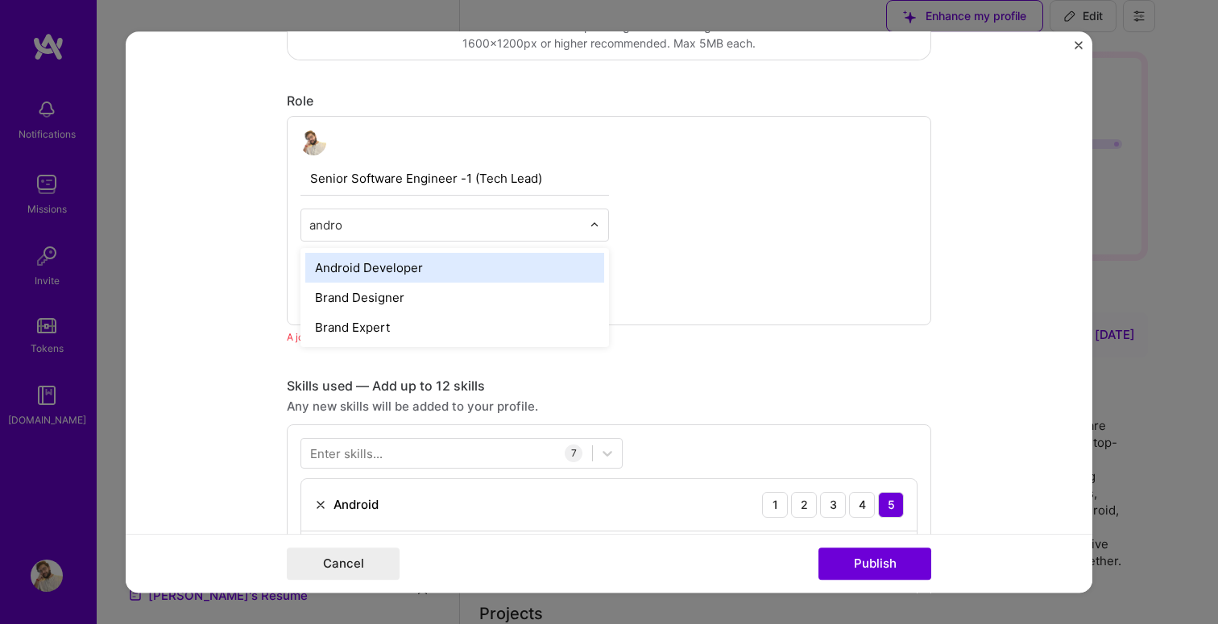
type input "androi"
click at [422, 258] on div "Android Developer" at bounding box center [454, 268] width 299 height 30
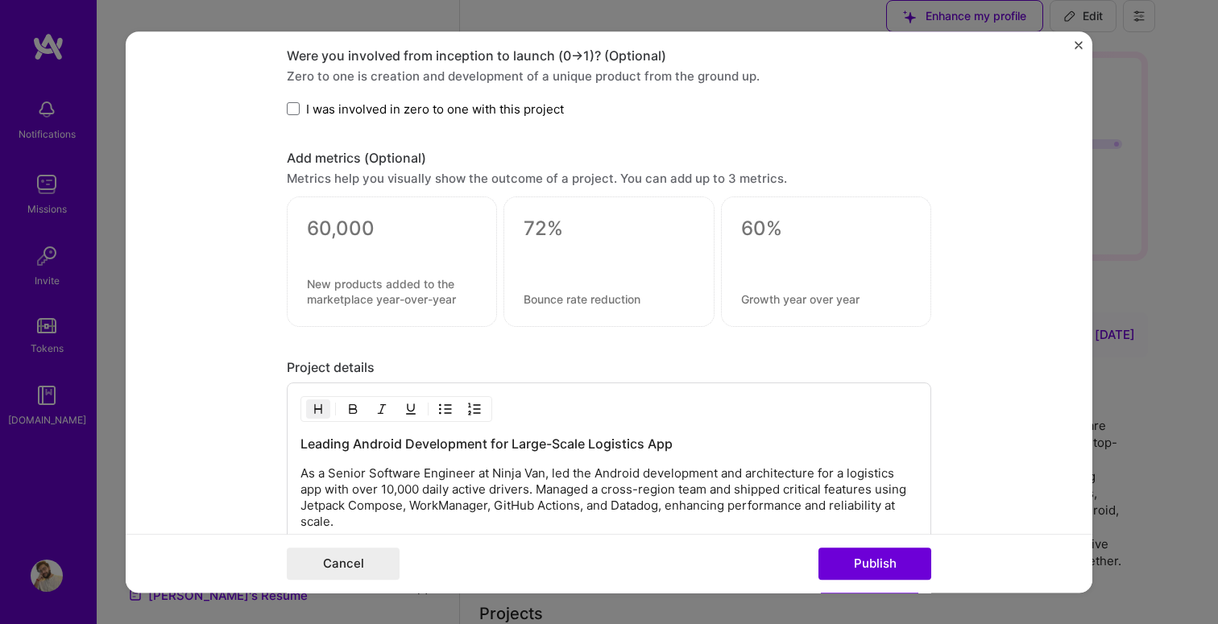
scroll to position [1796, 0]
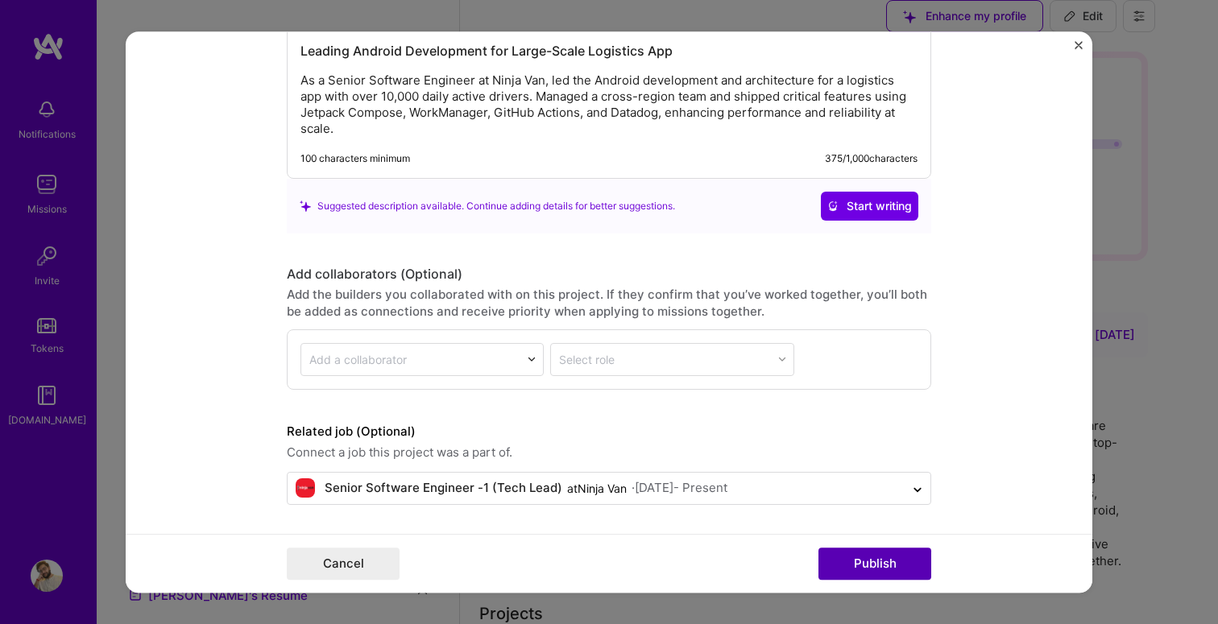
click at [870, 565] on button "Publish" at bounding box center [874, 564] width 113 height 32
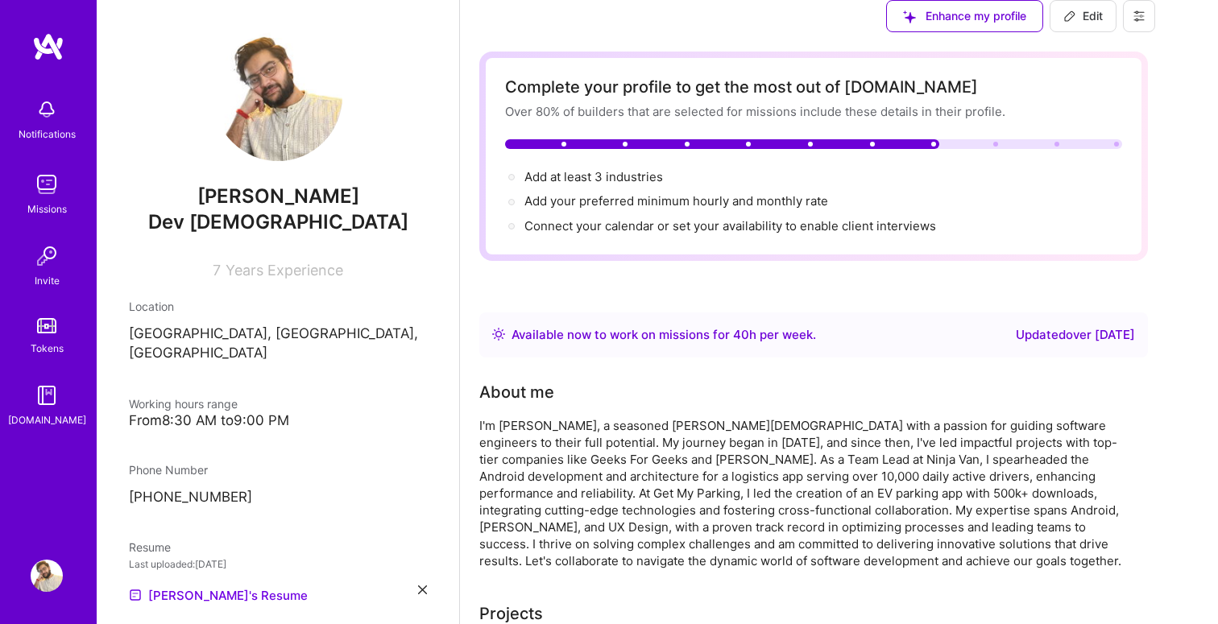
scroll to position [0, 0]
click at [1021, 32] on div "Enhance my profile" at bounding box center [964, 16] width 157 height 32
click at [571, 184] on span "Add at least 3 industries →" at bounding box center [600, 176] width 153 height 15
select select "IN"
select select "Right Now"
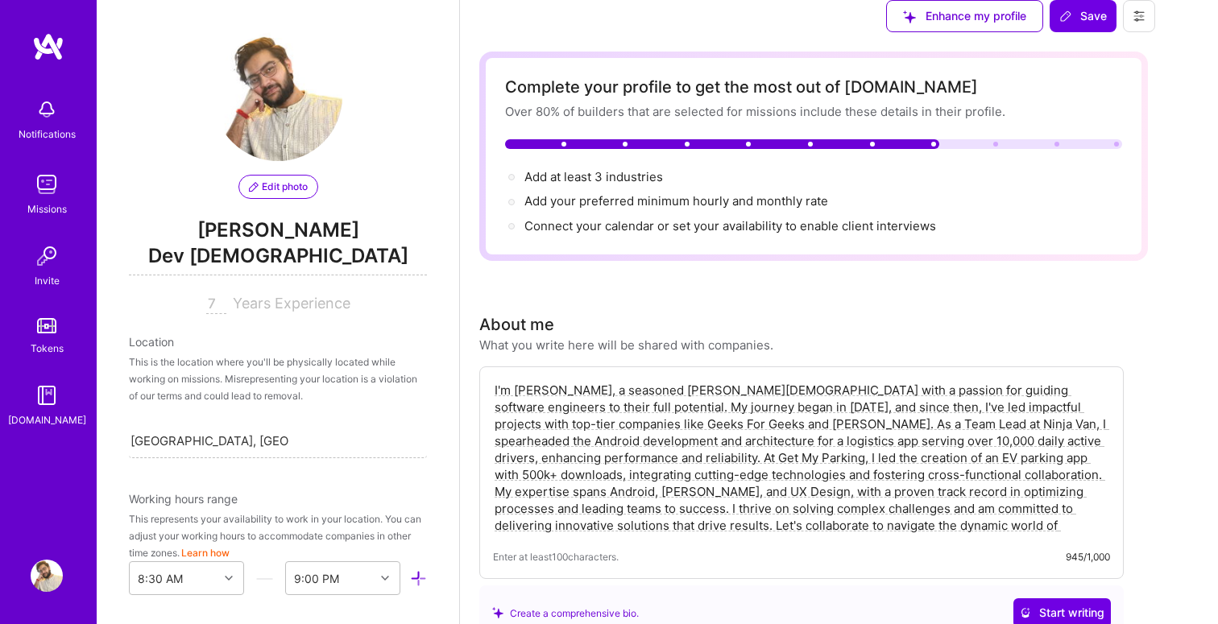
scroll to position [2176, 0]
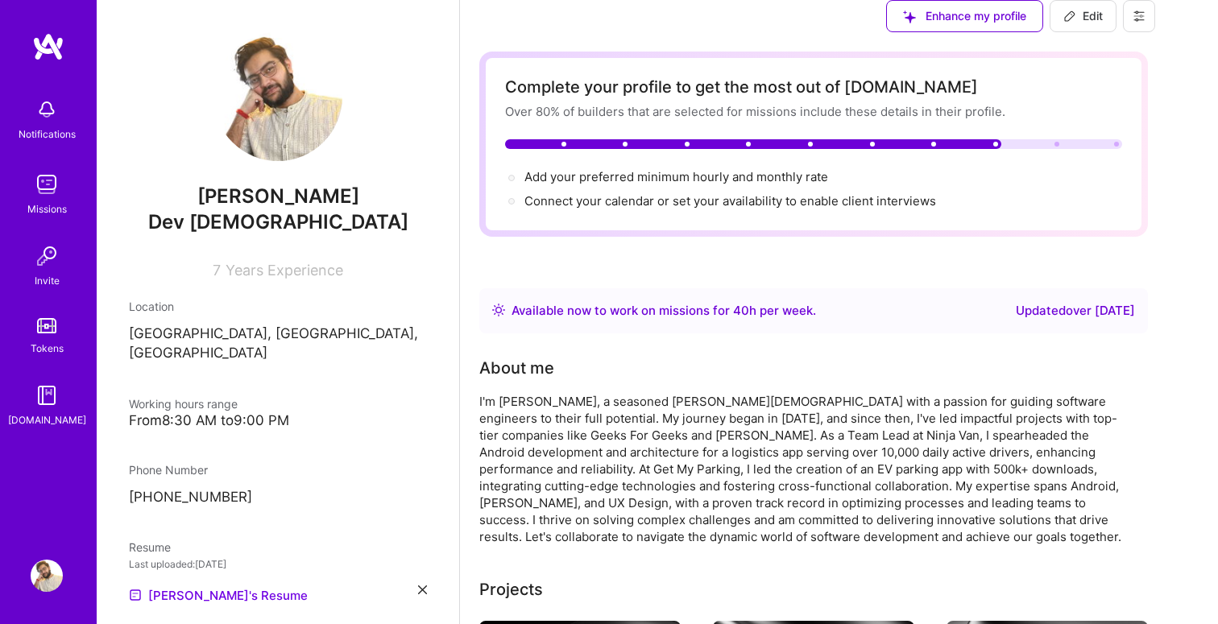
click at [714, 184] on span "Add your preferred minimum hourly and monthly rate →" at bounding box center [683, 176] width 318 height 15
select select "IN"
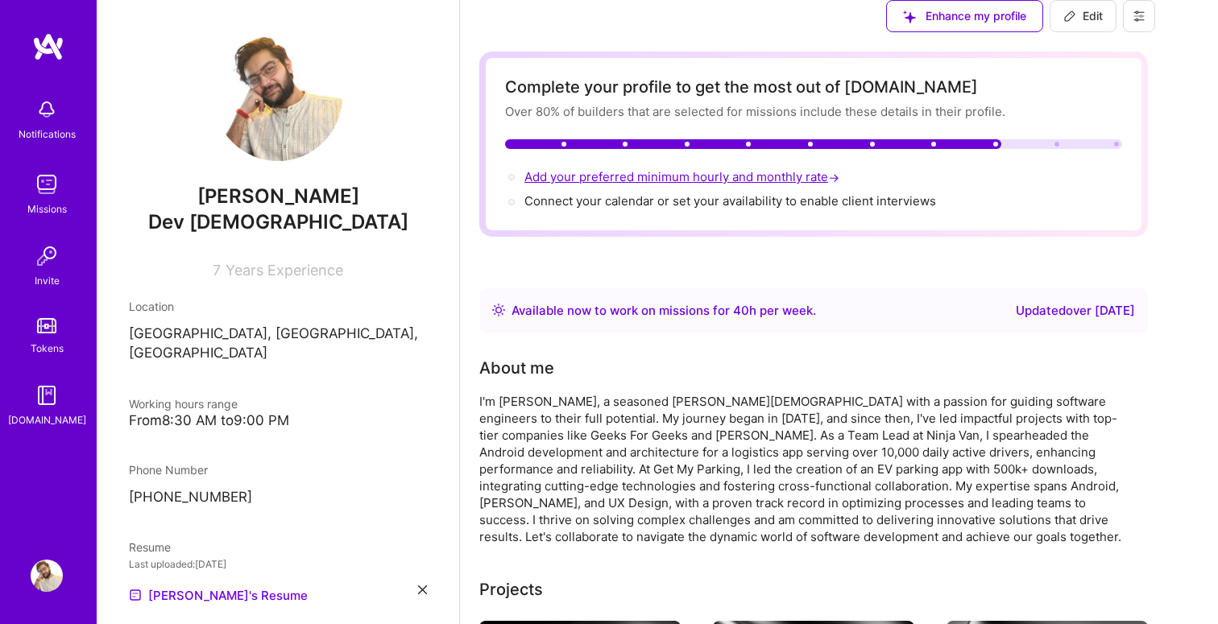
select select "Right Now"
click at [752, 184] on span "Add your preferred minimum hourly and monthly rate →" at bounding box center [683, 176] width 318 height 15
select select "IN"
select select "Right Now"
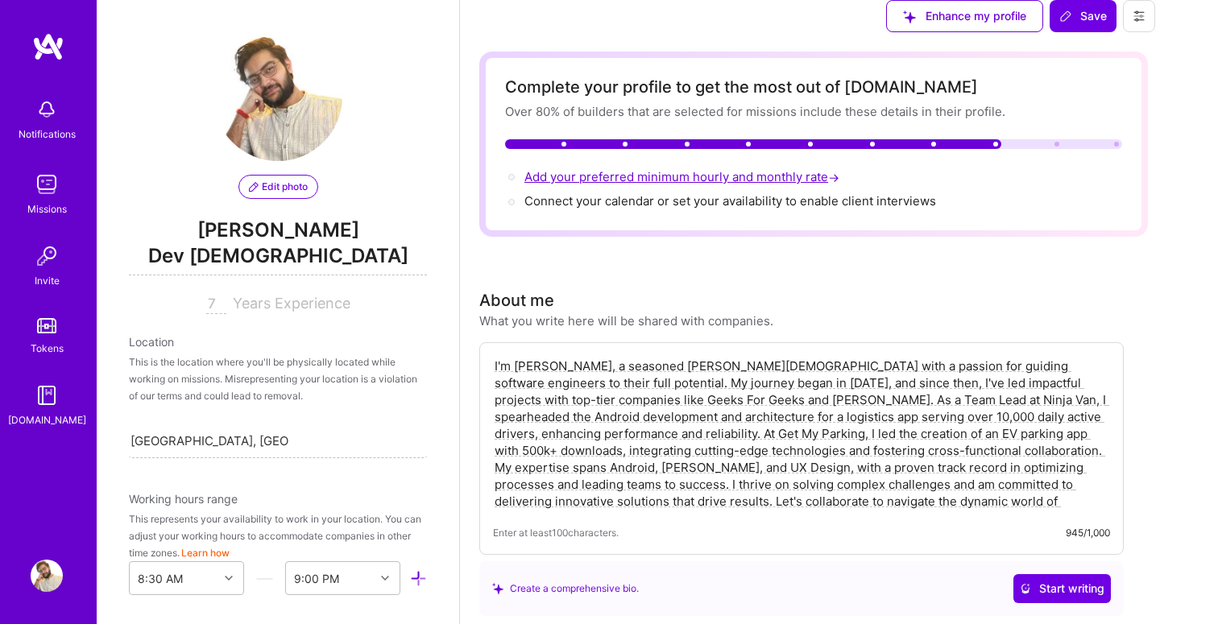
scroll to position [983, 0]
type input "[URL][DOMAIN_NAME]"
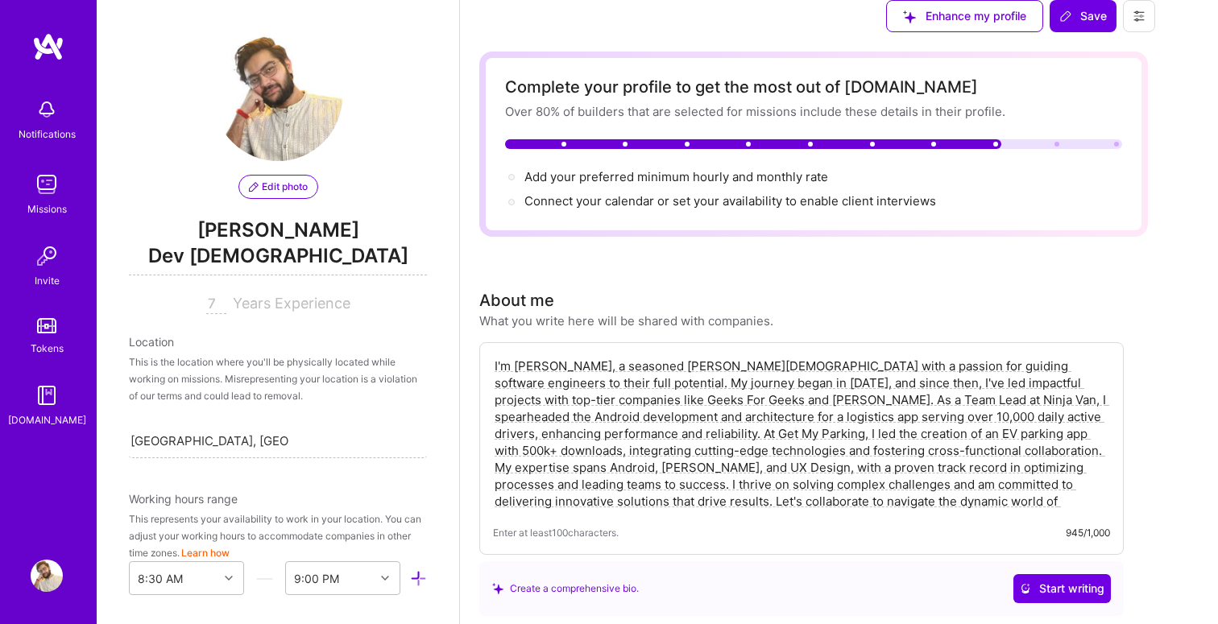
type input "30"
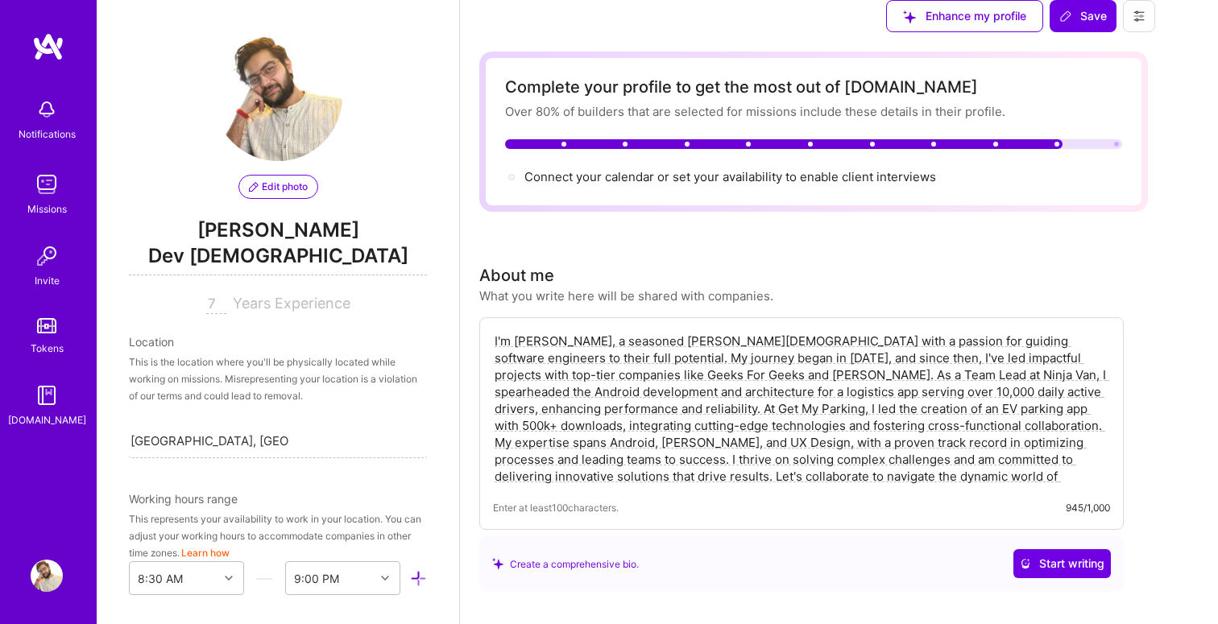
scroll to position [665, 0]
type input "4800"
click at [876, 184] on span "Connect your calendar or set your availability to enable client interviews →" at bounding box center [737, 176] width 426 height 15
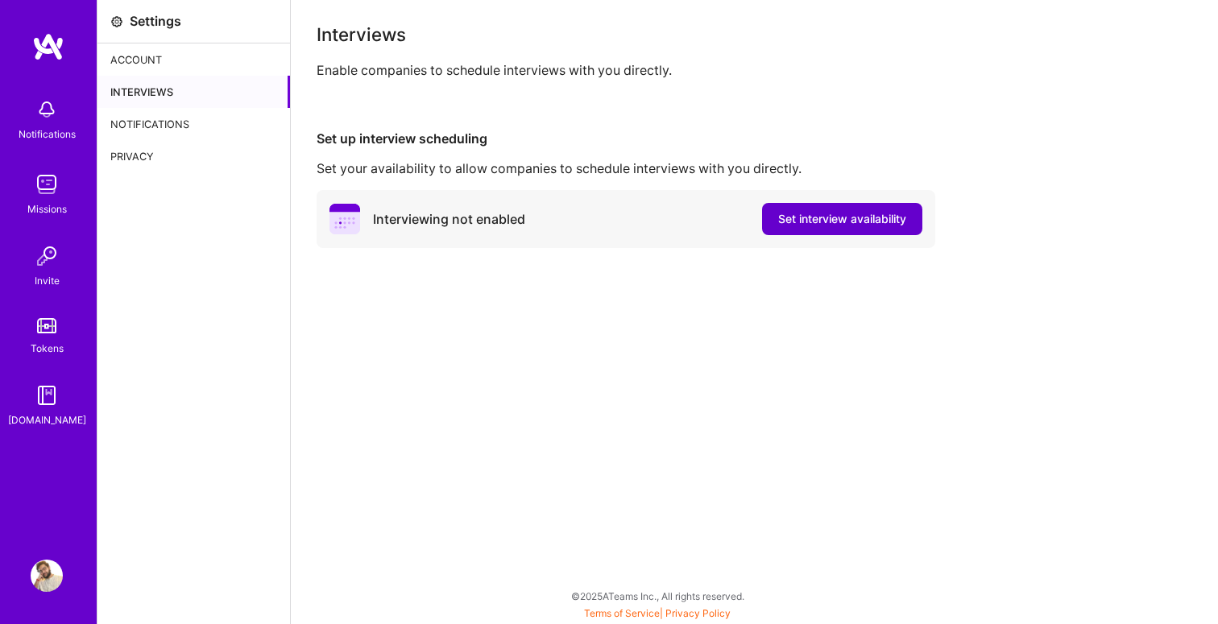
click at [843, 225] on span "Set interview availability" at bounding box center [842, 219] width 128 height 16
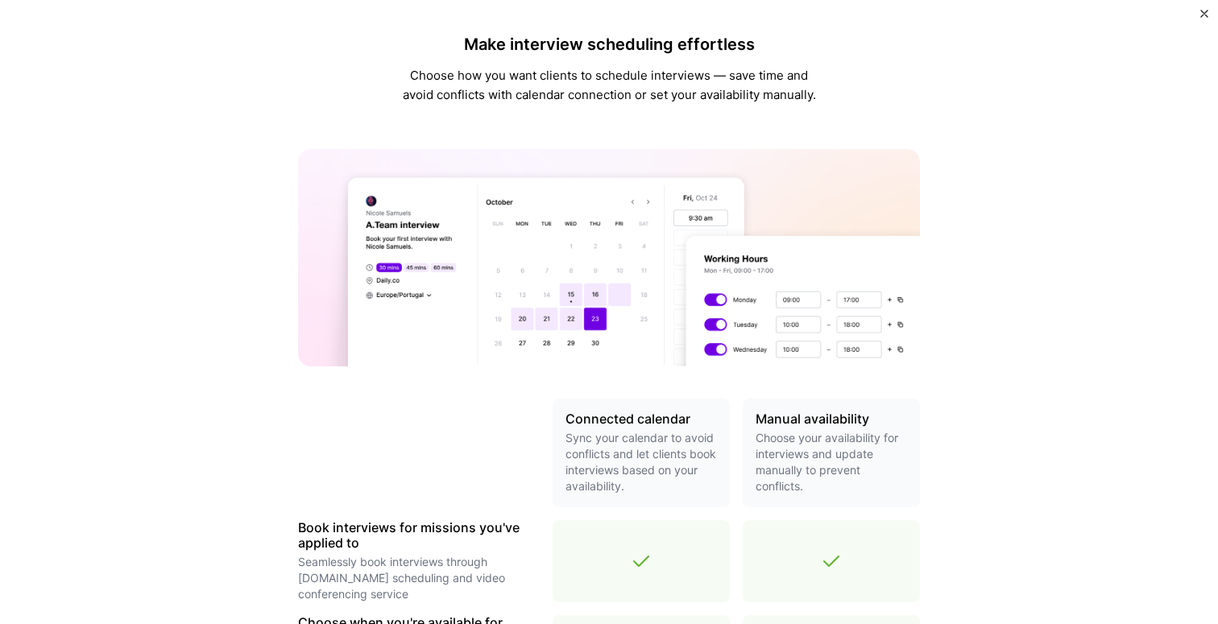
click at [965, 348] on div "Make interview scheduling effortless Choose how you want clients to schedule in…" at bounding box center [609, 312] width 1218 height 624
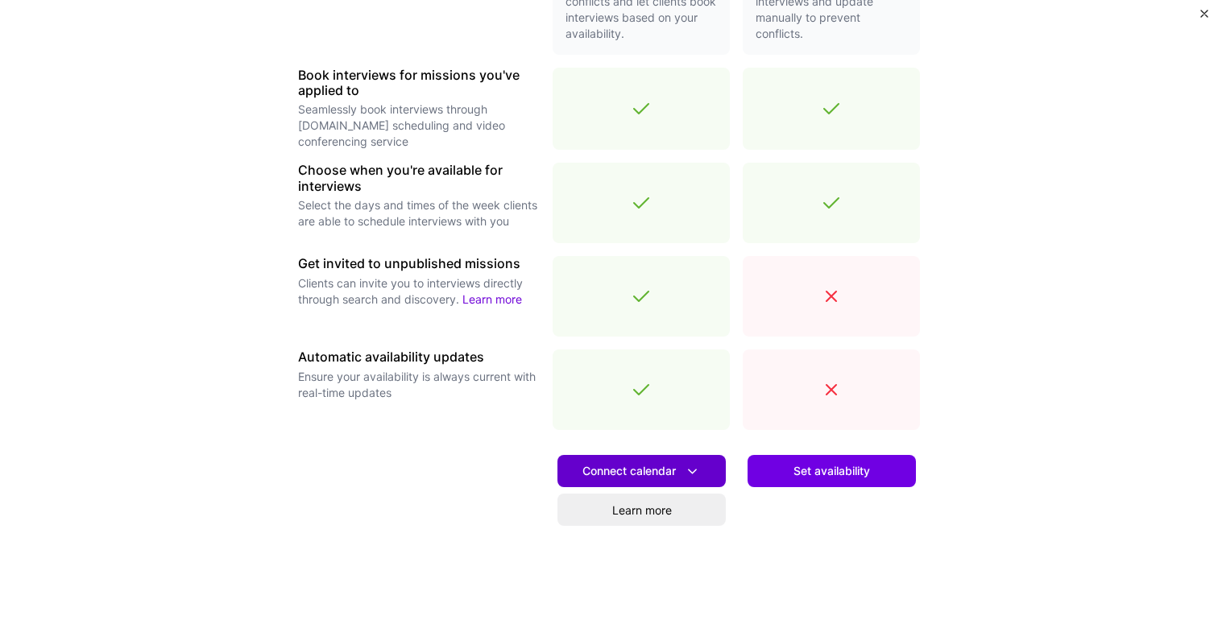
scroll to position [471, 0]
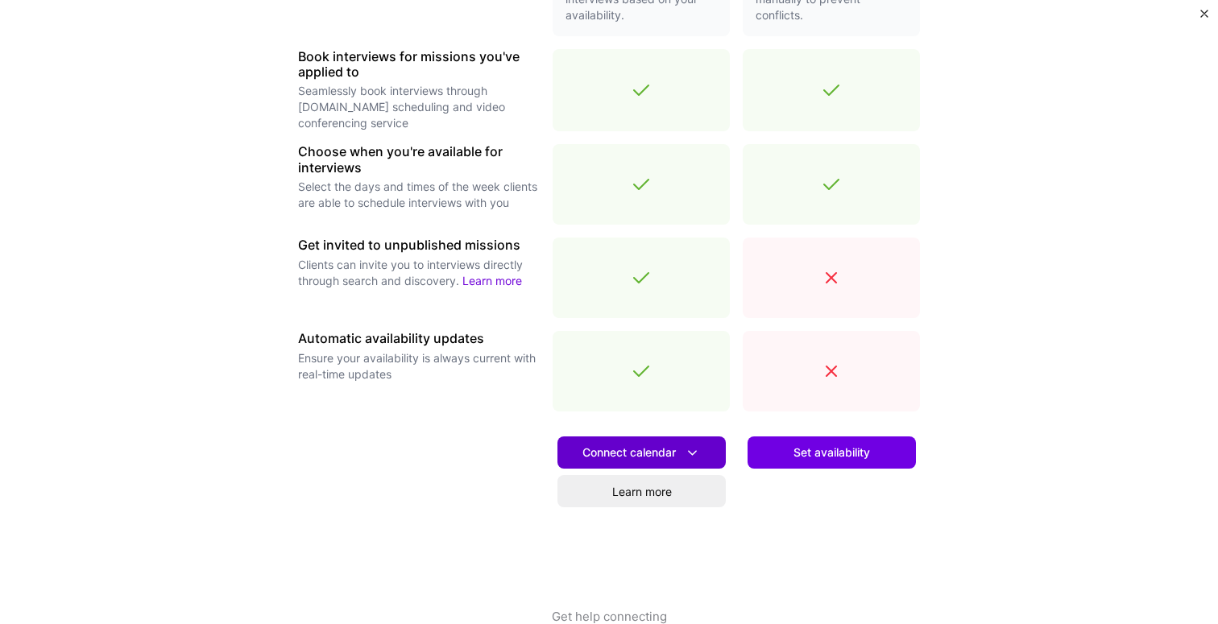
click at [685, 445] on icon at bounding box center [692, 453] width 17 height 17
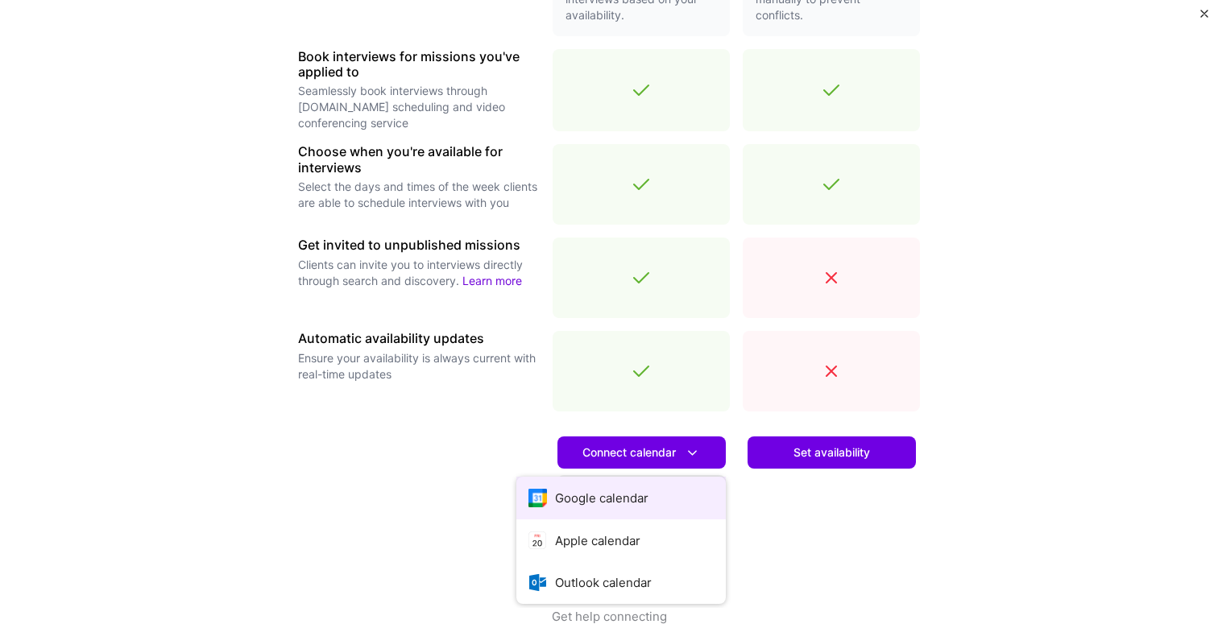
click at [644, 503] on button "Google calendar" at bounding box center [620, 498] width 209 height 43
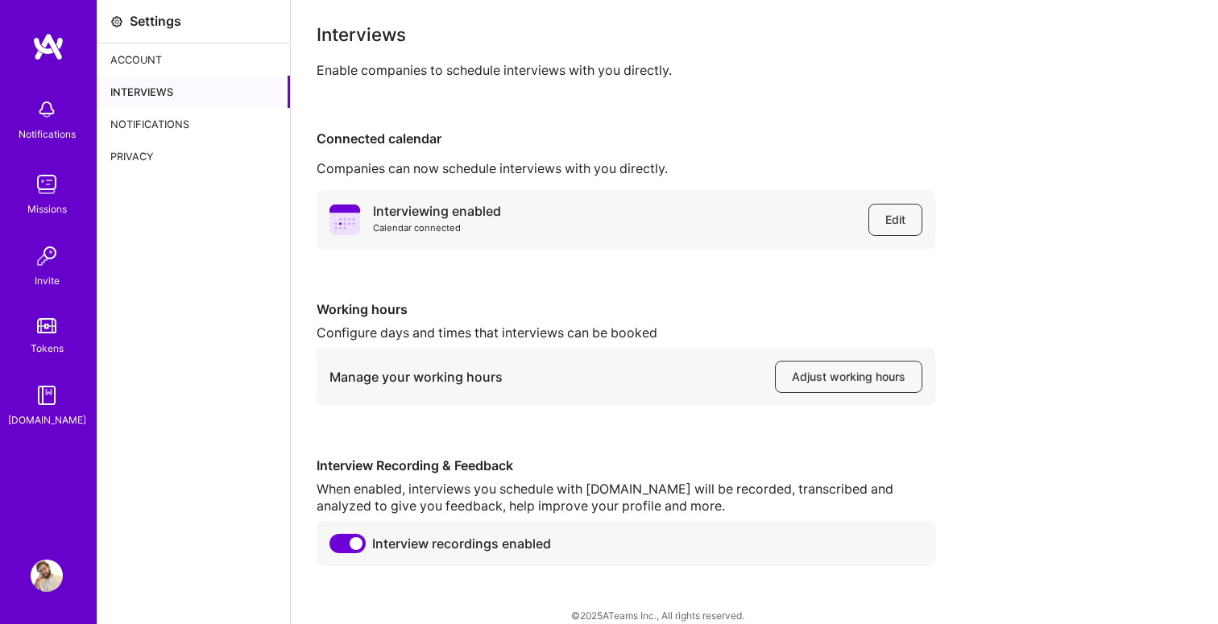
click at [53, 586] on img at bounding box center [47, 576] width 32 height 32
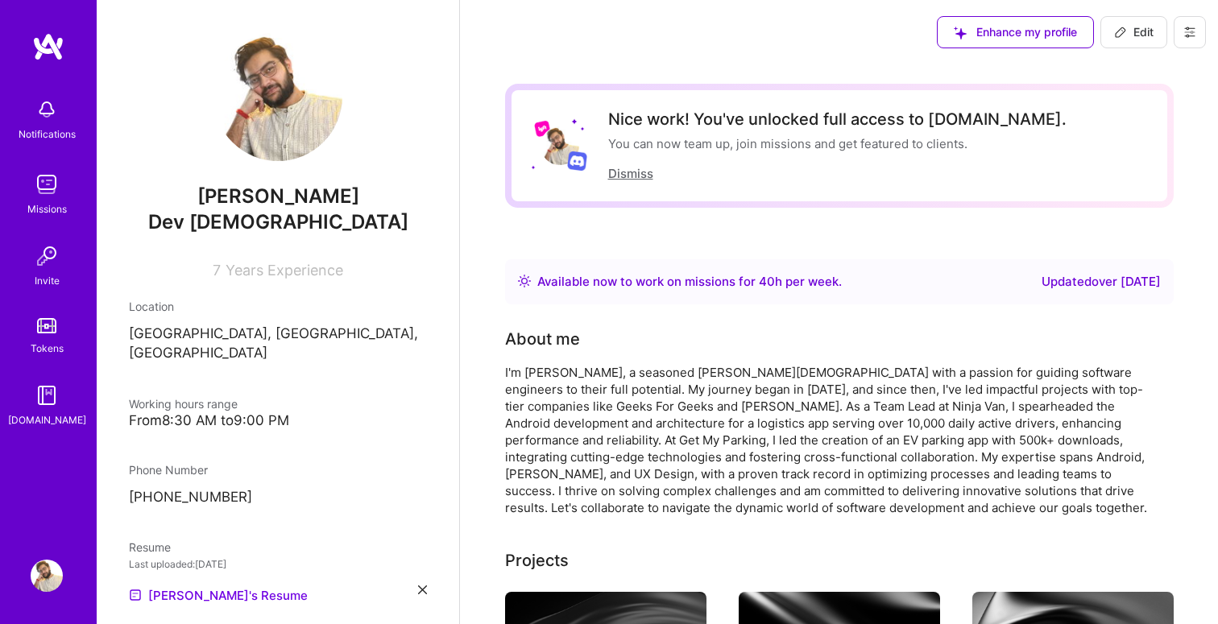
click at [633, 171] on button "Dismiss" at bounding box center [630, 173] width 45 height 17
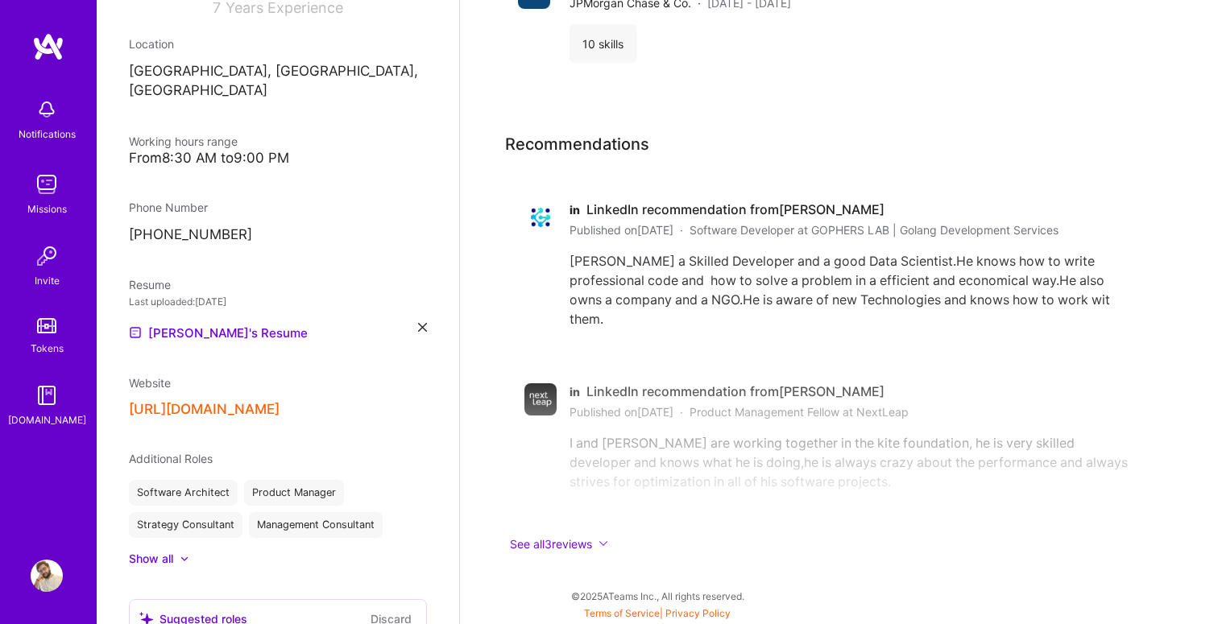
scroll to position [366, 0]
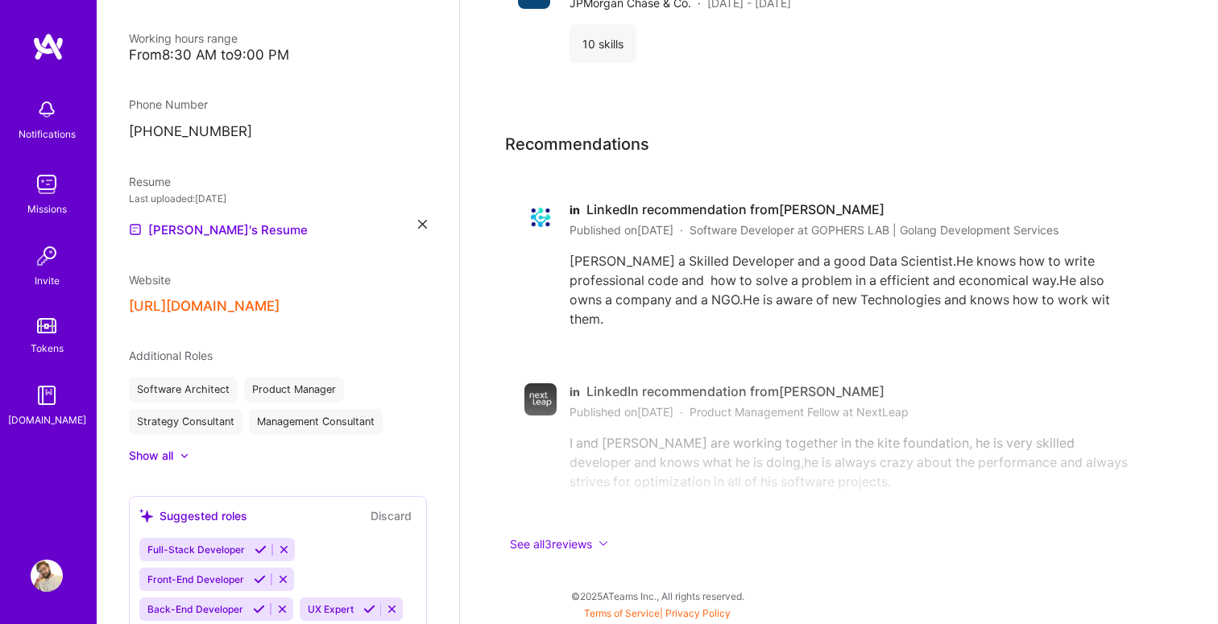
click at [54, 208] on div "Missions" at bounding box center [46, 209] width 39 height 17
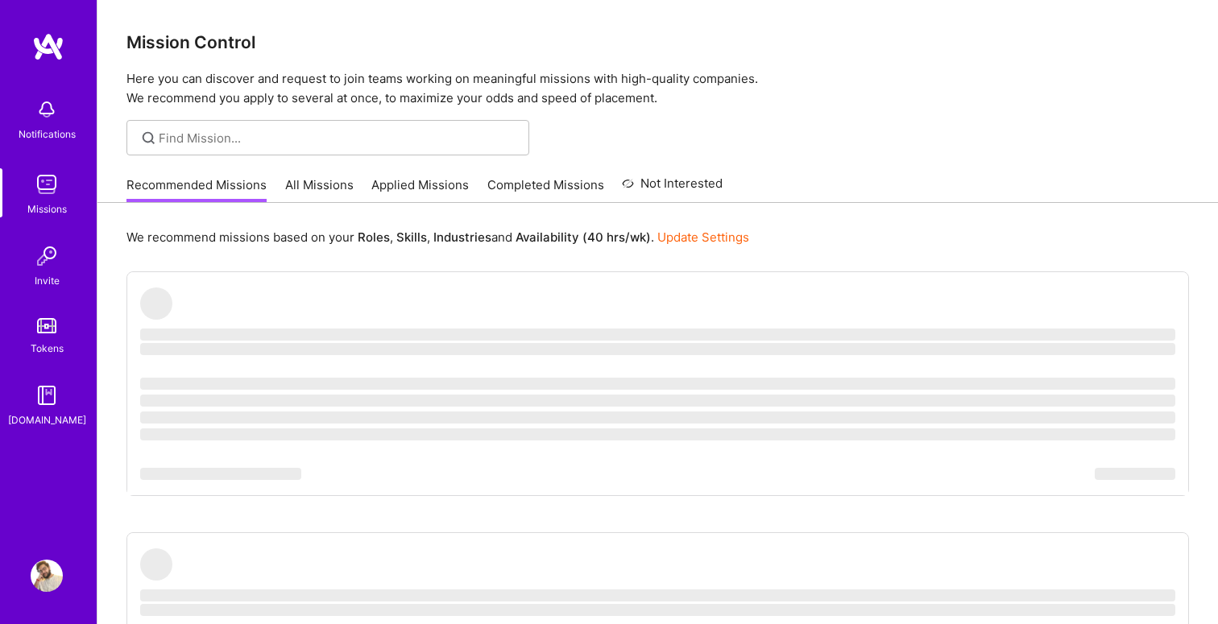
click at [417, 195] on link "Applied Missions" at bounding box center [419, 189] width 97 height 27
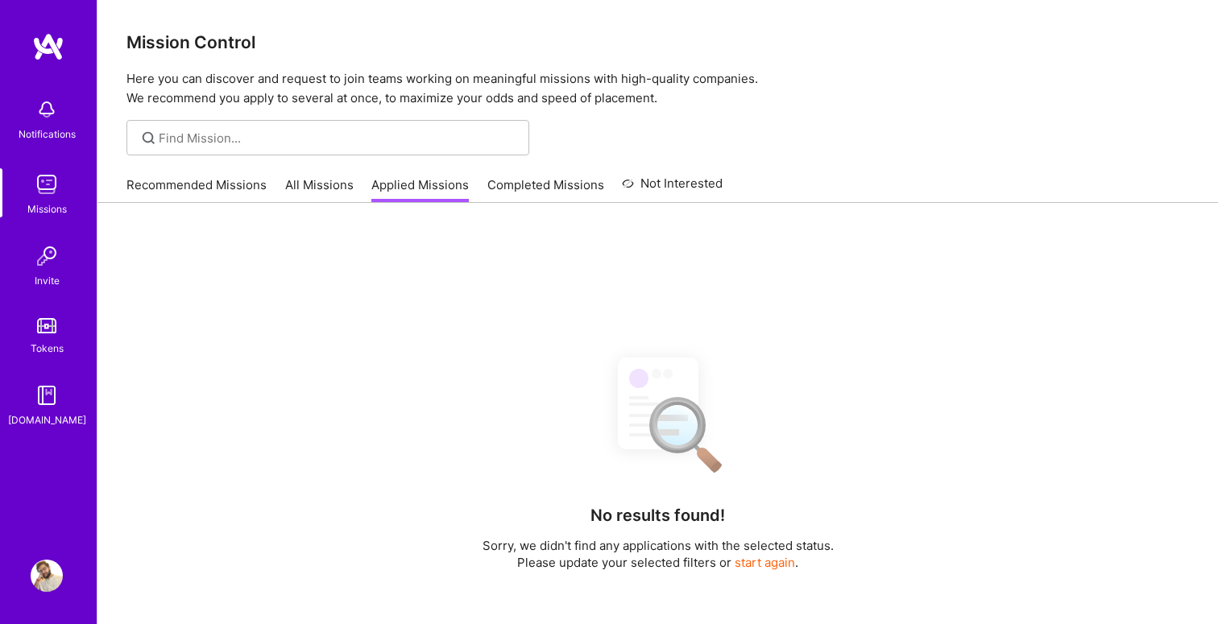
click at [176, 175] on div "Recommended Missions All Missions Applied Missions Completed Missions Not Inter…" at bounding box center [424, 185] width 596 height 35
click at [190, 176] on link "Recommended Missions" at bounding box center [196, 189] width 140 height 27
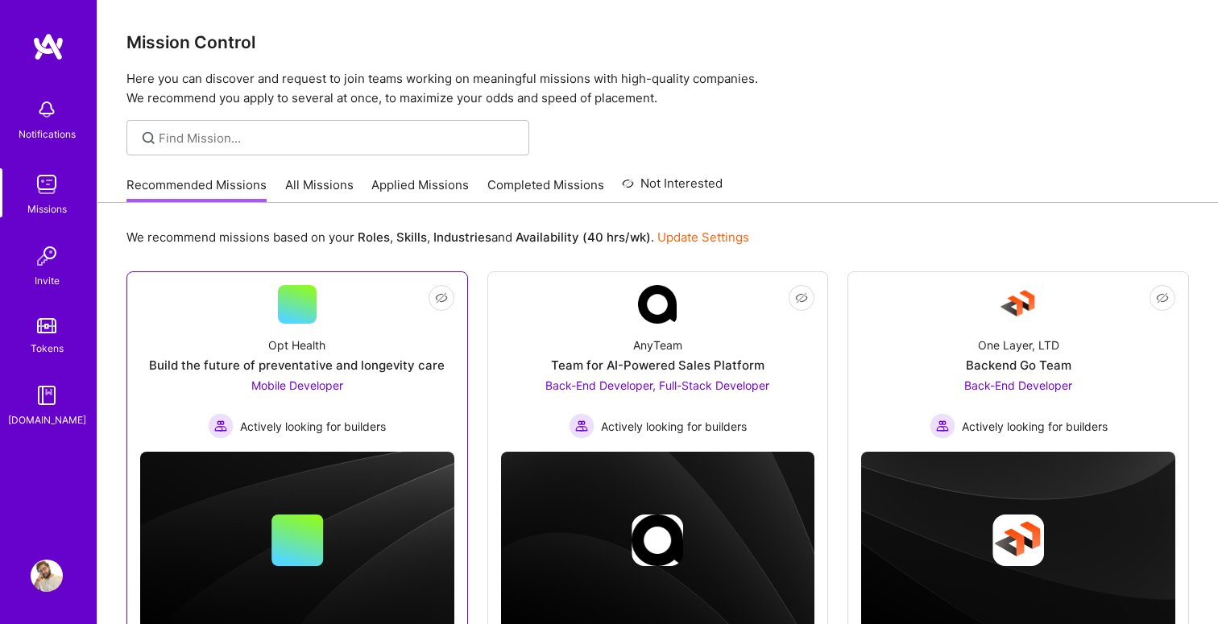
click at [342, 398] on div "Mobile Developer Actively looking for builders" at bounding box center [297, 408] width 178 height 62
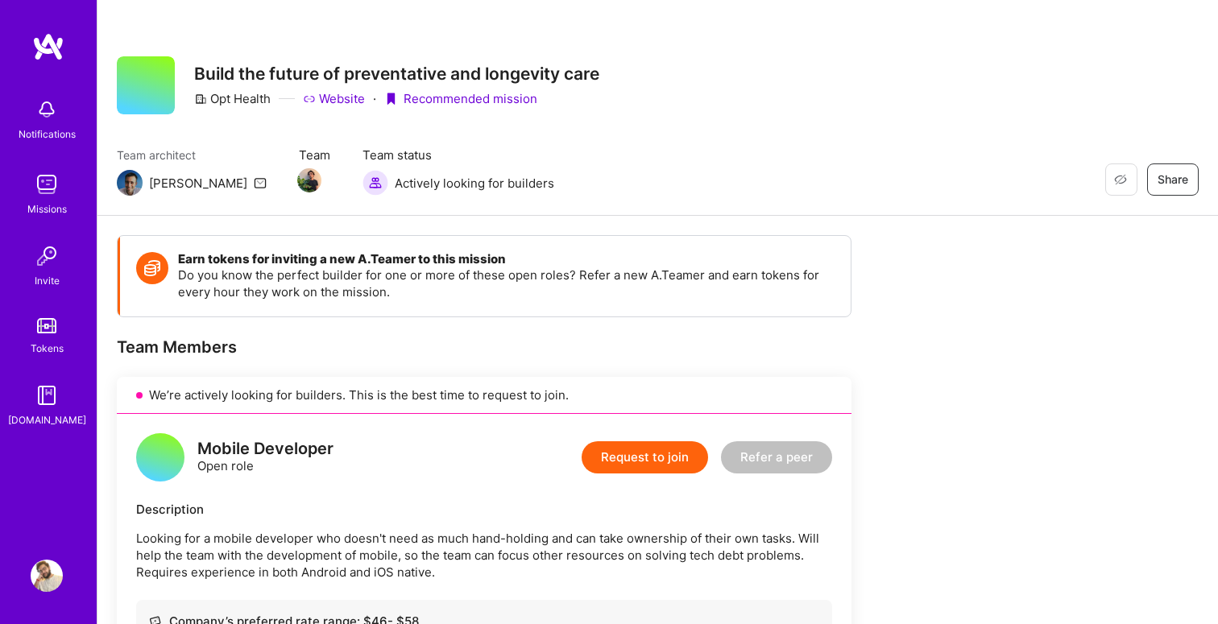
click at [622, 448] on button "Request to join" at bounding box center [645, 457] width 126 height 32
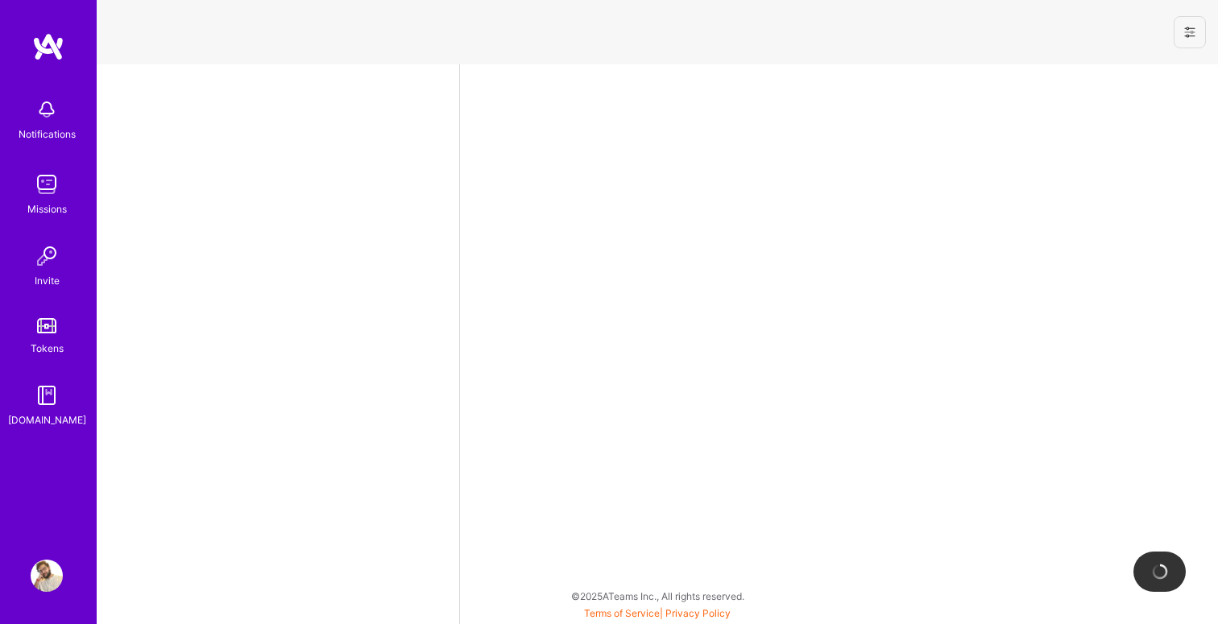
select select "IN"
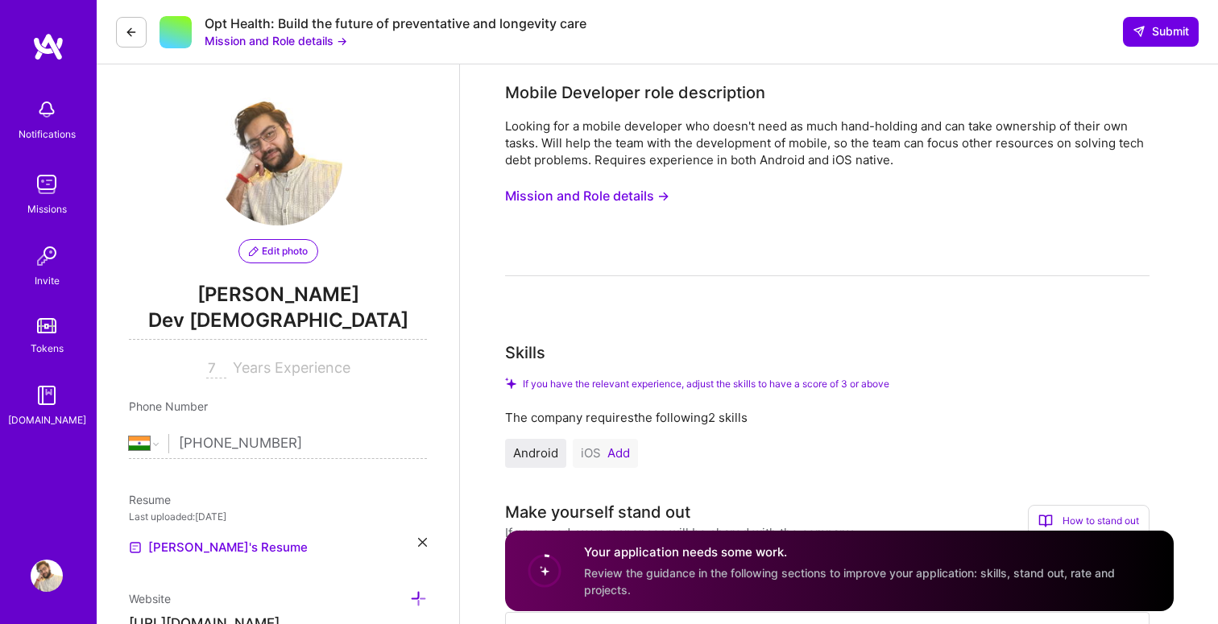
click at [617, 453] on button "Add" at bounding box center [618, 453] width 23 height 13
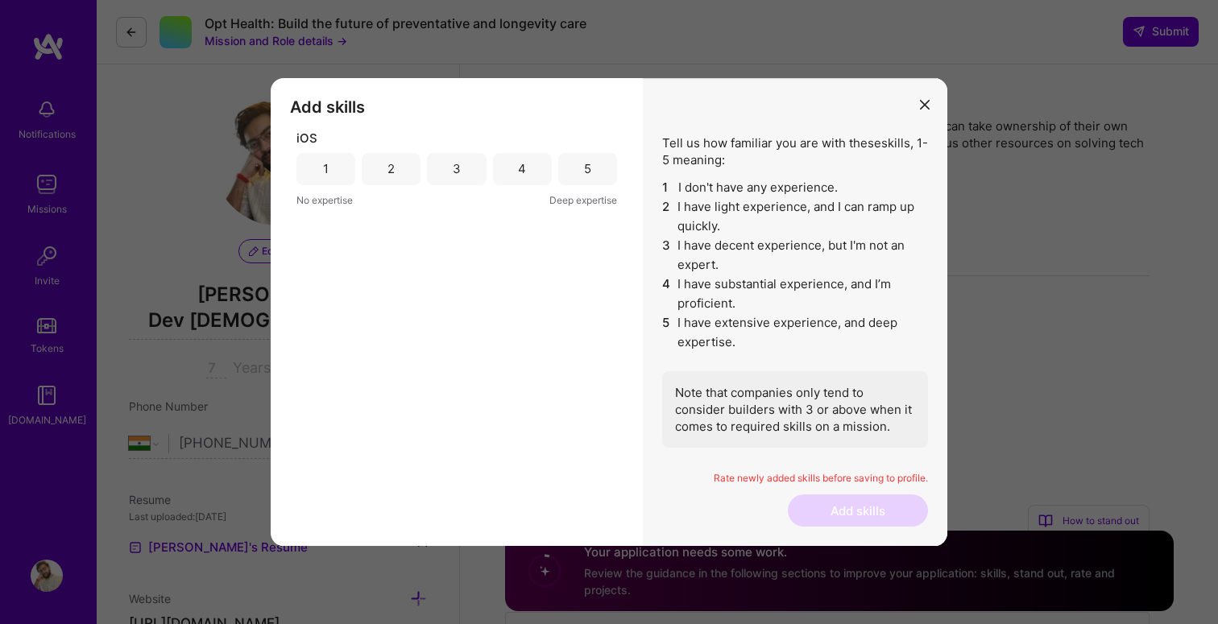
click at [471, 168] on div "3" at bounding box center [456, 169] width 59 height 32
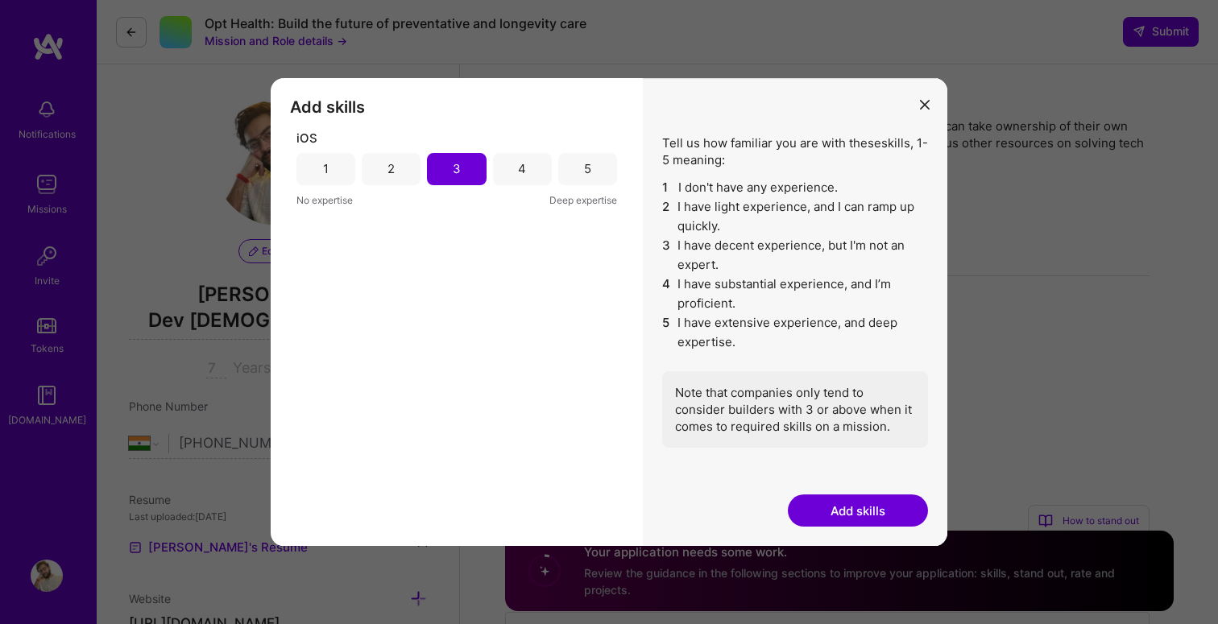
click at [839, 502] on button "Add skills" at bounding box center [858, 511] width 140 height 32
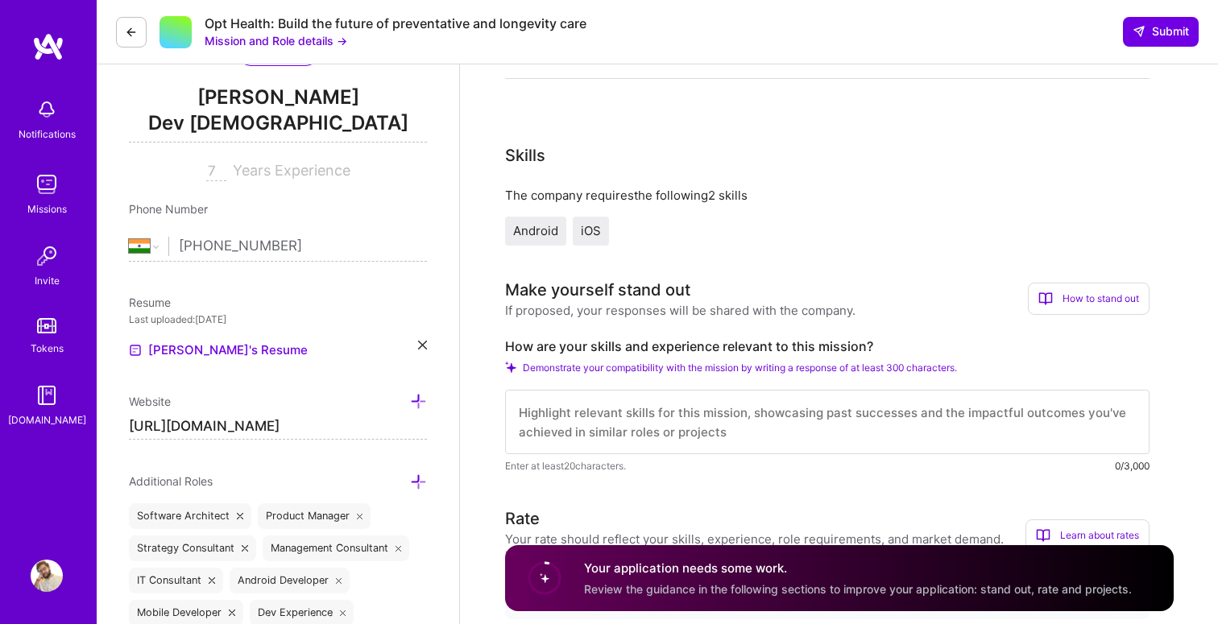
scroll to position [200, 0]
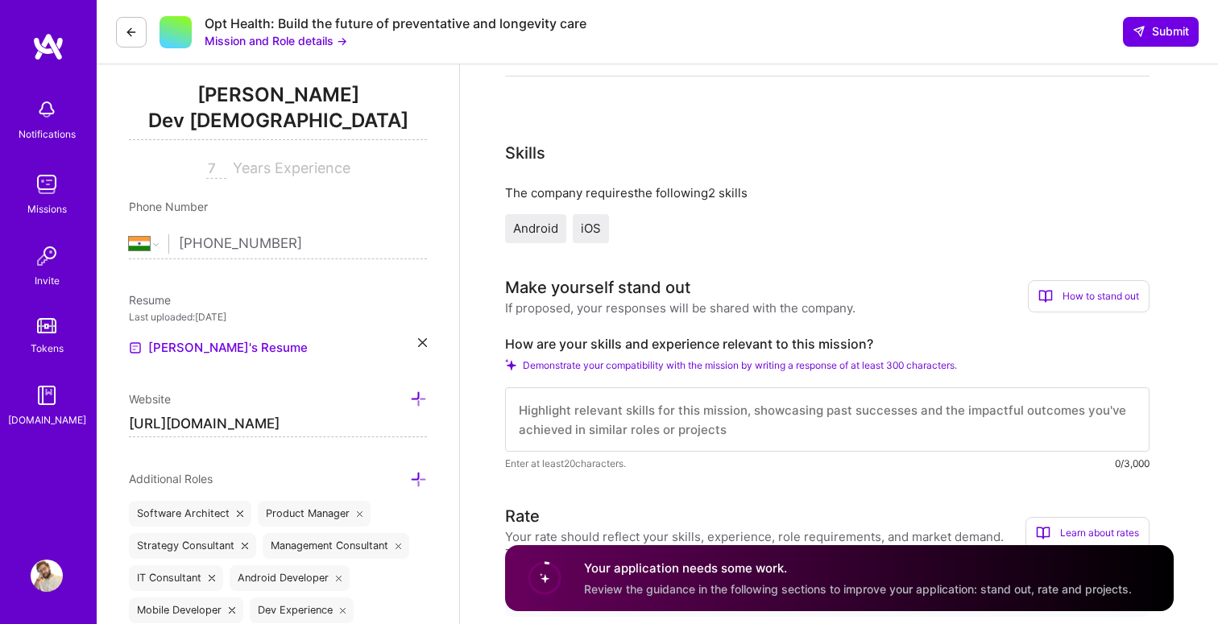
click at [795, 363] on span "Demonstrate your compatibility with the mission by writing a response of at lea…" at bounding box center [740, 365] width 434 height 12
click at [918, 439] on textarea at bounding box center [827, 419] width 644 height 64
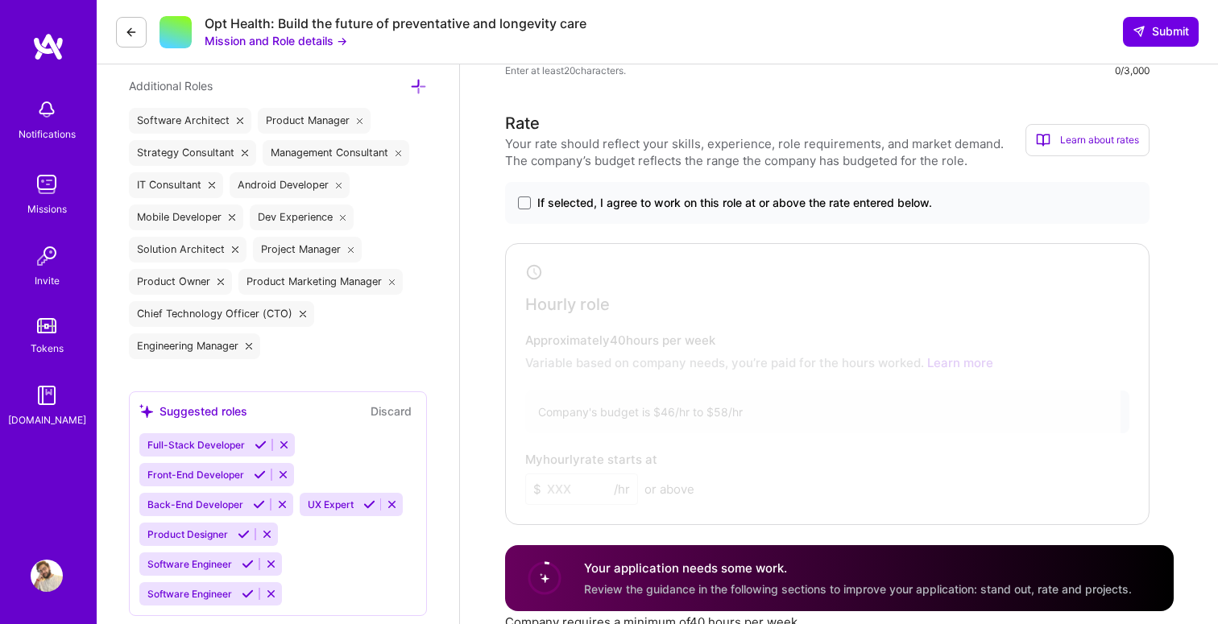
scroll to position [594, 0]
click at [522, 200] on span at bounding box center [524, 202] width 13 height 13
click at [0, 0] on input "If selected, I agree to work on this role at or above the rate entered below." at bounding box center [0, 0] width 0 height 0
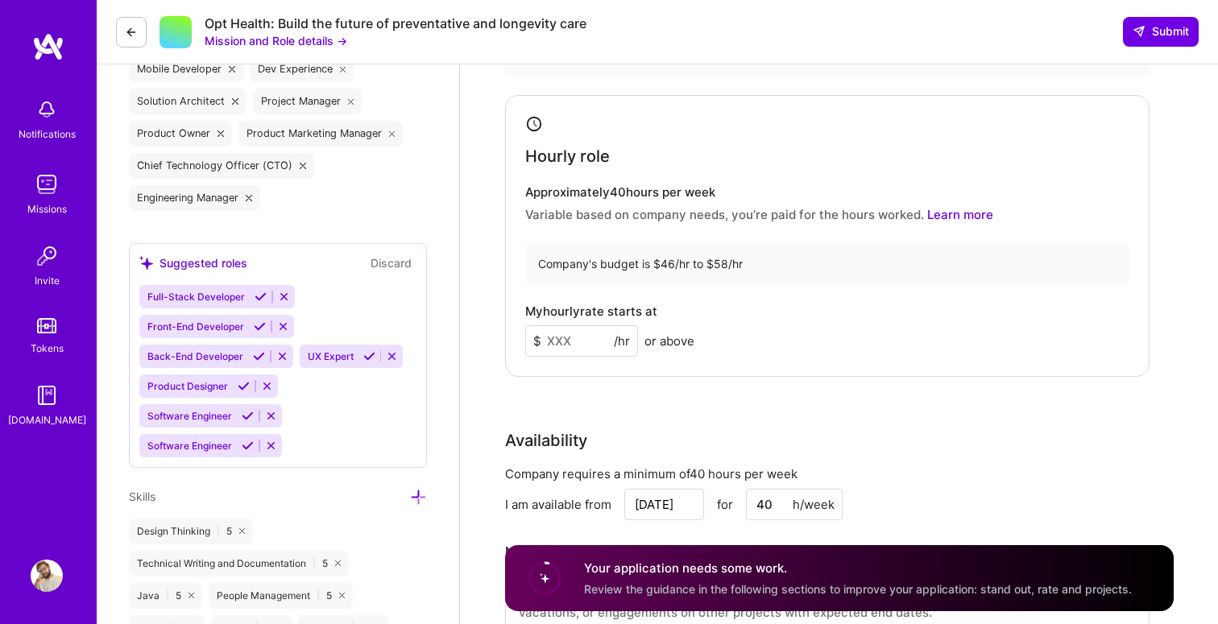
scroll to position [748, 0]
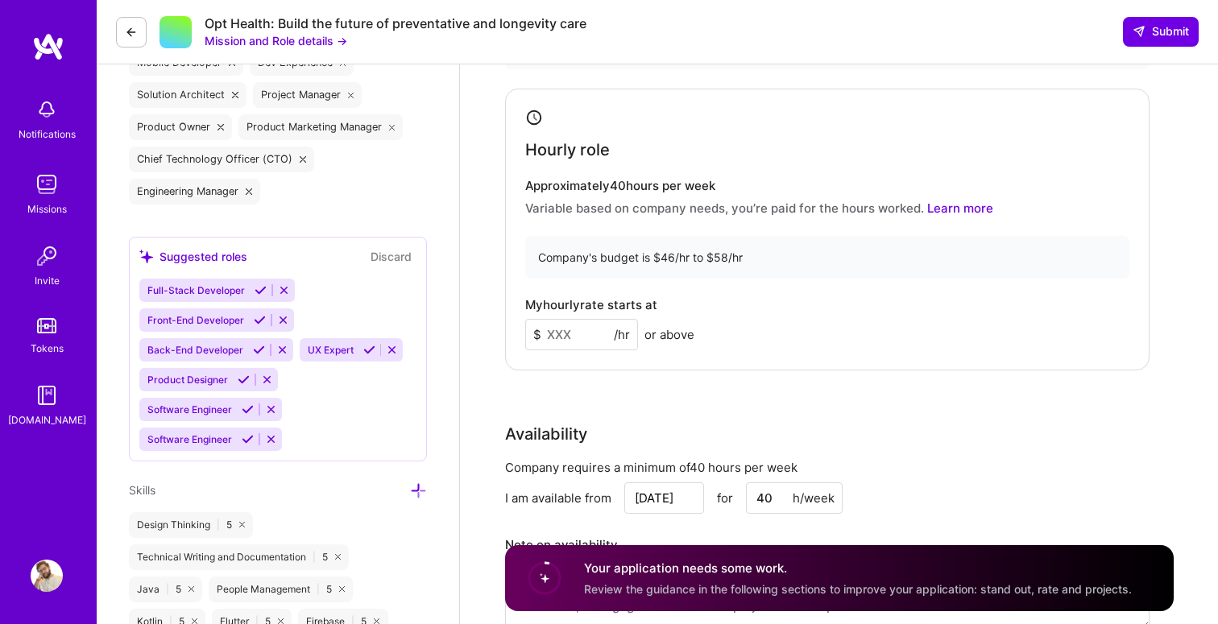
click at [595, 322] on input at bounding box center [581, 334] width 113 height 31
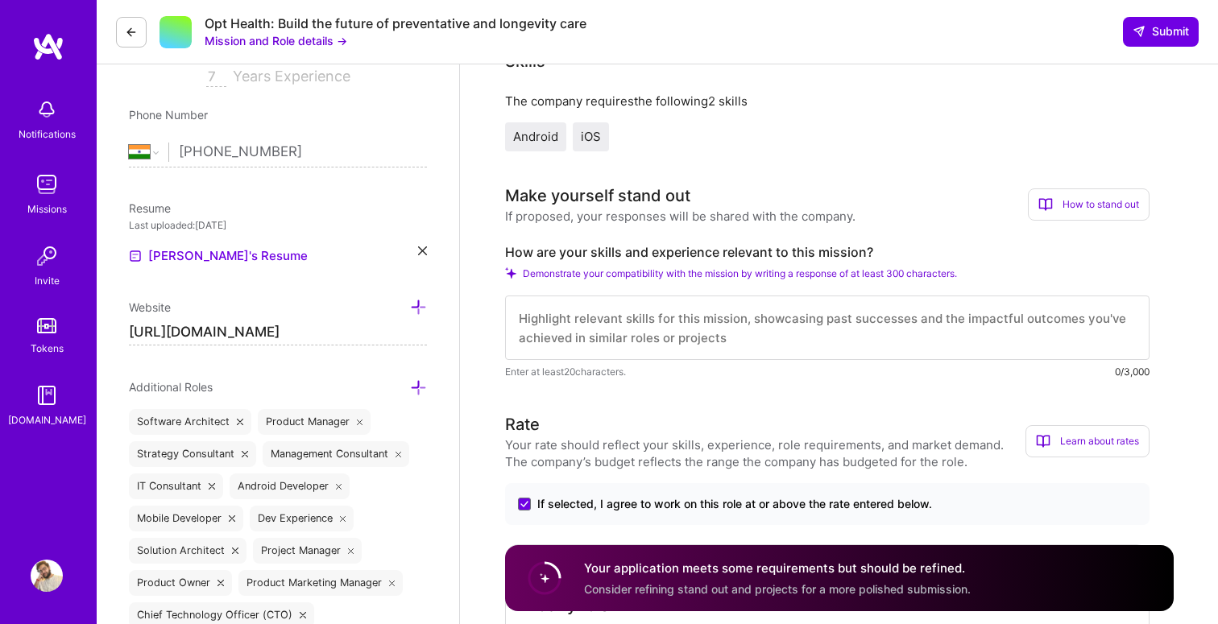
scroll to position [2, 0]
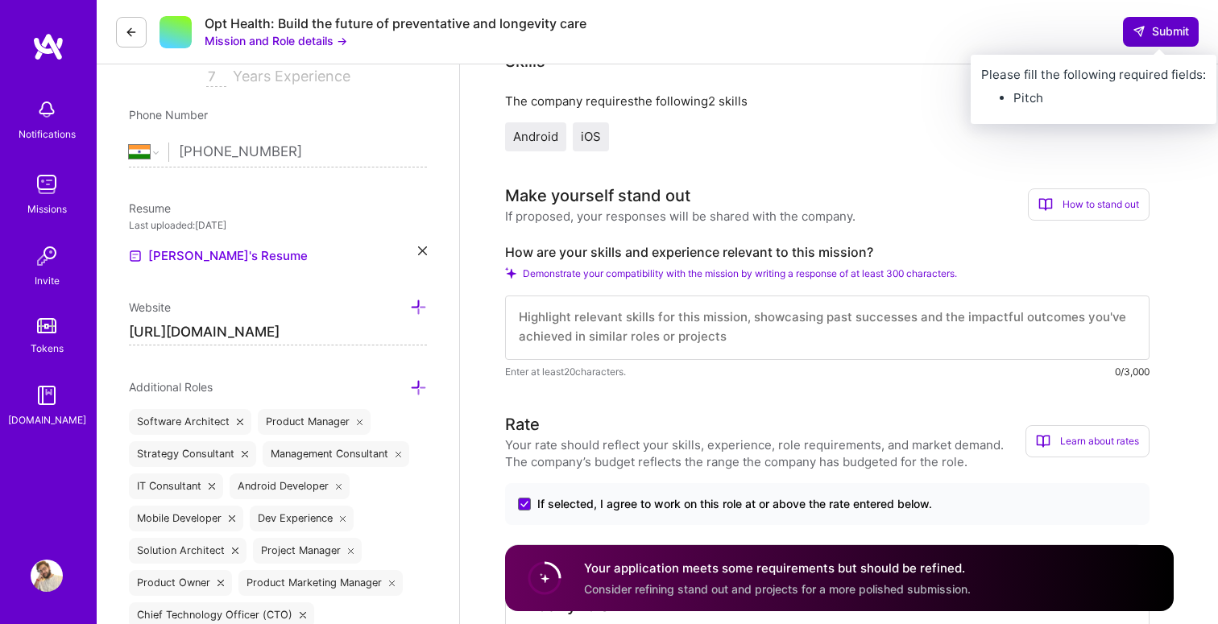
type input "46"
click at [1172, 35] on span "Submit" at bounding box center [1161, 31] width 56 height 16
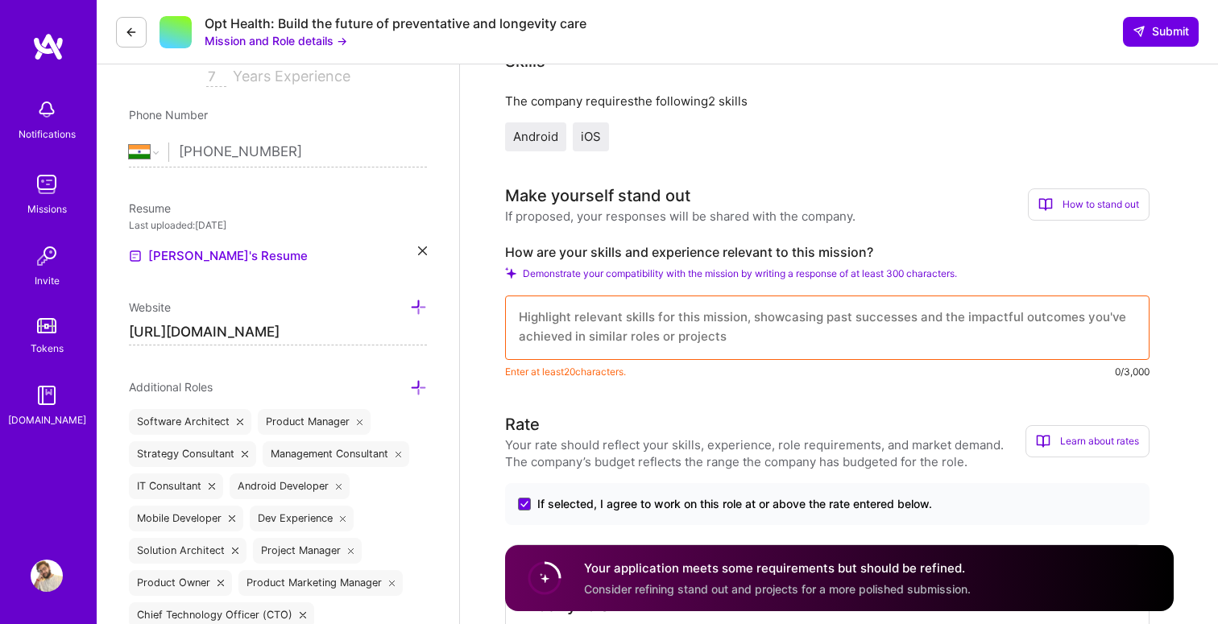
scroll to position [0, 0]
click at [827, 346] on textarea at bounding box center [827, 328] width 644 height 64
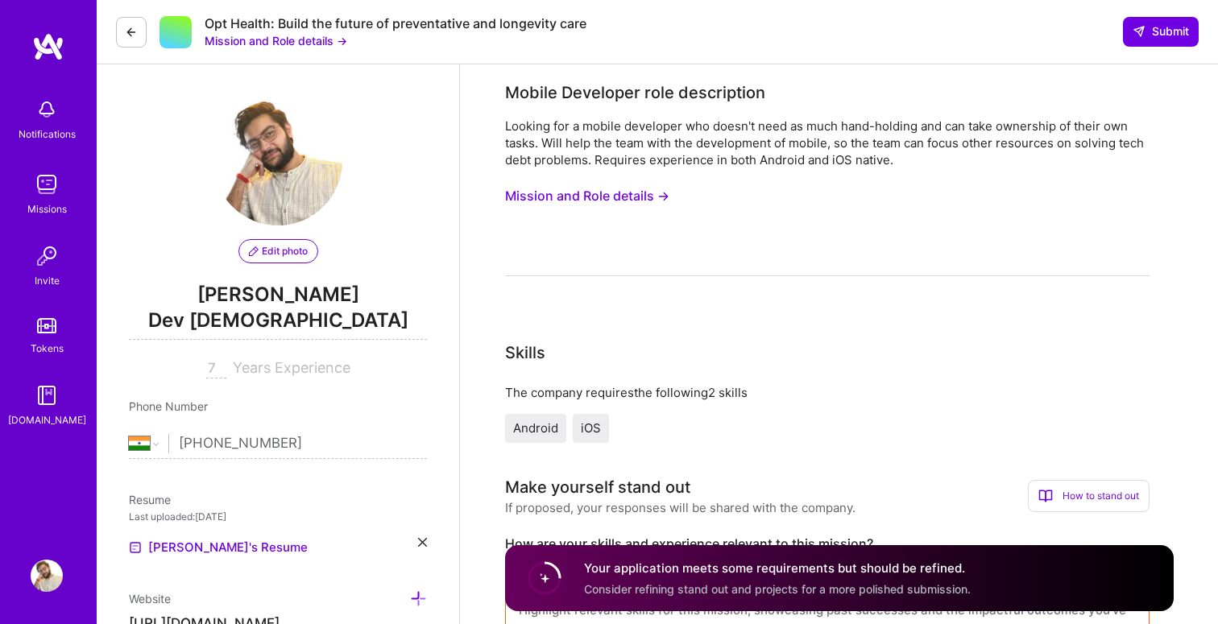
click at [575, 192] on button "Mission and Role details →" at bounding box center [587, 196] width 164 height 30
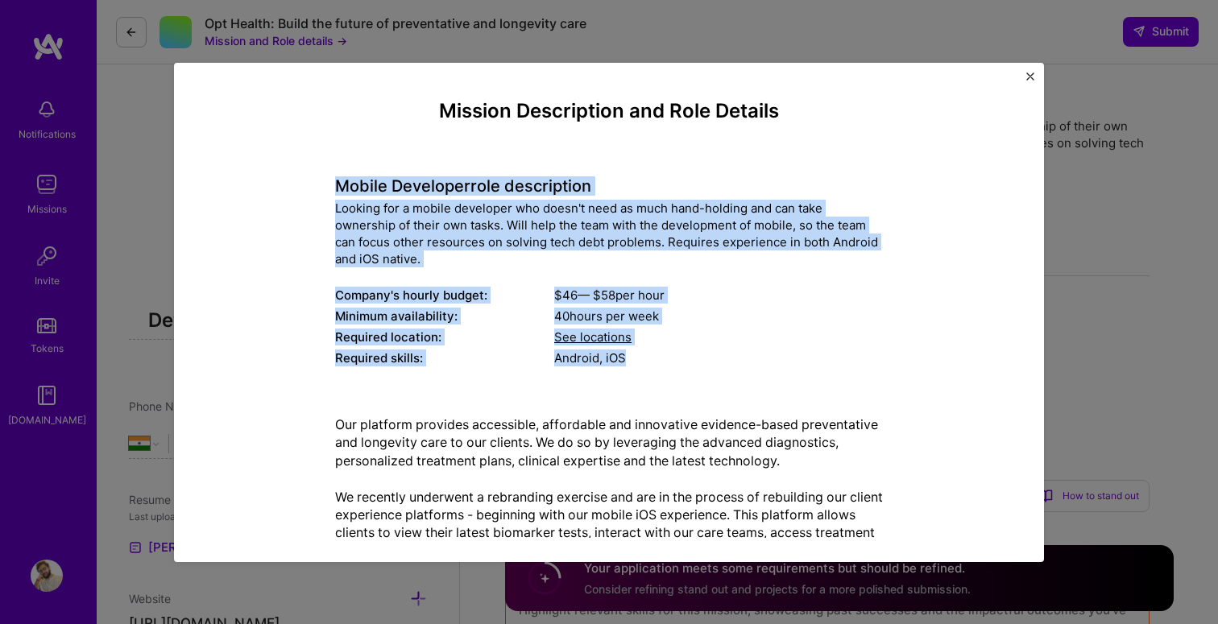
scroll to position [110, 0]
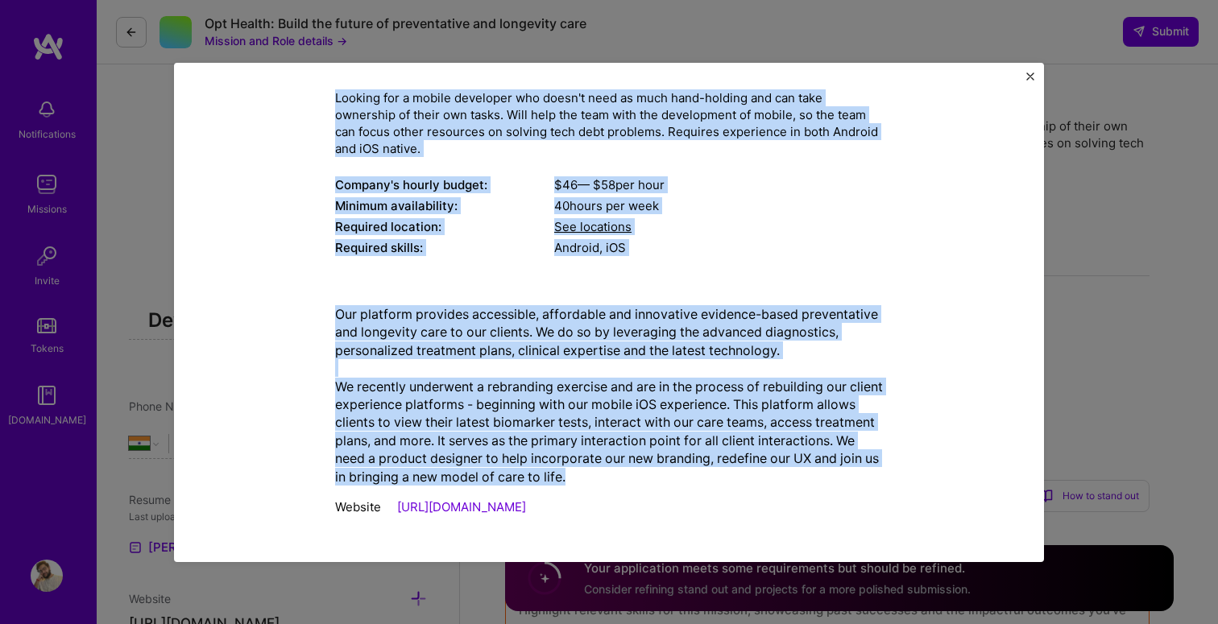
drag, startPoint x: 338, startPoint y: 180, endPoint x: 748, endPoint y: 486, distance: 511.2
click at [748, 486] on div "Mission Description and Role Details Mobile Developer role description Looking …" at bounding box center [609, 258] width 548 height 536
copy div "Mobile Developer role description Looking for a mobile developer who doesn't ne…"
click at [1027, 77] on img "Close" at bounding box center [1030, 76] width 8 height 8
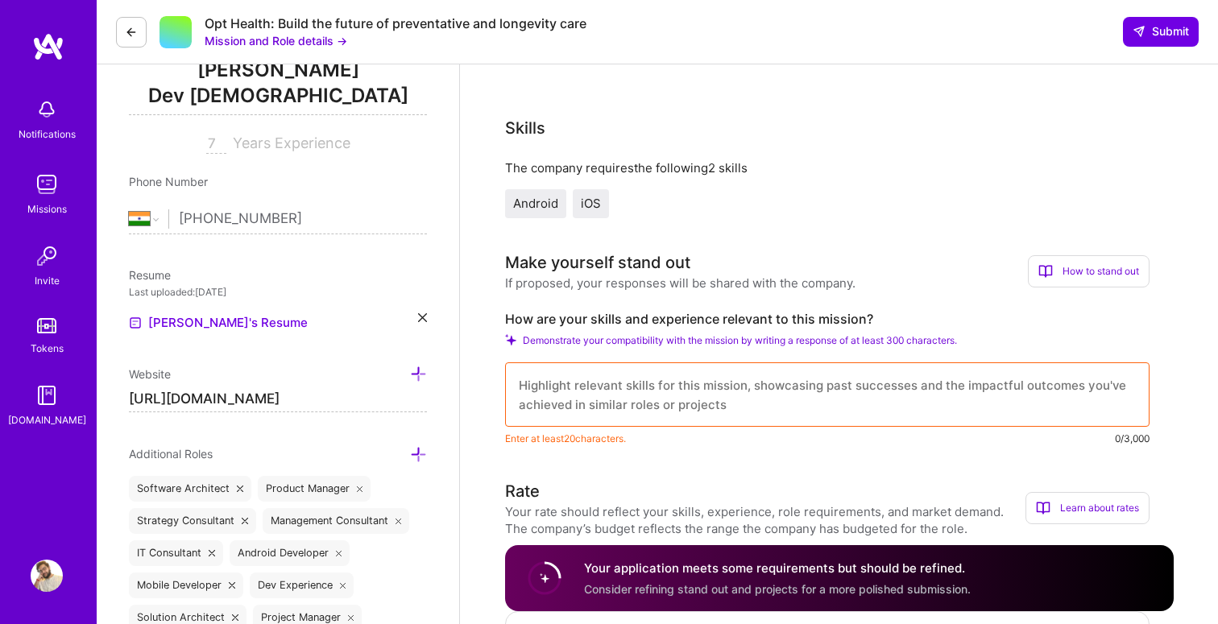
click at [796, 390] on textarea at bounding box center [827, 394] width 644 height 64
paste textarea "Hi [Hiring Manager], I’m excited to apply for the Mobile Developer role. From w…"
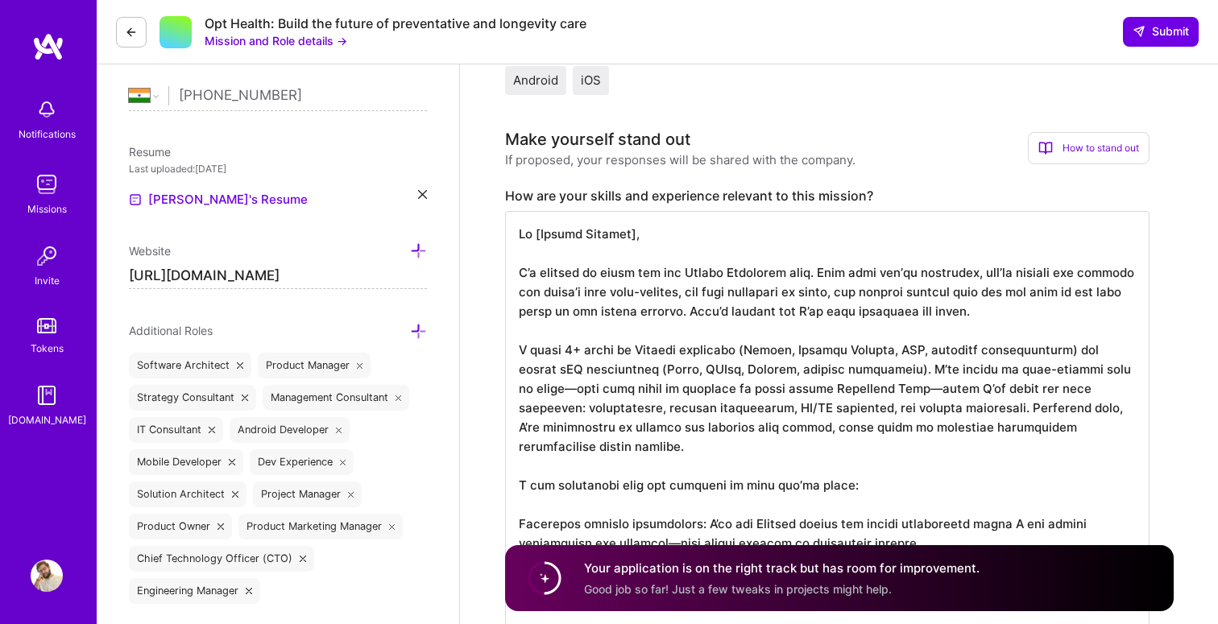
scroll to position [2, 0]
click at [535, 231] on textarea at bounding box center [827, 591] width 644 height 760
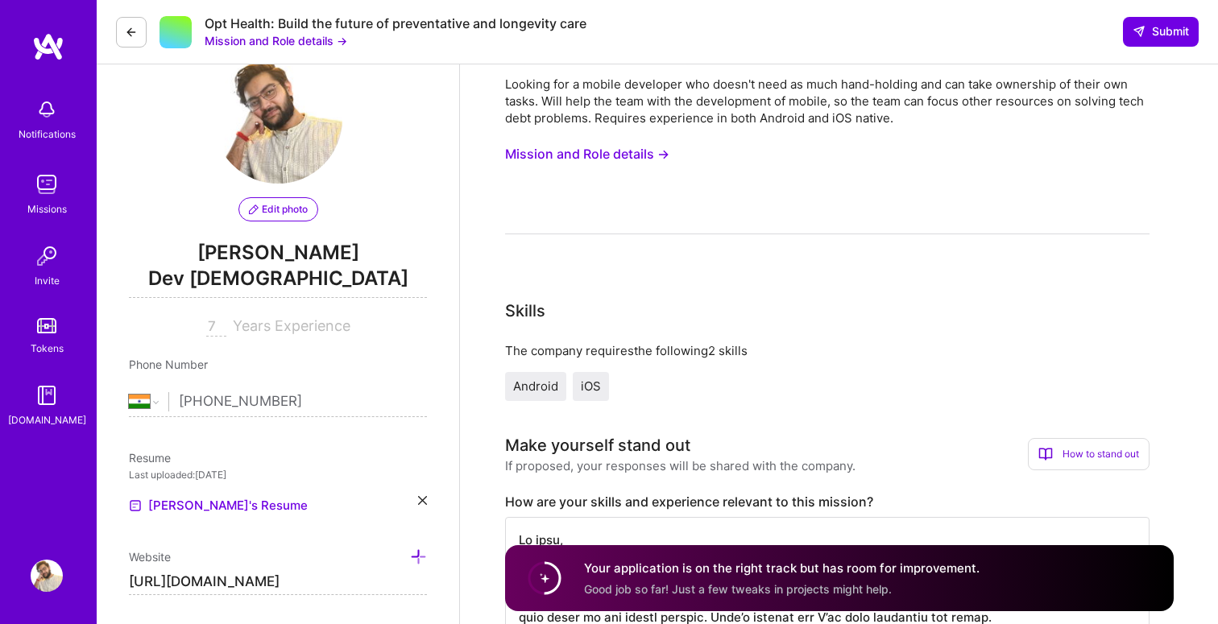
scroll to position [0, 0]
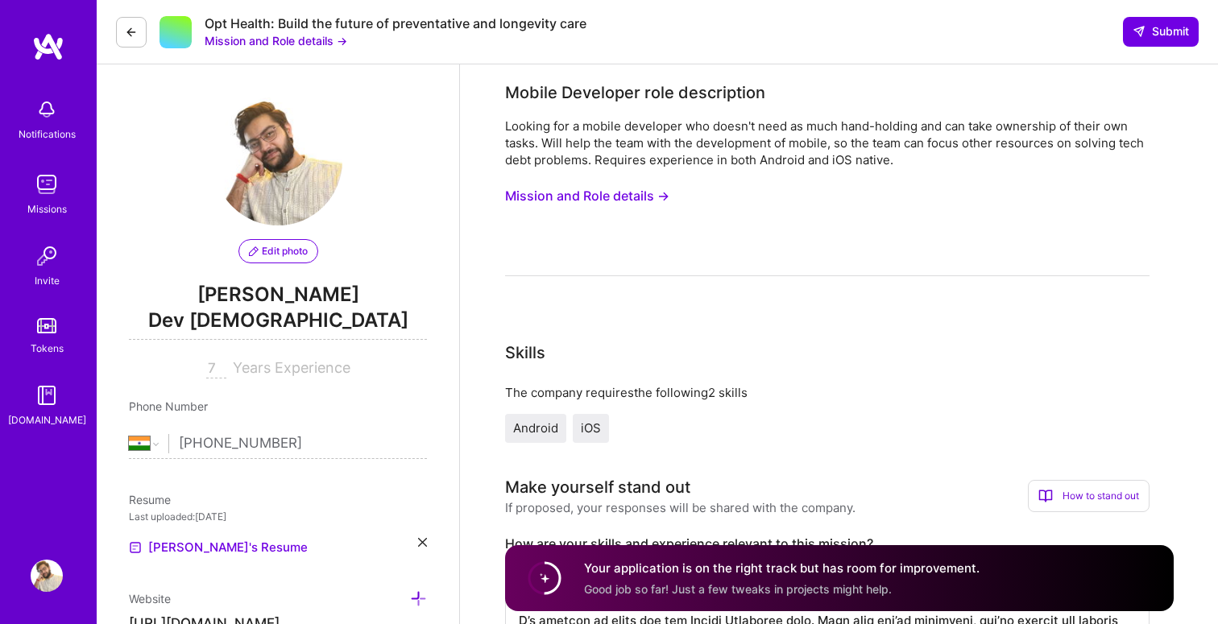
click at [594, 191] on button "Mission and Role details →" at bounding box center [587, 196] width 164 height 30
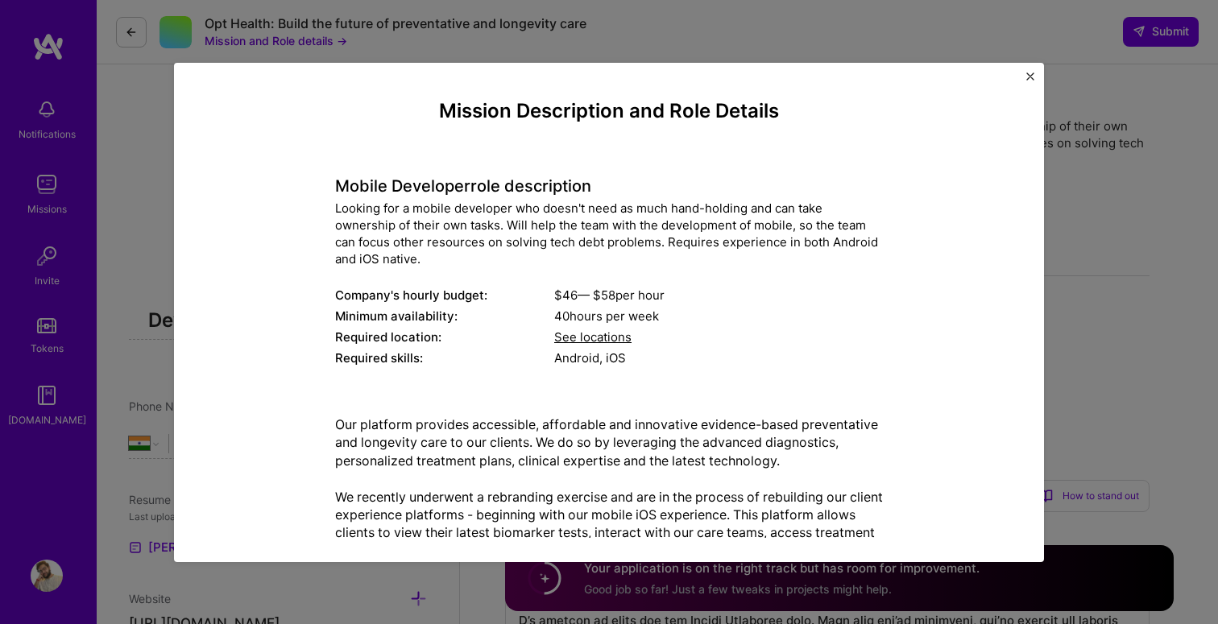
scroll to position [110, 0]
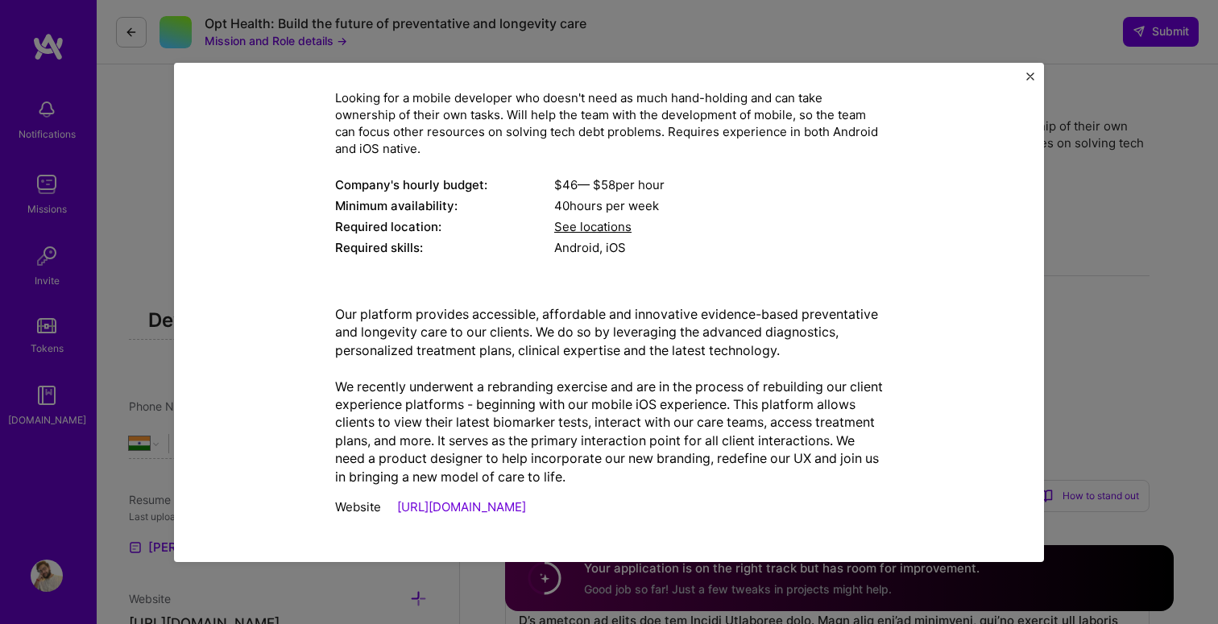
click at [1025, 74] on div "Mission Description and Role Details Mobile Developer role description Looking …" at bounding box center [609, 312] width 870 height 499
click at [1034, 71] on div "Mission Description and Role Details Mobile Developer role description Looking …" at bounding box center [609, 312] width 870 height 499
click at [1027, 74] on img "Close" at bounding box center [1030, 76] width 8 height 8
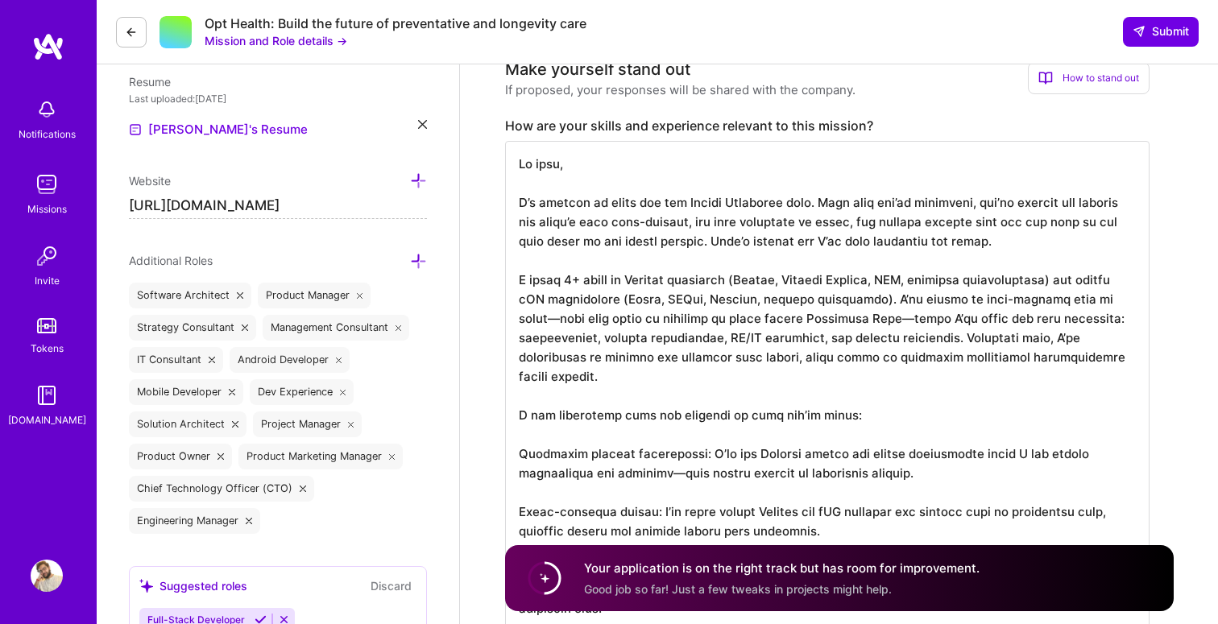
scroll to position [412, 0]
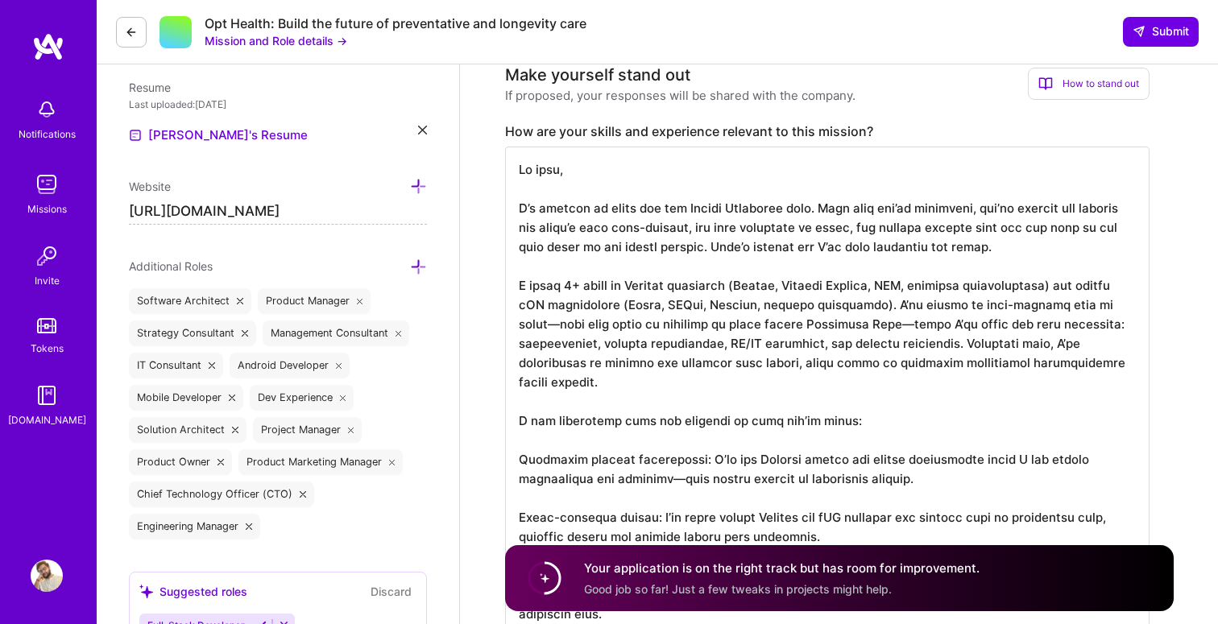
click at [537, 163] on textarea at bounding box center [827, 527] width 644 height 760
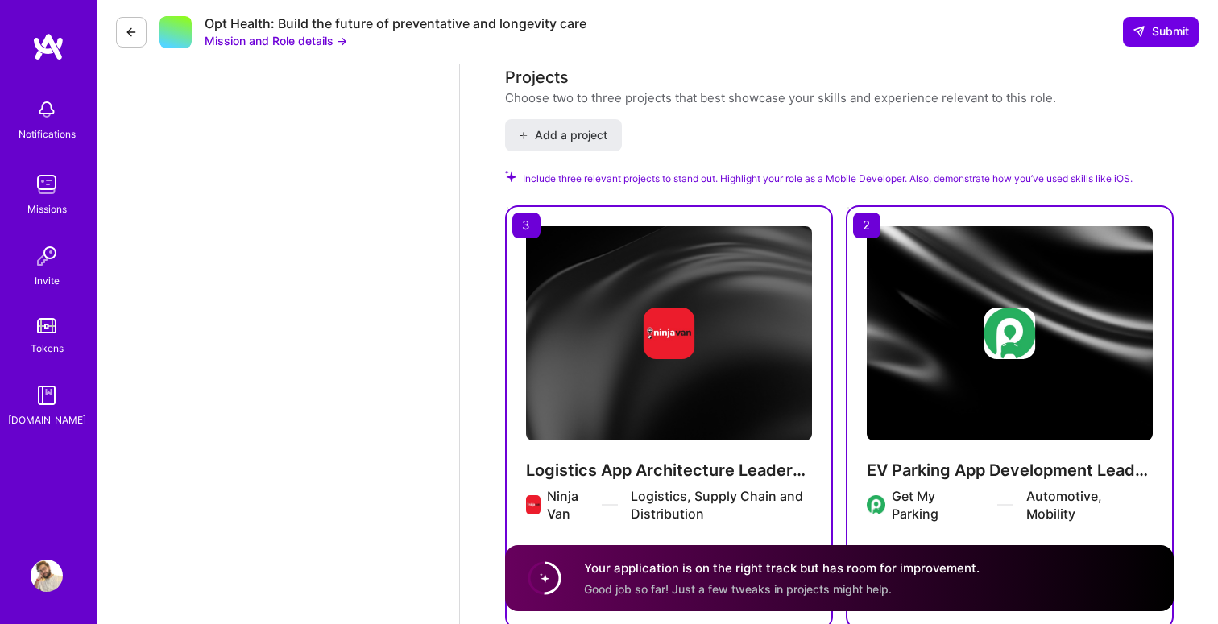
scroll to position [2259, 0]
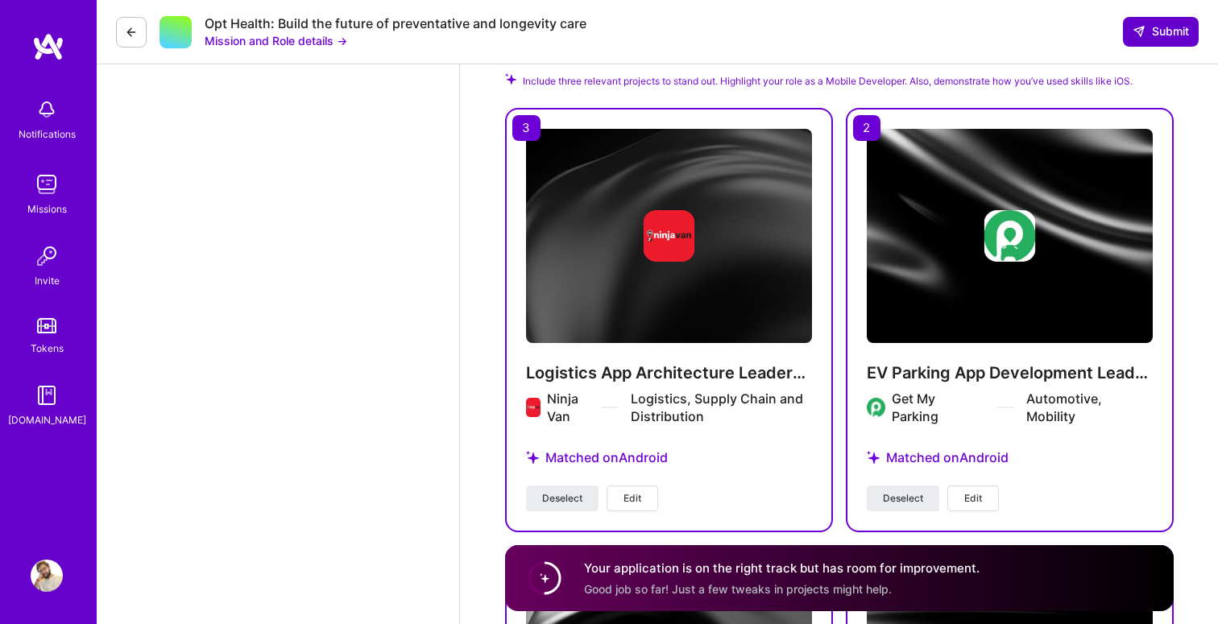
type textarea "Hi, I’m excited to apply for the Mobile Developer role. From what you’ve descri…"
click at [1176, 35] on span "Submit" at bounding box center [1161, 31] width 56 height 16
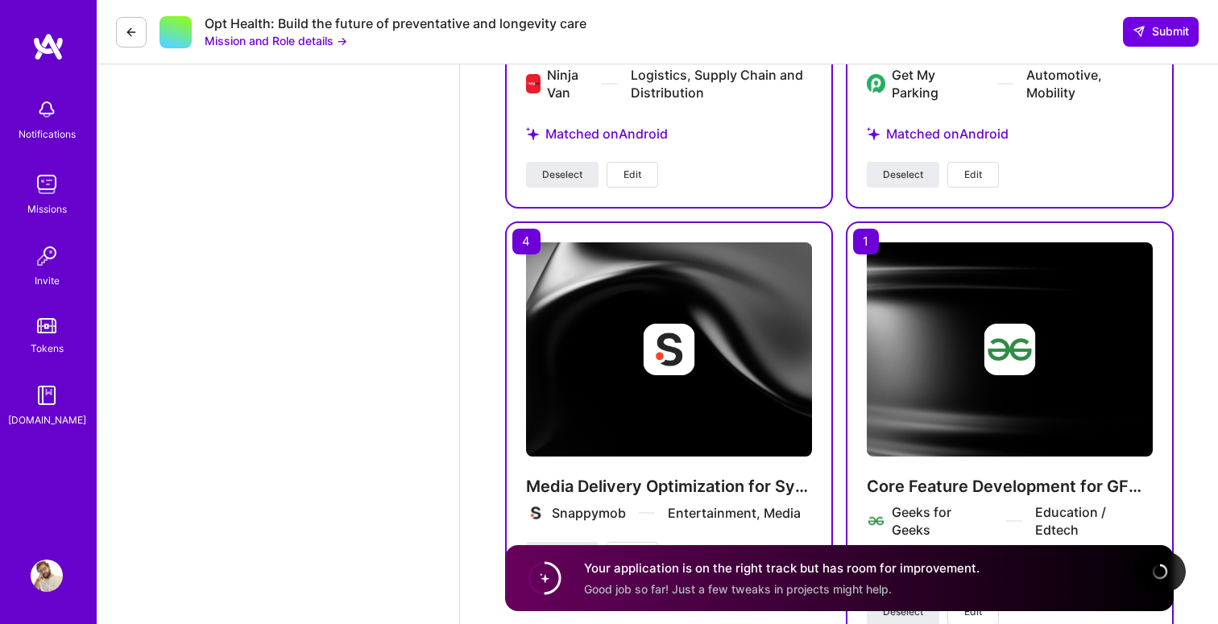
scroll to position [2600, 0]
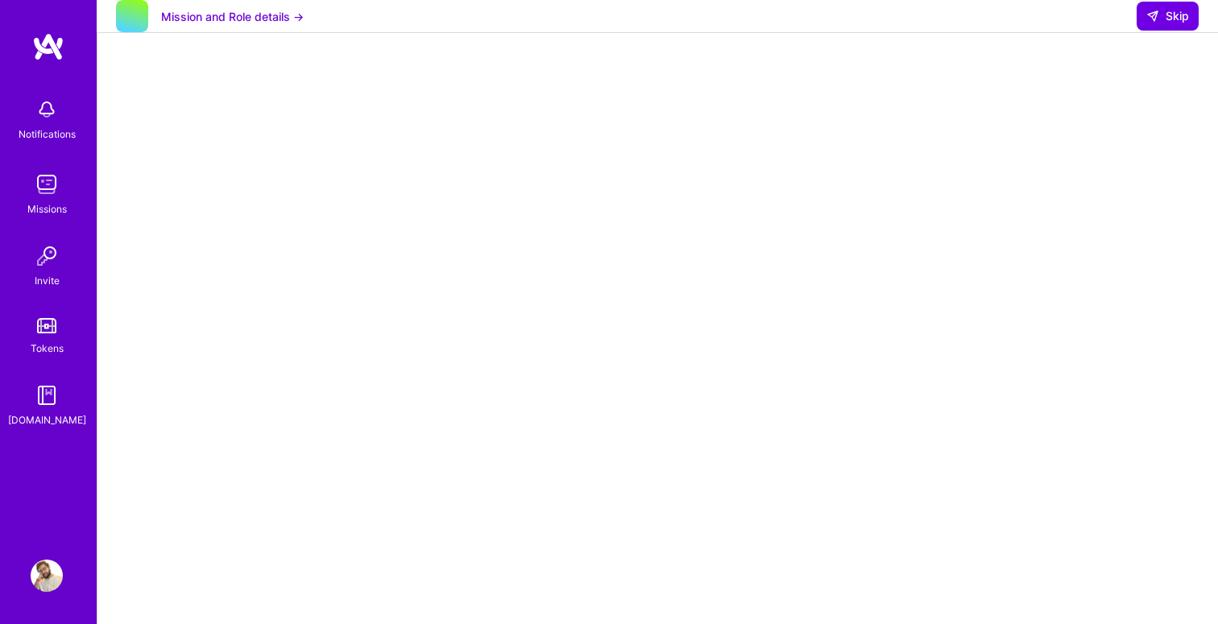
scroll to position [111, 0]
select select "IN"
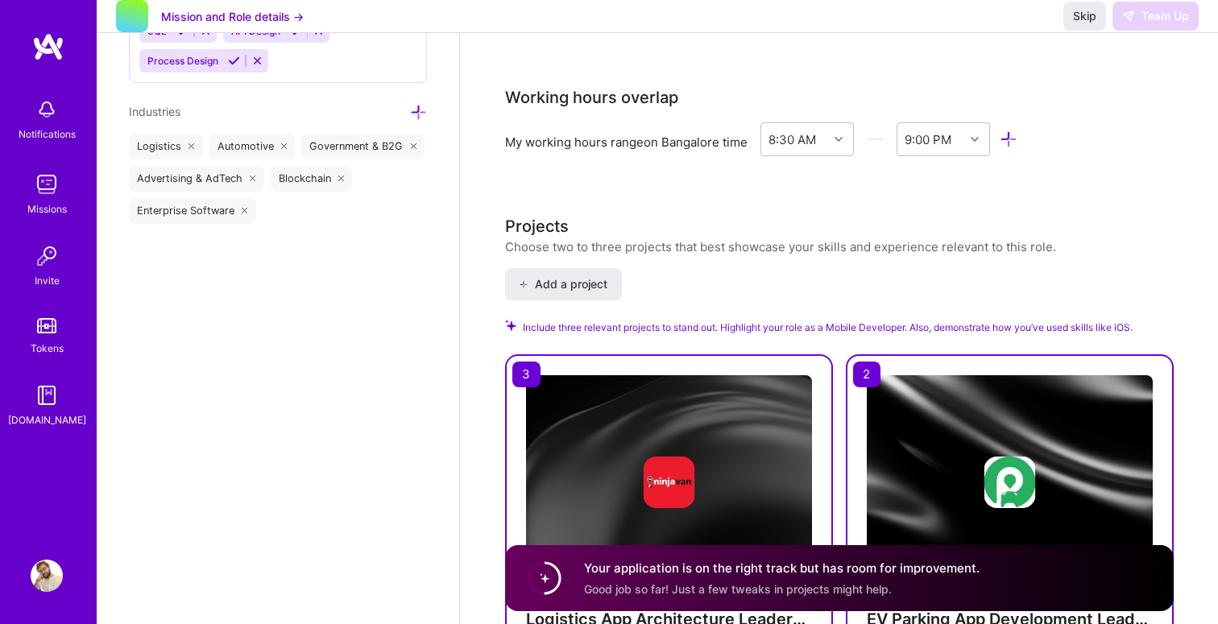
scroll to position [2019, 0]
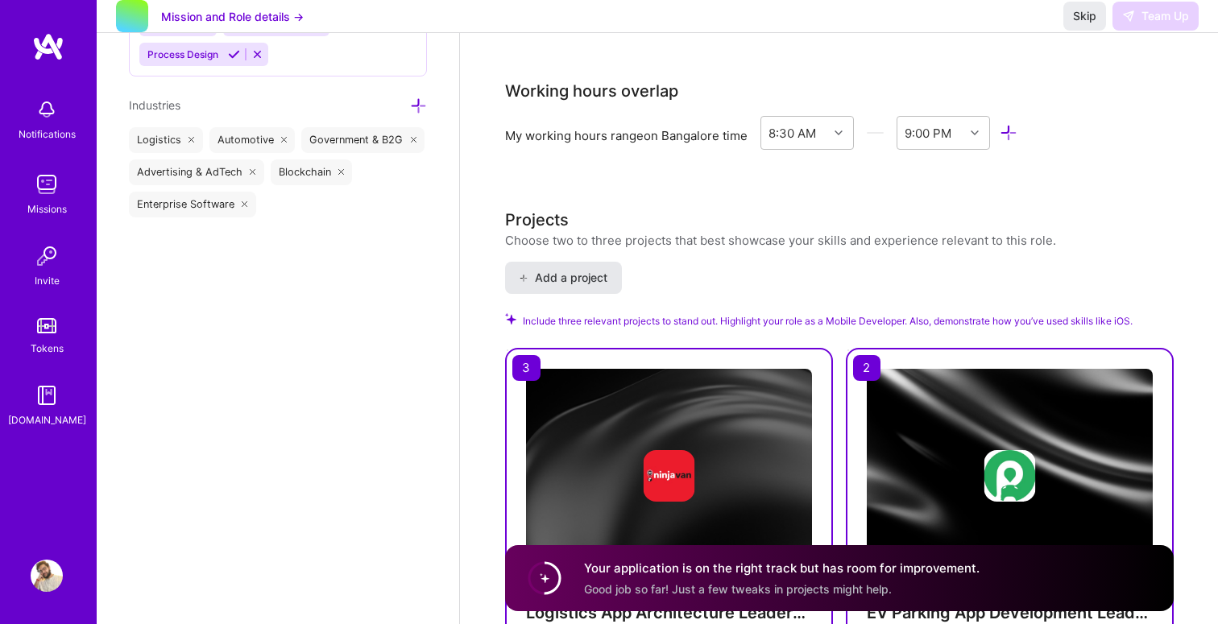
click at [594, 284] on span "Add a project" at bounding box center [563, 278] width 88 height 16
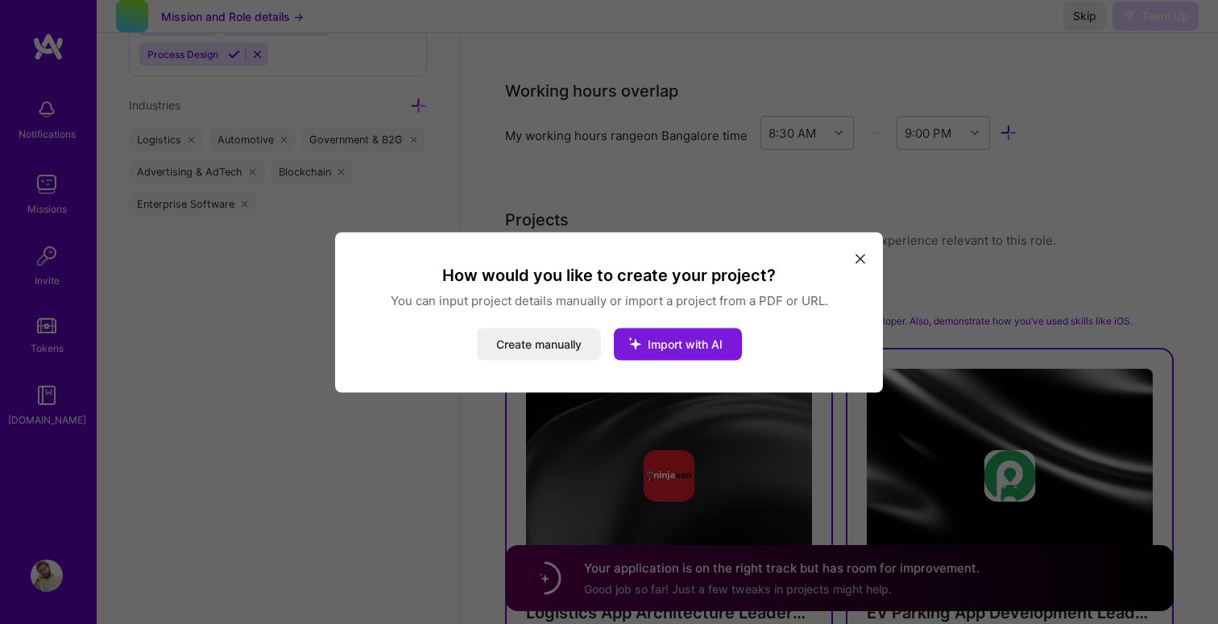
click at [672, 340] on span "Import with AI" at bounding box center [685, 344] width 75 height 14
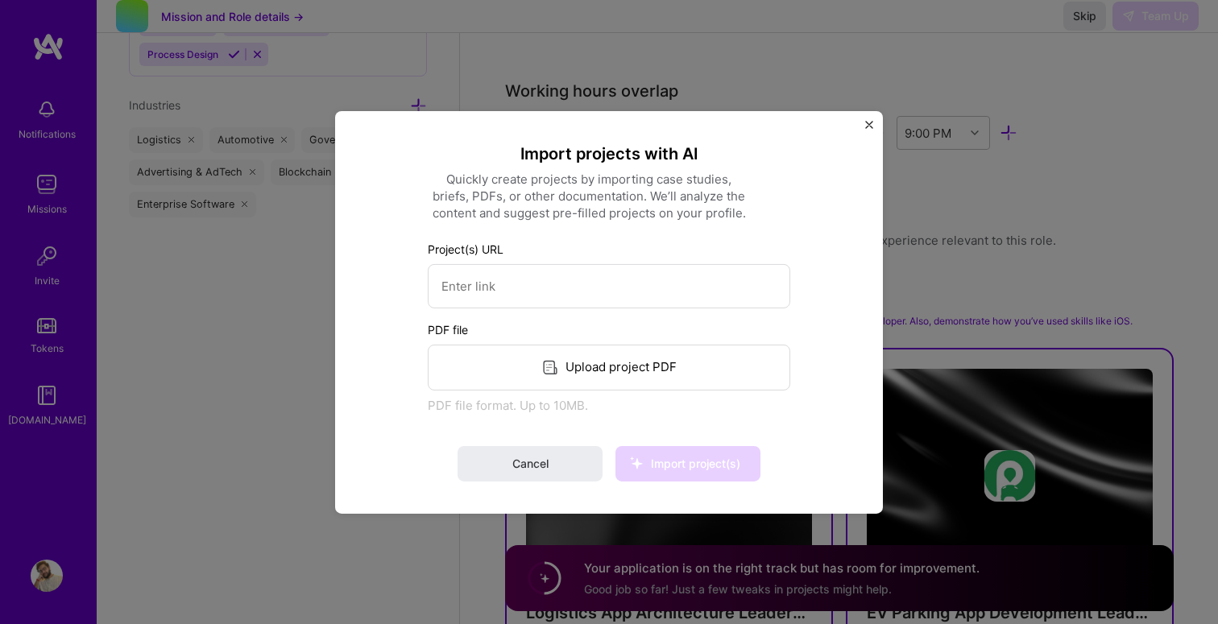
click at [871, 124] on img "Close" at bounding box center [869, 124] width 8 height 8
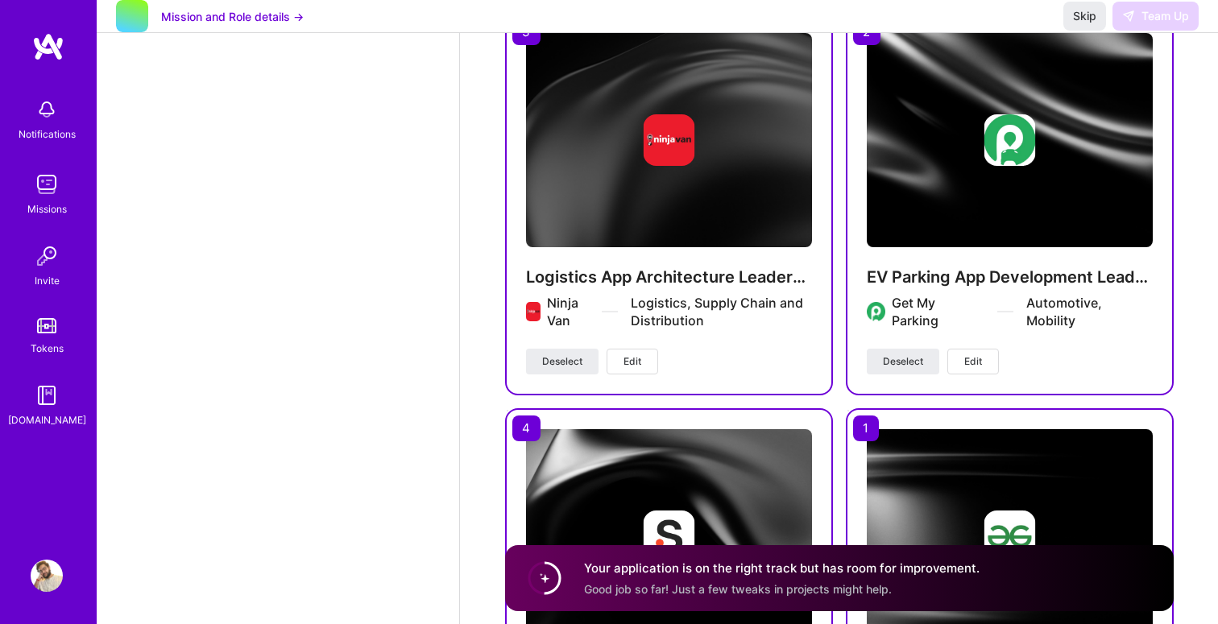
scroll to position [2357, 0]
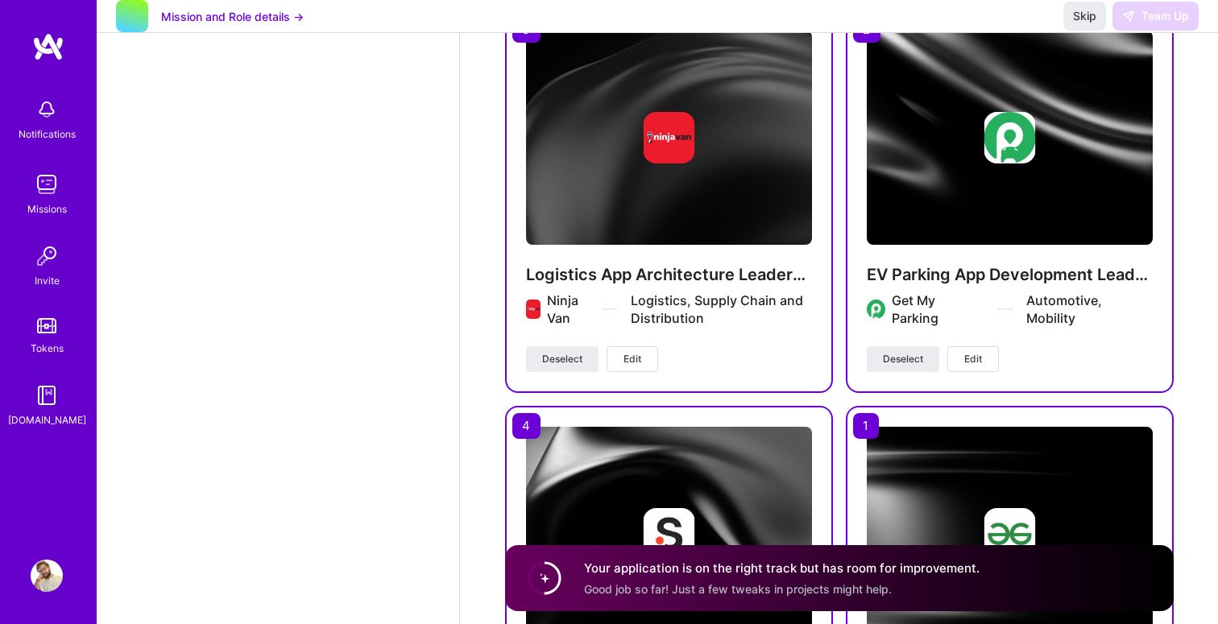
click at [753, 573] on h4 "Your application is on the right track but has room for improvement." at bounding box center [782, 568] width 396 height 17
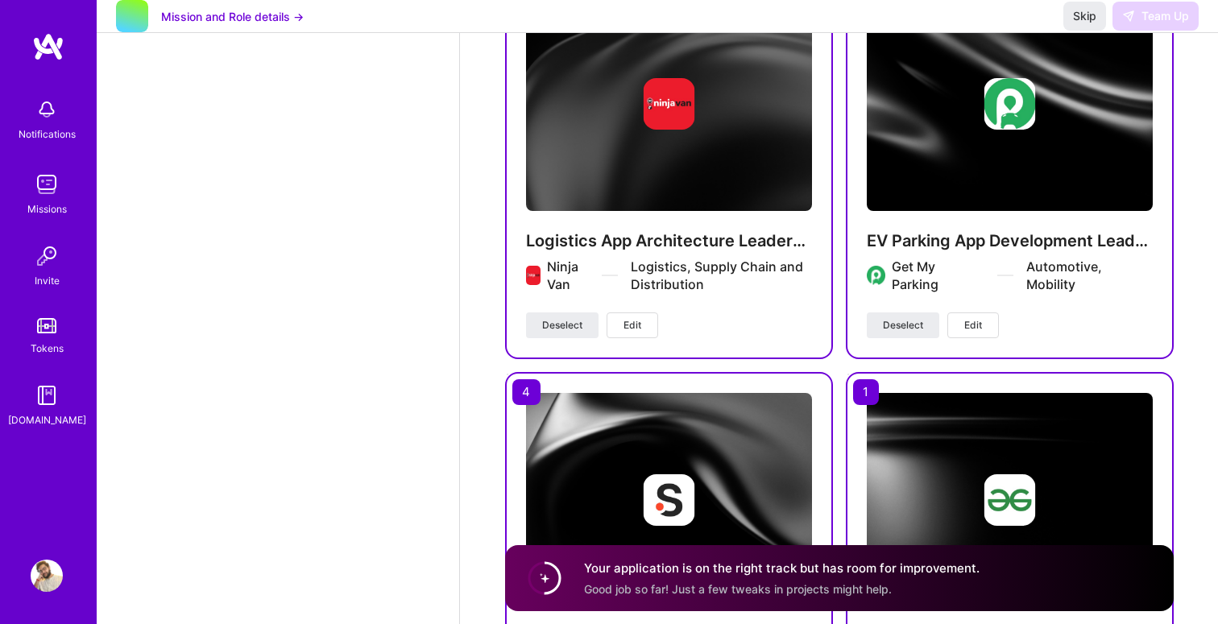
click at [764, 473] on img at bounding box center [669, 500] width 286 height 214
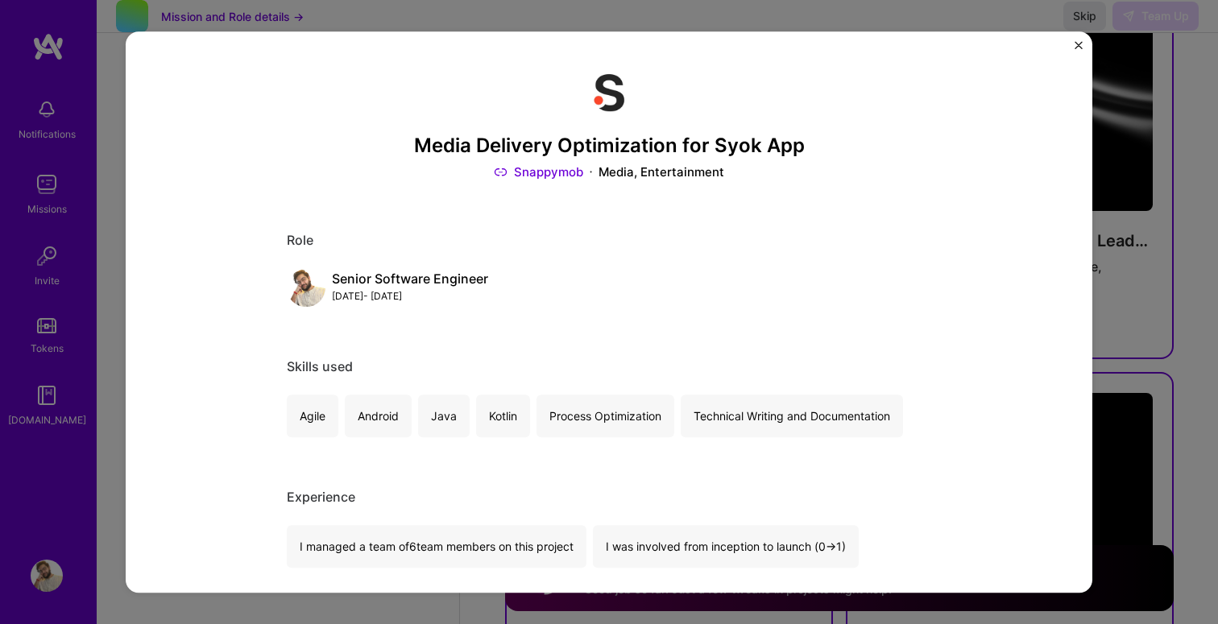
click at [1074, 45] on div "Media Delivery Optimization for Syok App Snappymob Media, Entertainment Role Se…" at bounding box center [609, 312] width 967 height 562
click at [1079, 49] on button "Close" at bounding box center [1079, 49] width 8 height 17
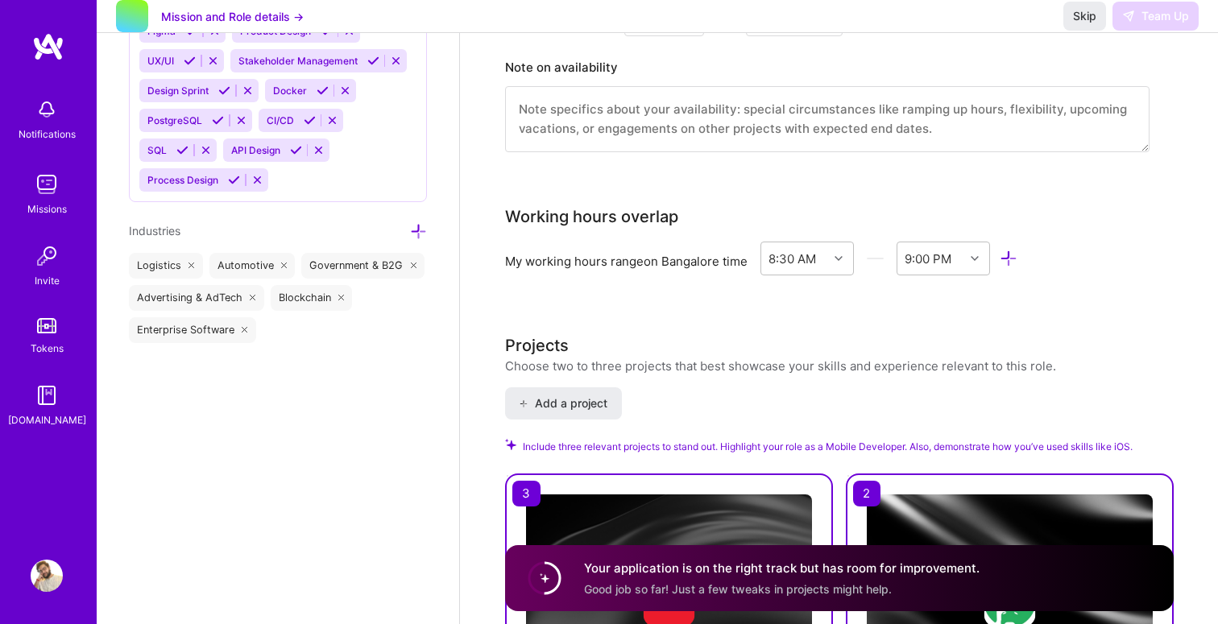
scroll to position [1805, 0]
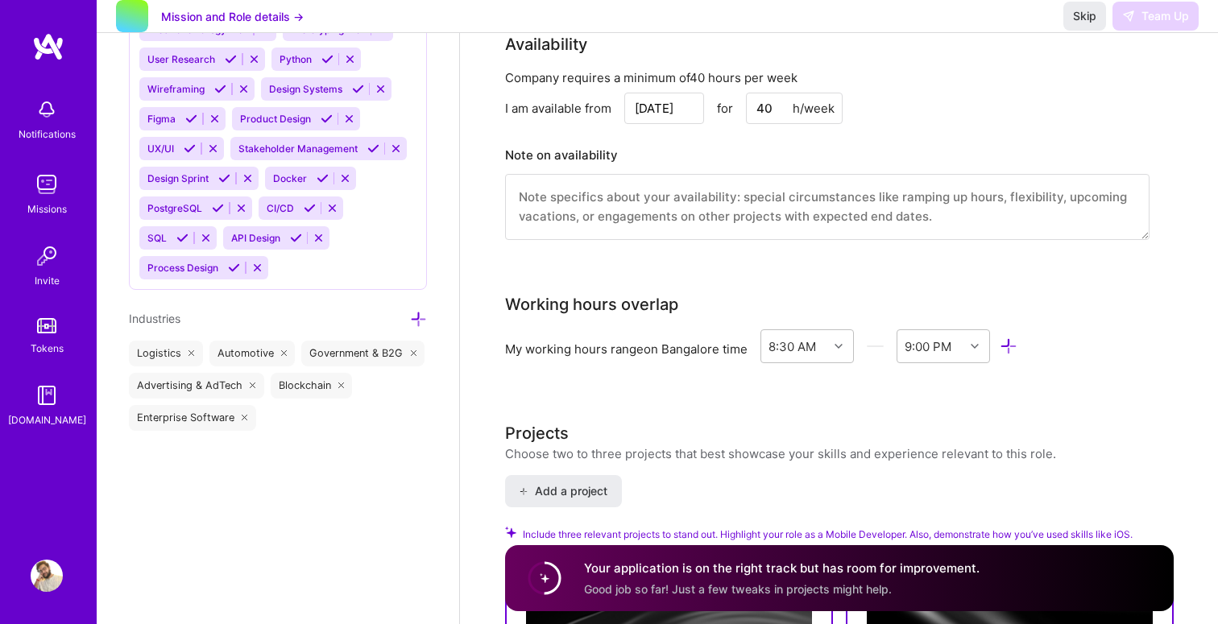
click at [864, 576] on h4 "Your application is on the right track but has room for improvement." at bounding box center [782, 568] width 396 height 17
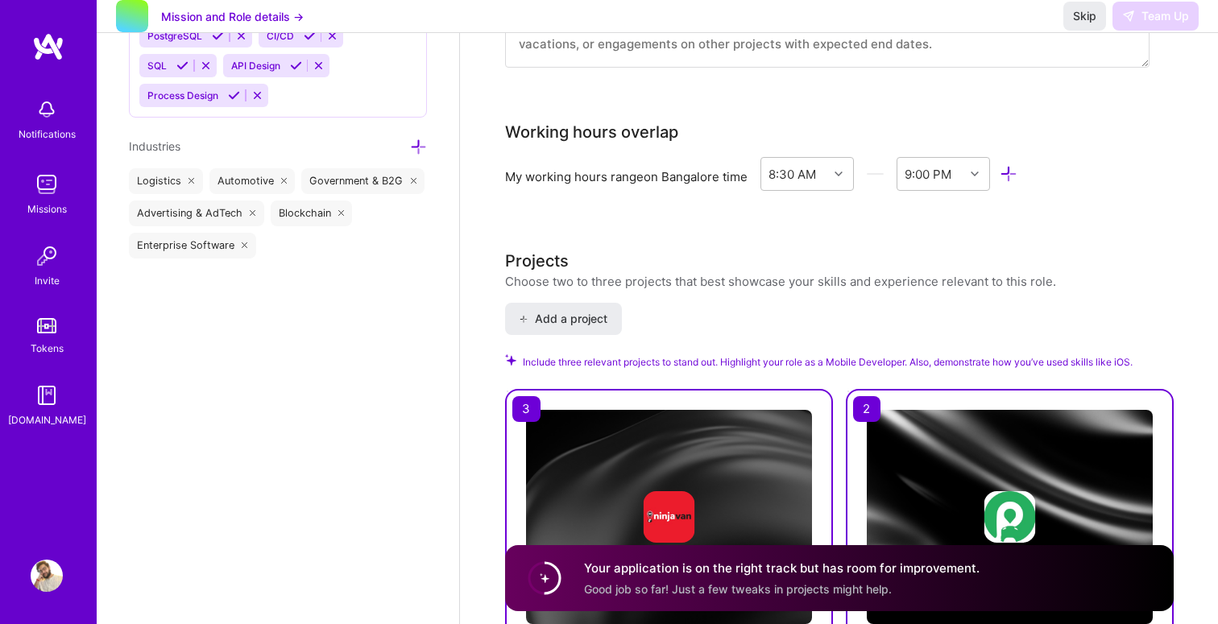
scroll to position [1980, 0]
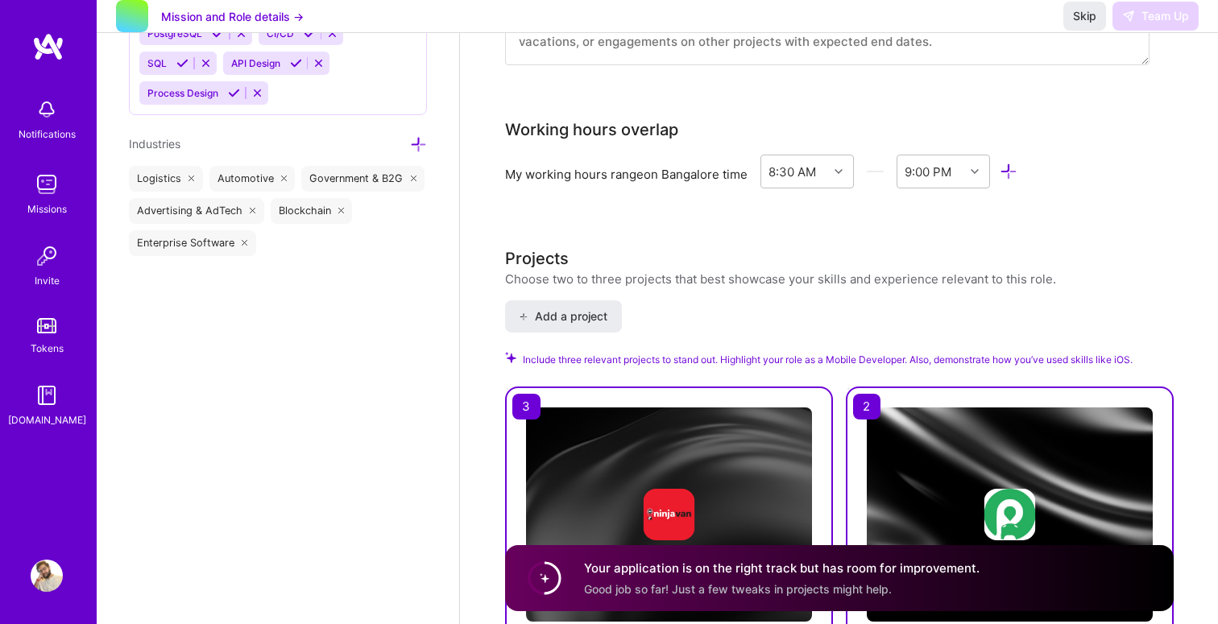
click at [524, 400] on div "Logistics App Architecture Leadership Ninja Van Logistics, Supply Chain and Dis…" at bounding box center [669, 578] width 328 height 383
click at [524, 415] on div "Logistics App Architecture Leadership Ninja Van Logistics, Supply Chain and Dis…" at bounding box center [669, 578] width 328 height 383
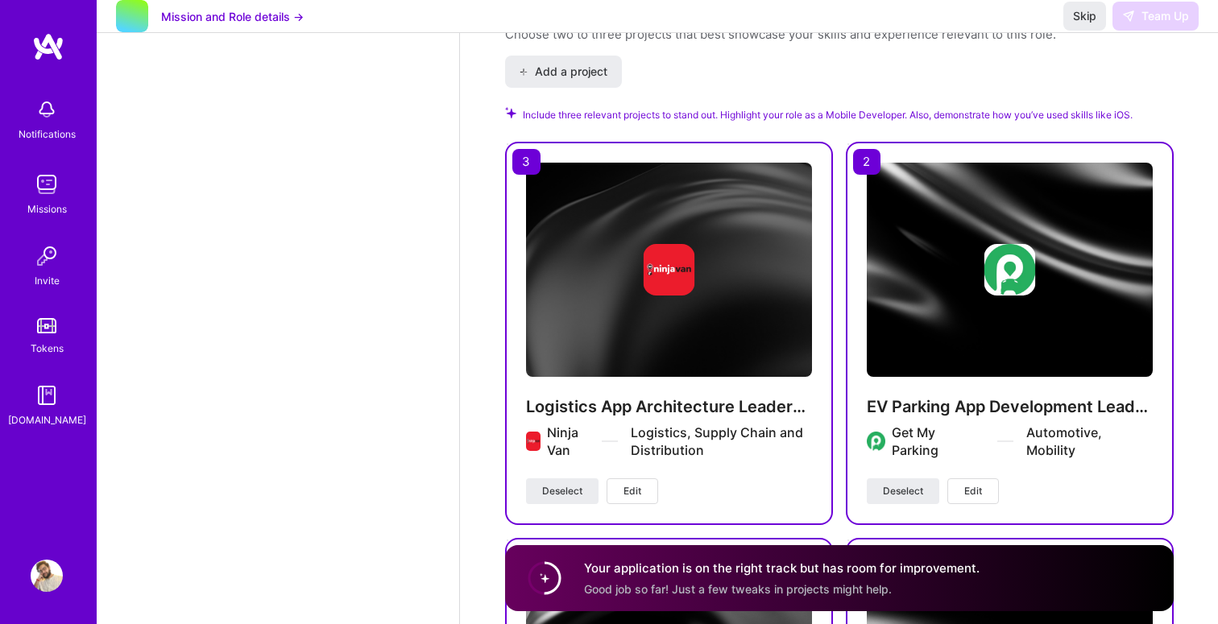
scroll to position [2320, 0]
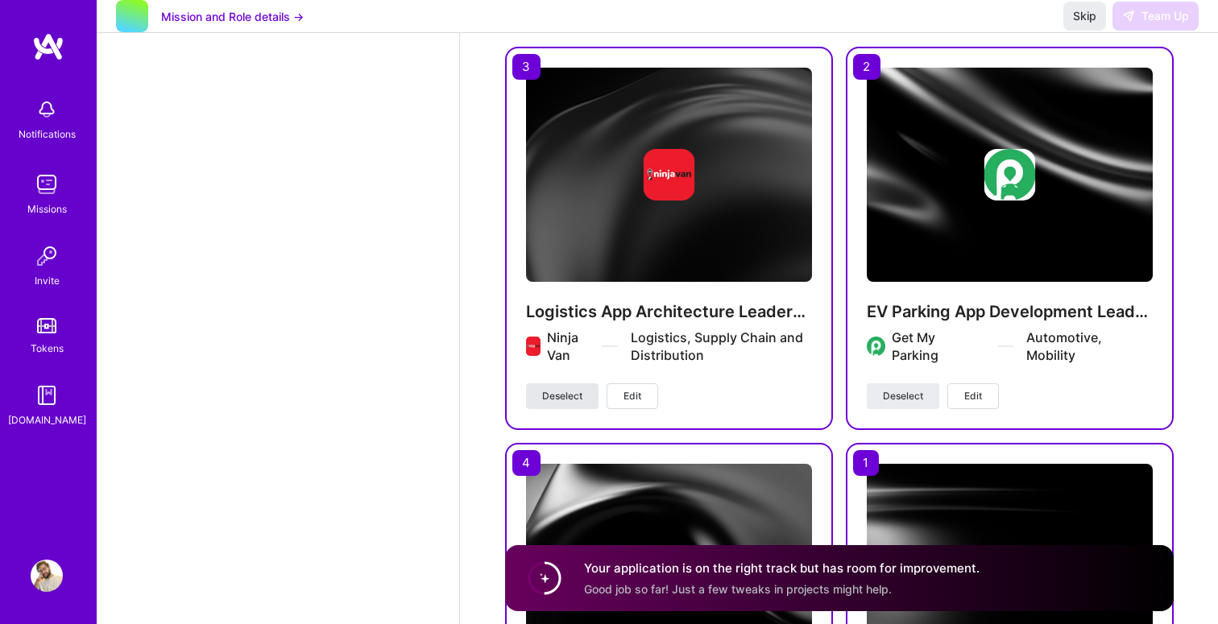
click at [566, 394] on span "Deselect" at bounding box center [562, 396] width 40 height 14
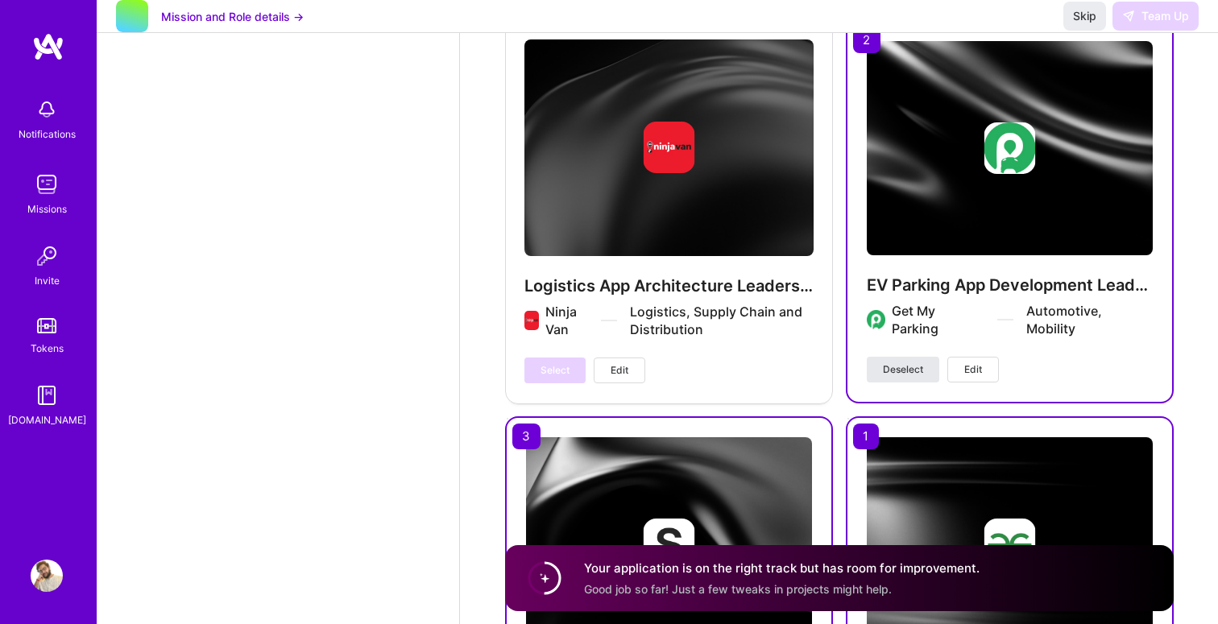
scroll to position [2428, 0]
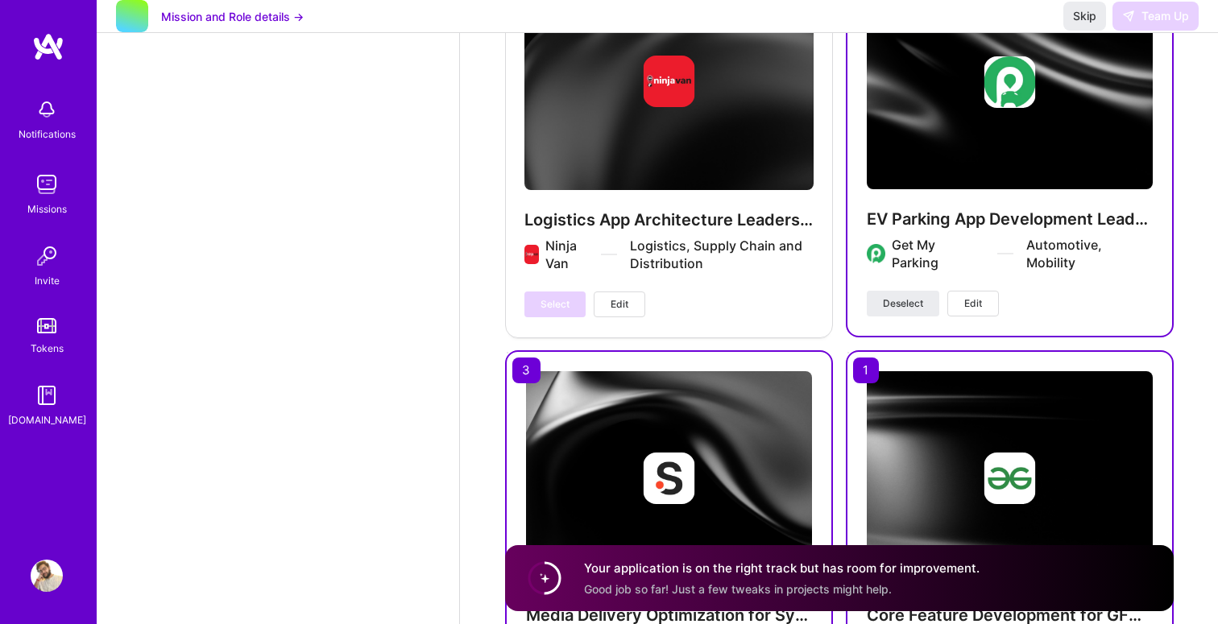
click at [552, 305] on div "Select Edit" at bounding box center [584, 305] width 121 height 26
click at [572, 303] on div "Select Edit" at bounding box center [584, 305] width 121 height 26
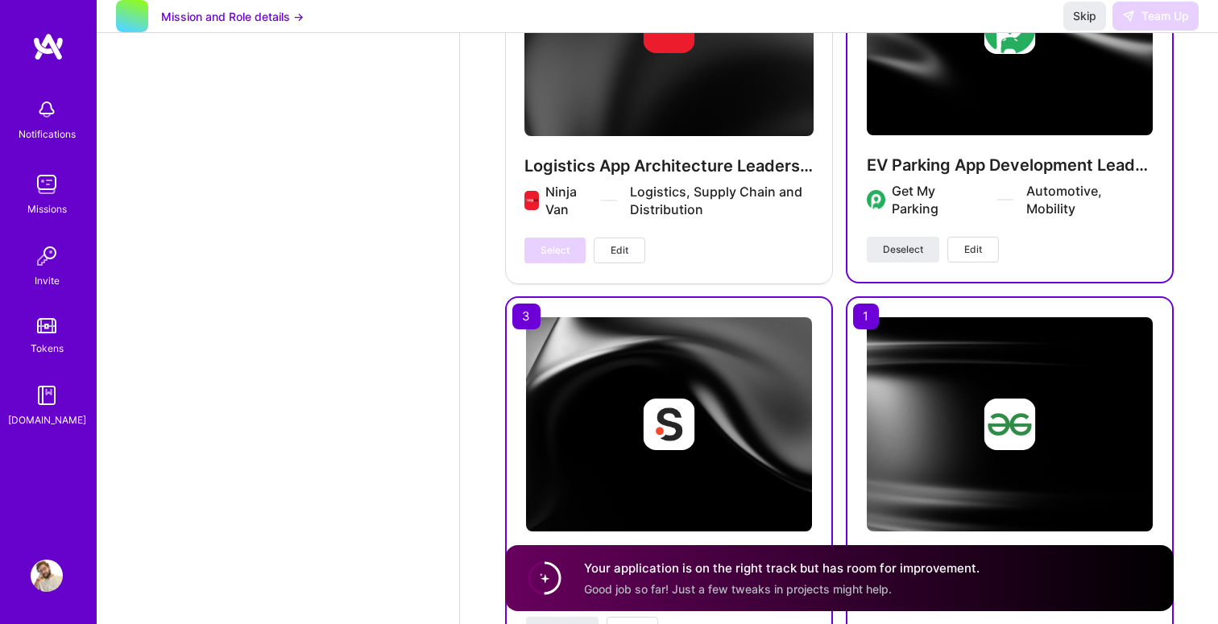
scroll to position [2521, 0]
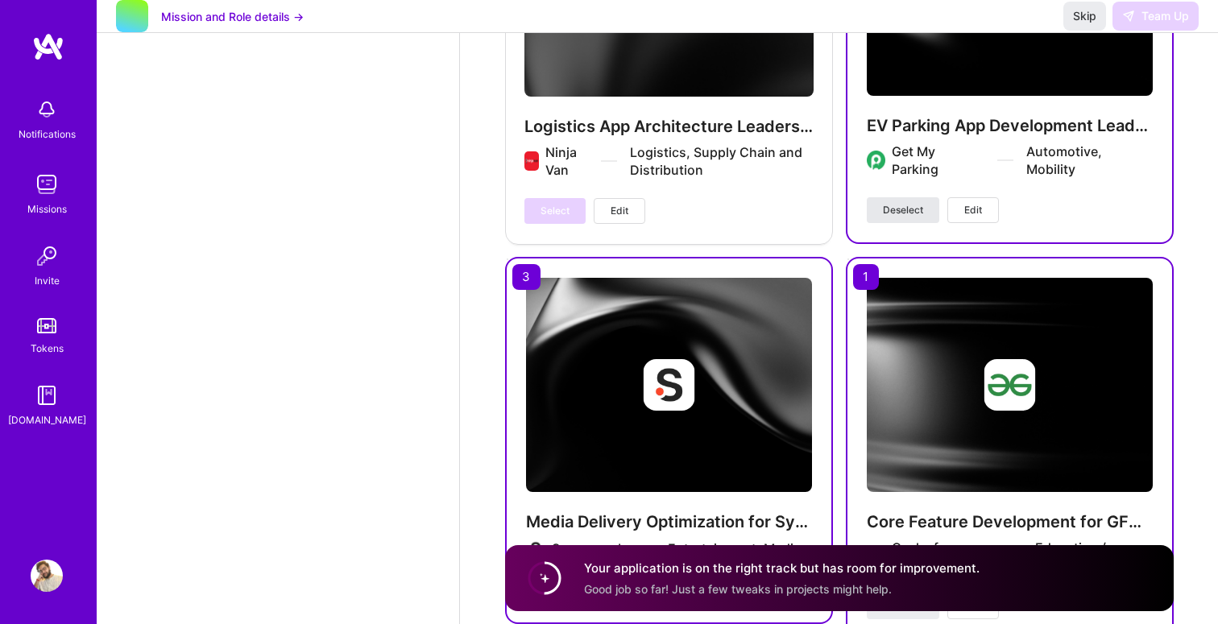
click at [889, 205] on span "Deselect" at bounding box center [903, 210] width 40 height 14
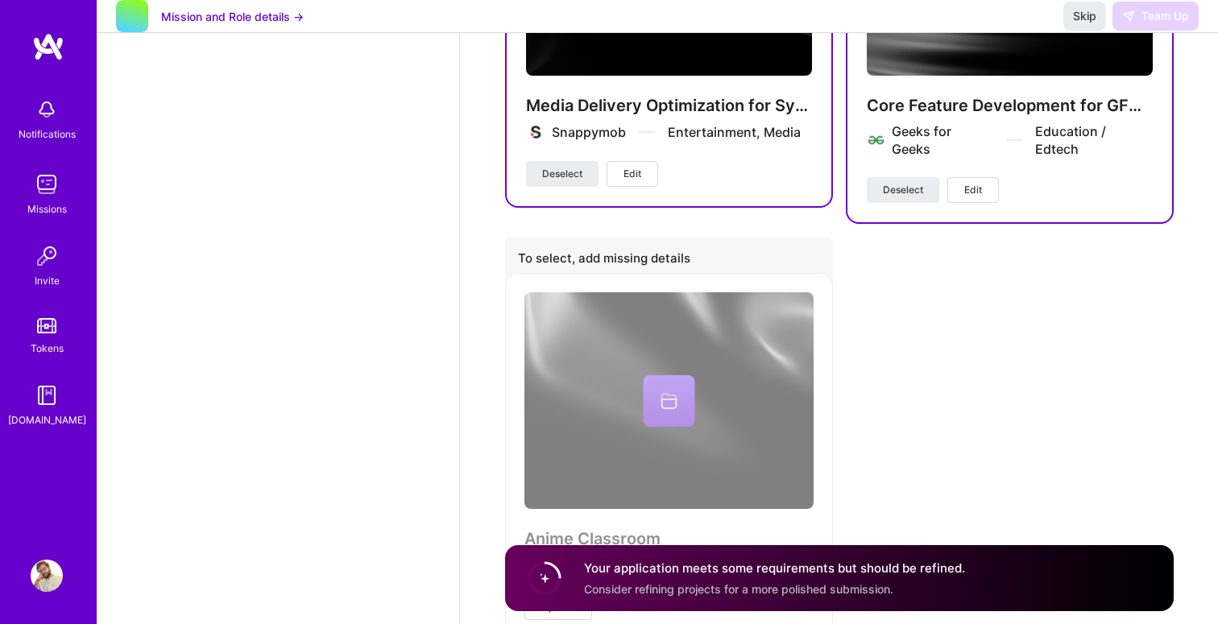
scroll to position [2839, 0]
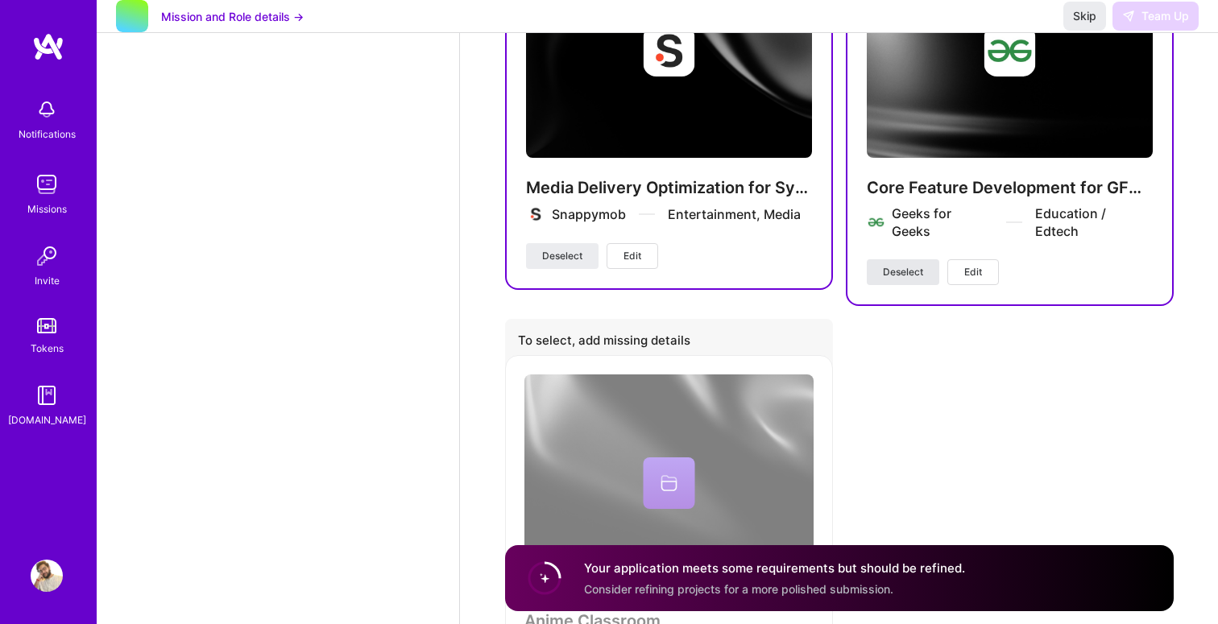
click at [892, 265] on span "Deselect" at bounding box center [903, 272] width 40 height 14
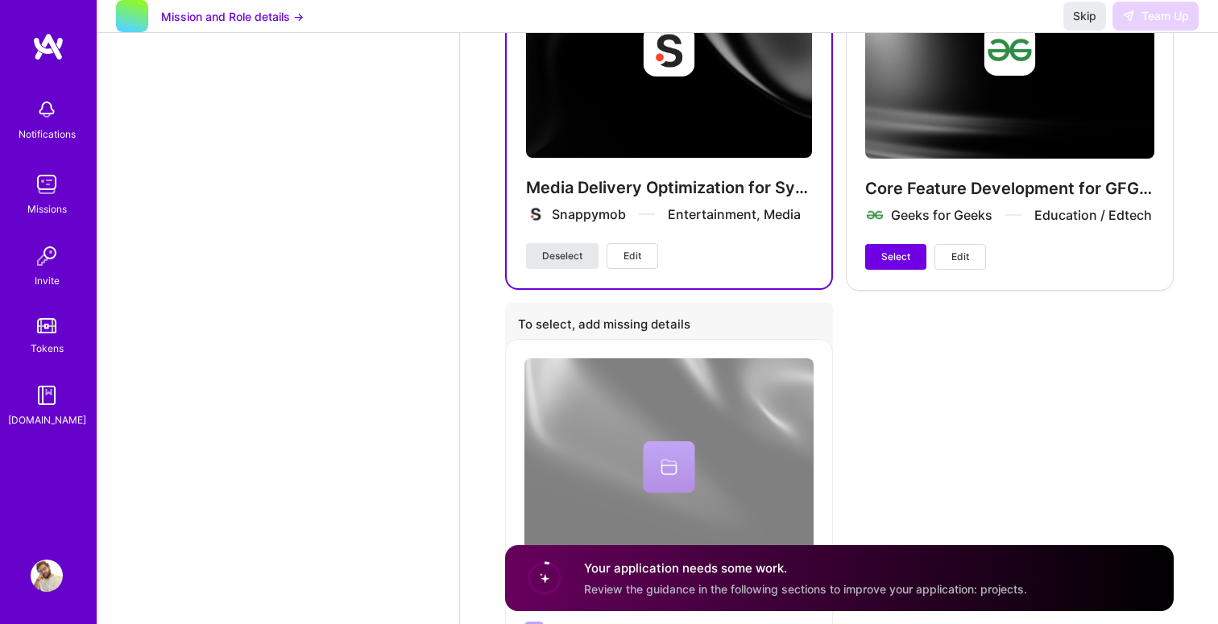
click at [579, 255] on span "Deselect" at bounding box center [562, 256] width 40 height 14
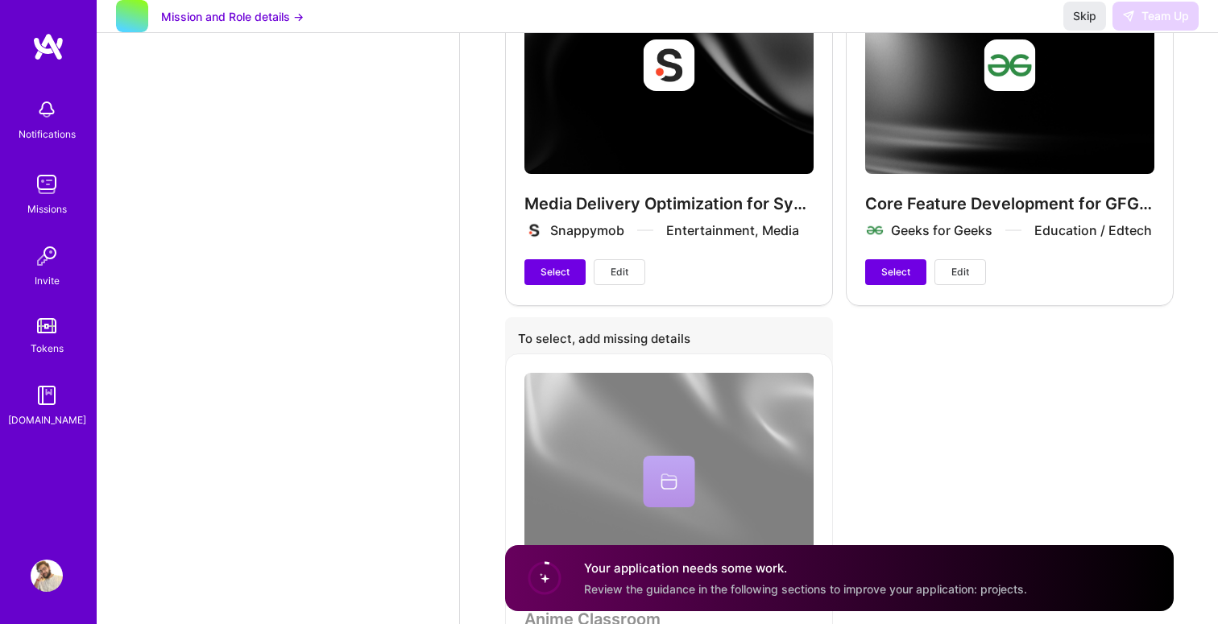
scroll to position [2802, 0]
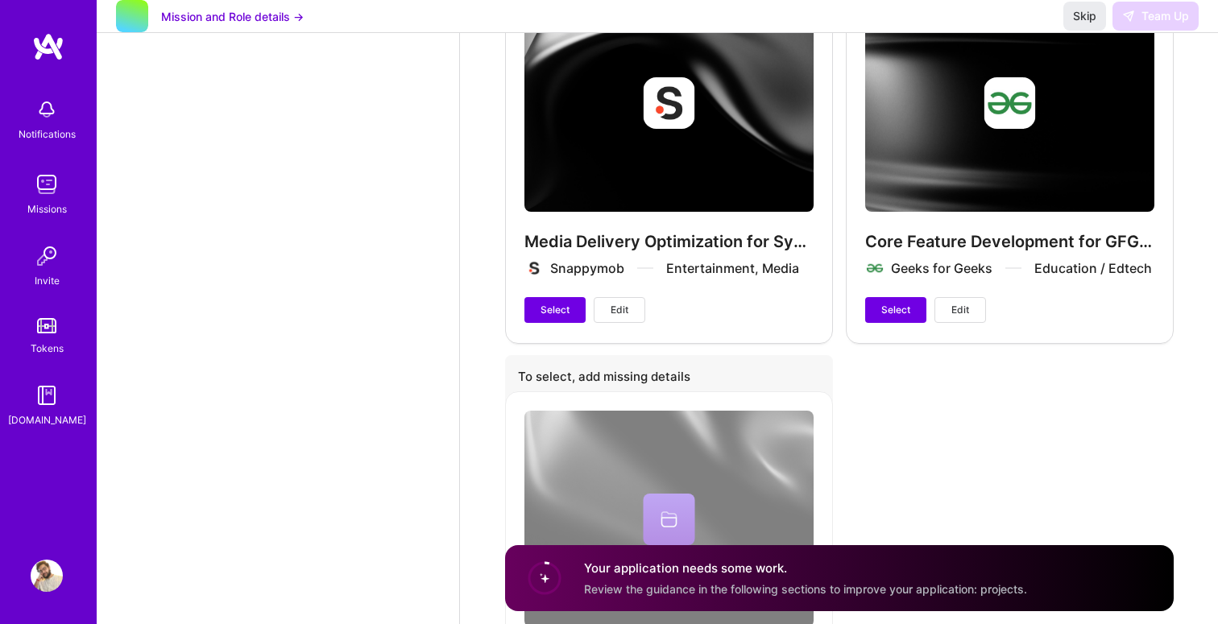
click at [632, 310] on button "Edit" at bounding box center [620, 310] width 52 height 26
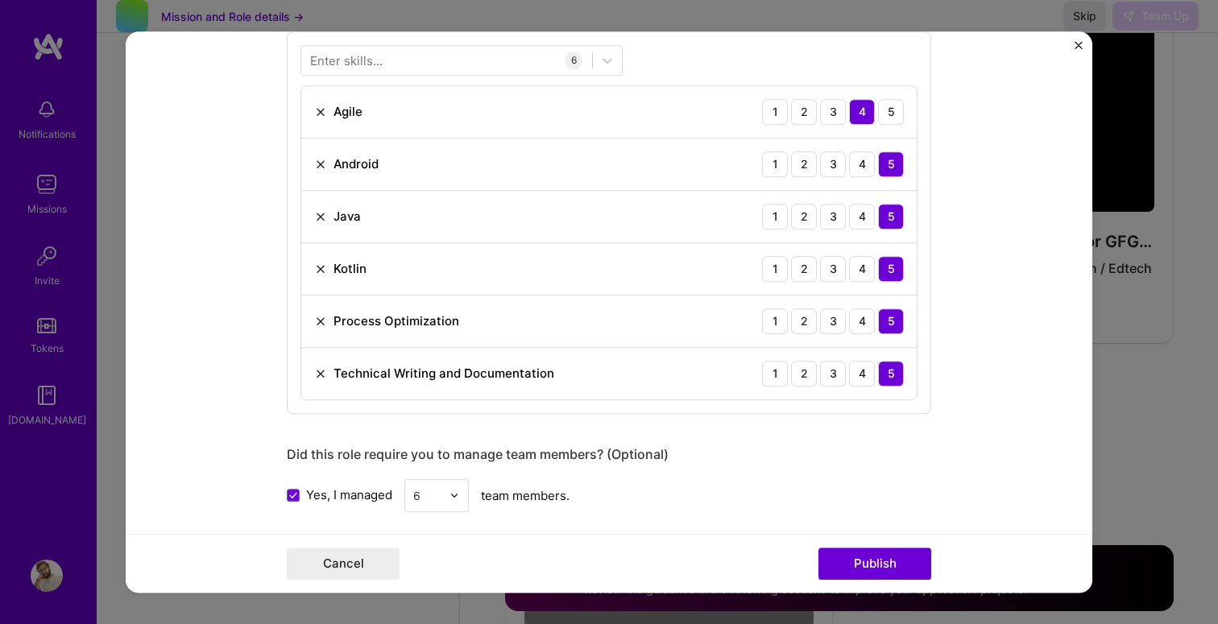
scroll to position [764, 0]
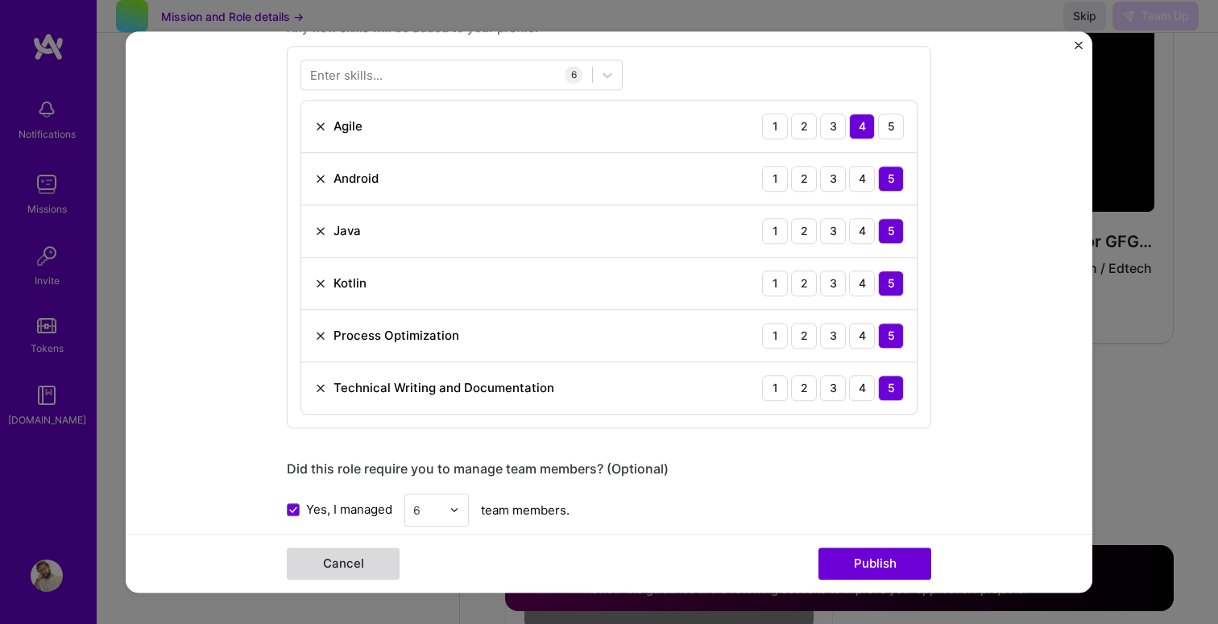
click at [375, 567] on button "Cancel" at bounding box center [343, 564] width 113 height 32
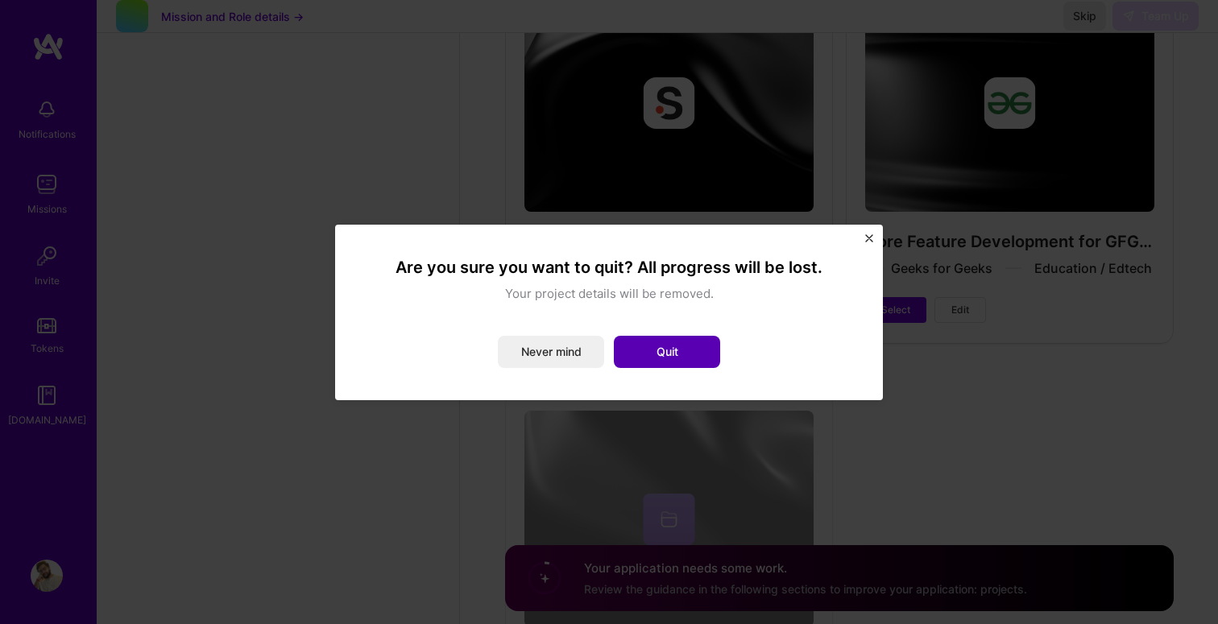
click at [687, 356] on button "Quit" at bounding box center [667, 352] width 106 height 32
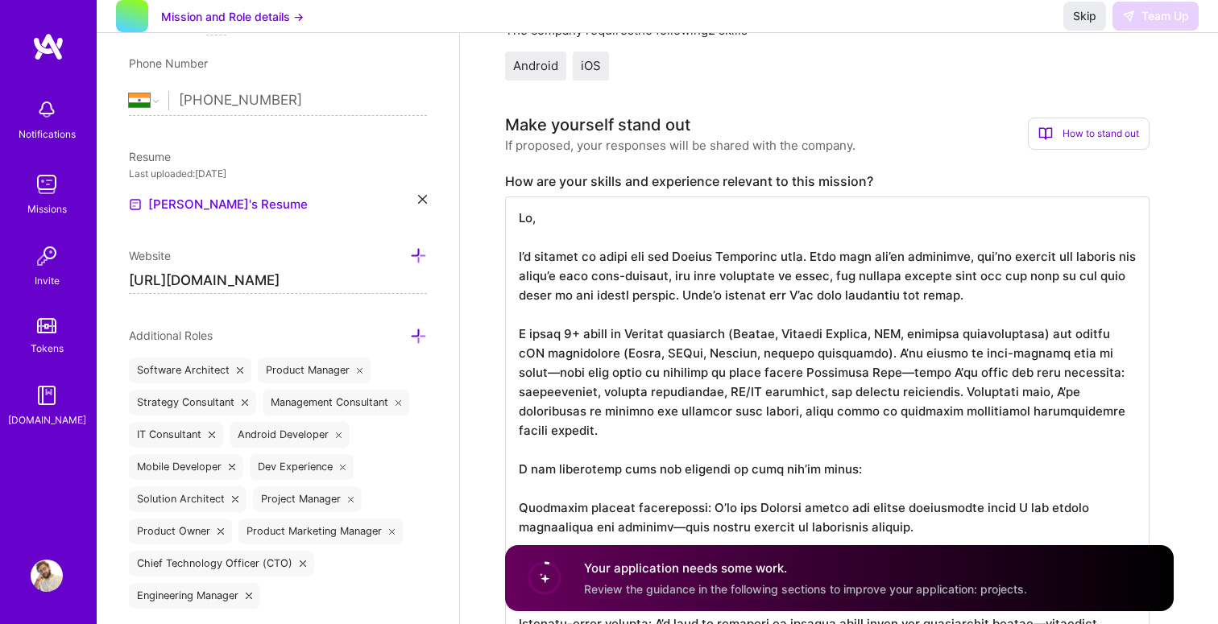
scroll to position [320, 0]
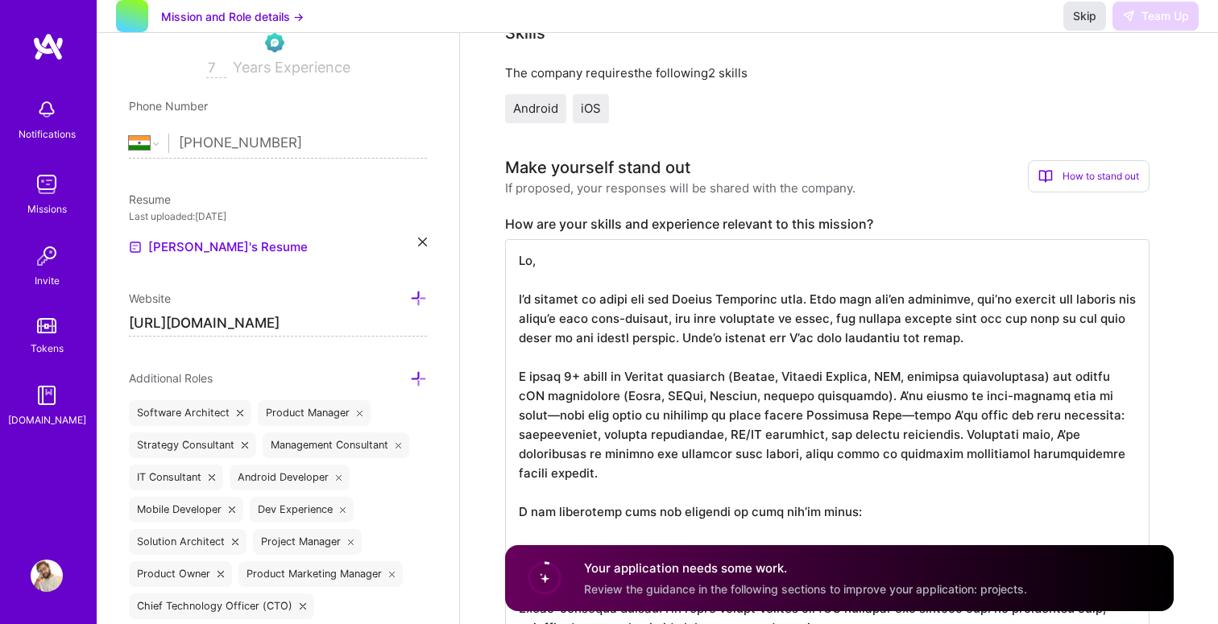
click at [1095, 31] on button "Skip" at bounding box center [1084, 16] width 43 height 29
